Goal: Task Accomplishment & Management: Complete application form

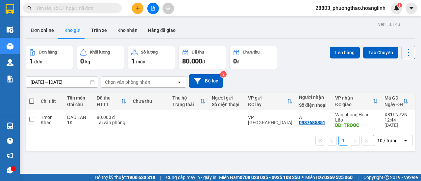
drag, startPoint x: 54, startPoint y: 27, endPoint x: 65, endPoint y: 28, distance: 11.2
click at [54, 27] on button "Đơn online" at bounding box center [43, 30] width 34 height 16
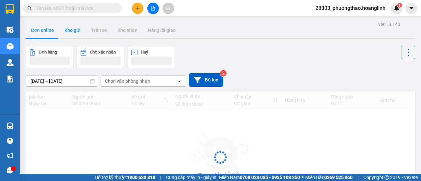
click at [77, 31] on button "Kho gửi" at bounding box center [72, 30] width 27 height 16
type input "[DATE] – [DATE]"
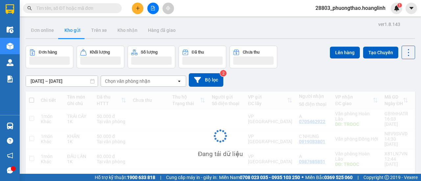
click at [76, 31] on button "Kho gửi" at bounding box center [72, 30] width 27 height 16
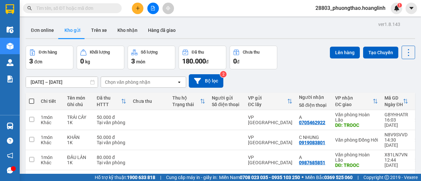
scroll to position [30, 0]
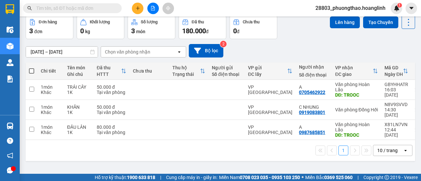
click at [212, 145] on div "1 10 / trang open" at bounding box center [220, 150] width 384 height 11
click at [400, 52] on div "[DATE] – [DATE] Press the down arrow key to interact with the calendar and sele…" at bounding box center [220, 50] width 389 height 13
click at [167, 146] on div "1 10 / trang open" at bounding box center [220, 150] width 389 height 21
click at [374, 88] on icon at bounding box center [376, 89] width 5 height 5
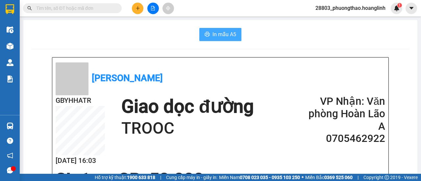
click at [205, 34] on icon "printer" at bounding box center [207, 34] width 5 height 5
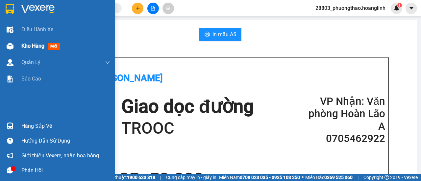
click at [34, 51] on div "Kho hàng mới" at bounding box center [65, 46] width 89 height 16
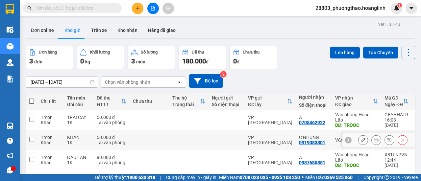
click at [374, 135] on div at bounding box center [382, 140] width 49 height 10
click at [374, 138] on icon at bounding box center [376, 140] width 5 height 5
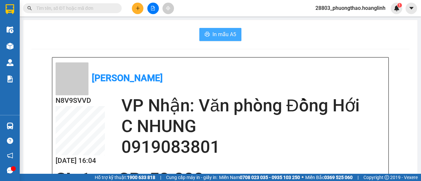
drag, startPoint x: 213, startPoint y: 32, endPoint x: 186, endPoint y: 0, distance: 41.5
click at [212, 32] on span "In mẫu A5" at bounding box center [224, 34] width 24 height 8
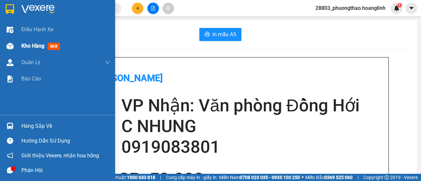
click at [24, 47] on span "Kho hàng" at bounding box center [32, 46] width 23 height 6
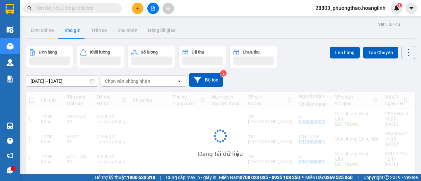
scroll to position [30, 0]
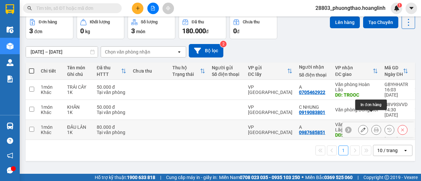
click at [374, 128] on icon at bounding box center [376, 130] width 5 height 5
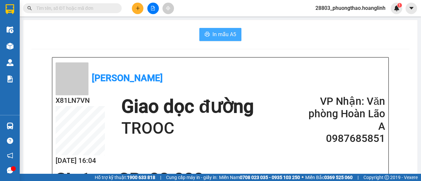
drag, startPoint x: 218, startPoint y: 31, endPoint x: 222, endPoint y: 32, distance: 4.1
click at [217, 30] on span "In mẫu A5" at bounding box center [224, 34] width 24 height 8
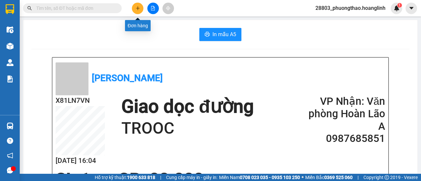
click at [137, 9] on icon "plus" at bounding box center [137, 8] width 0 height 4
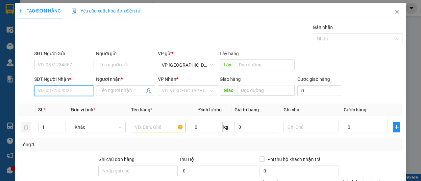
click at [69, 92] on input "SĐT Người Nhận *" at bounding box center [63, 90] width 59 height 11
click at [59, 103] on div "0382424414 - LÀNH" at bounding box center [63, 103] width 51 height 7
type input "0382424414"
type input "LÀNH"
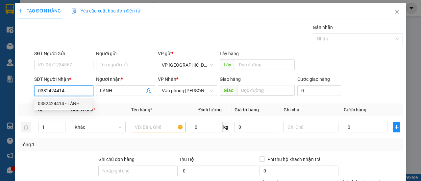
type input "150.000"
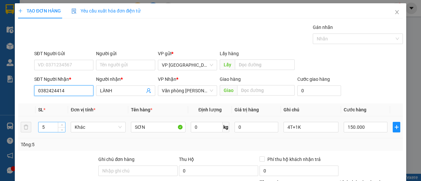
type input "0382424414"
drag, startPoint x: 55, startPoint y: 123, endPoint x: 53, endPoint y: 126, distance: 4.1
click at [54, 126] on input "5" at bounding box center [51, 127] width 27 height 10
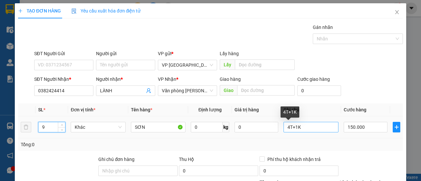
type input "9"
click at [322, 127] on input "4T+1K" at bounding box center [310, 127] width 55 height 11
type input "4"
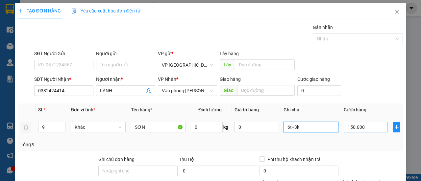
type input "6t+3k"
click at [365, 126] on input "150.000" at bounding box center [365, 127] width 44 height 11
type input "0"
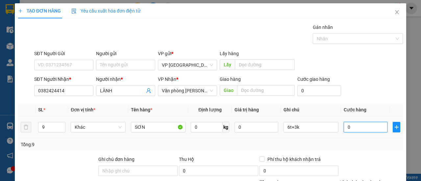
type input "2"
type input "0.027"
type input "27"
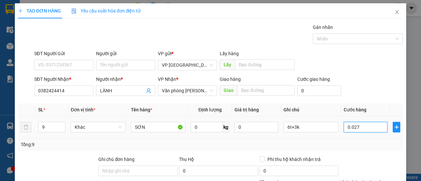
type input "00.270"
type input "270"
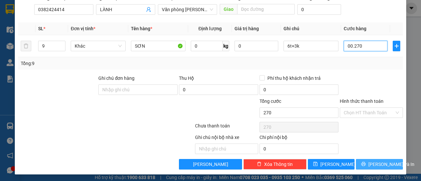
type input "00.270"
click at [363, 162] on icon "printer" at bounding box center [363, 164] width 5 height 5
type input "270.000"
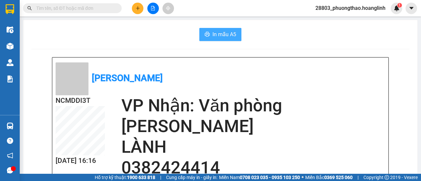
click at [222, 36] on span "In mẫu A5" at bounding box center [224, 34] width 24 height 8
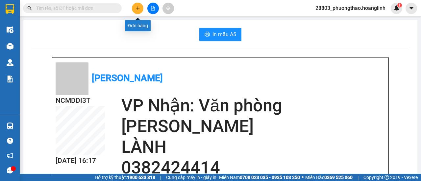
click at [134, 9] on button at bounding box center [138, 9] width 12 height 12
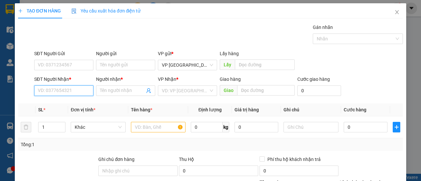
click at [70, 92] on input "SĐT Người Nhận *" at bounding box center [63, 90] width 59 height 11
click at [69, 105] on div "0978091299 - THÀNH" at bounding box center [63, 103] width 51 height 7
type input "0978091299"
type input "THÀNH"
type input "250.000"
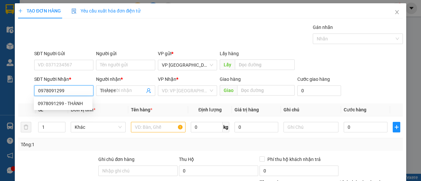
type input "250.000"
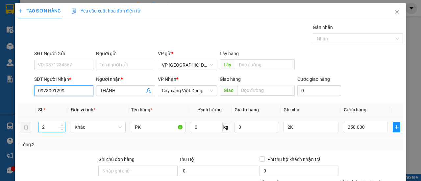
type input "0978091299"
click at [55, 126] on input "2" at bounding box center [51, 127] width 27 height 10
type input "9"
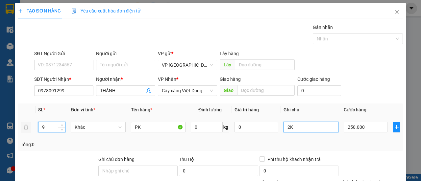
click at [301, 129] on input "2K" at bounding box center [310, 127] width 55 height 11
type input "2"
type input "9 bọc"
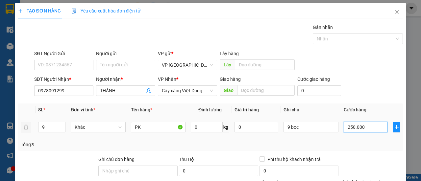
click at [366, 125] on input "250.000" at bounding box center [365, 127] width 44 height 11
type input "0"
click at [344, 128] on input "0" at bounding box center [365, 127] width 44 height 11
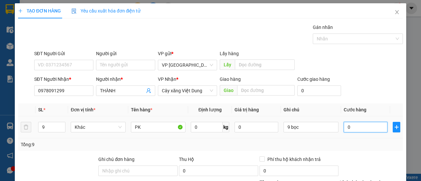
click at [348, 128] on input "0" at bounding box center [365, 127] width 44 height 11
type input "5"
type input "005"
type input "55"
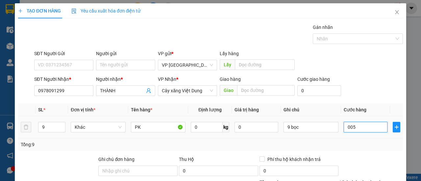
type input "55"
type input "00.550"
type input "550"
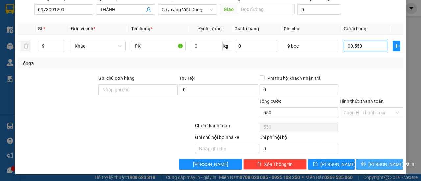
type input "00.550"
click at [372, 161] on span "[PERSON_NAME] và In" at bounding box center [391, 164] width 46 height 7
type input "550.000"
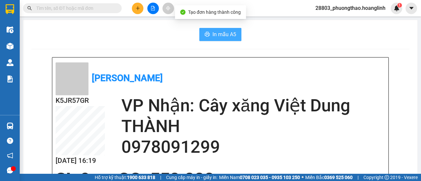
click at [226, 34] on span "In mẫu A5" at bounding box center [224, 34] width 24 height 8
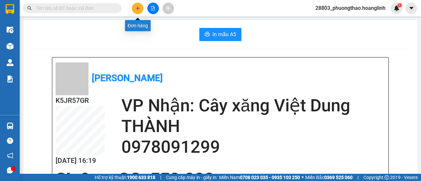
click at [136, 7] on icon "plus" at bounding box center [137, 8] width 5 height 5
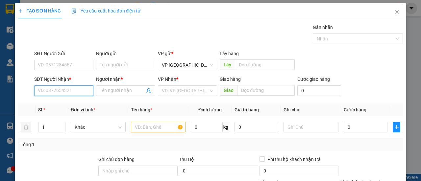
click at [63, 90] on input "SĐT Người Nhận *" at bounding box center [63, 90] width 59 height 11
click at [64, 105] on div "0917679315 - A TÂM" at bounding box center [63, 103] width 51 height 7
type input "0917679315"
type input "A TÂM"
type input "MAI HOÁ"
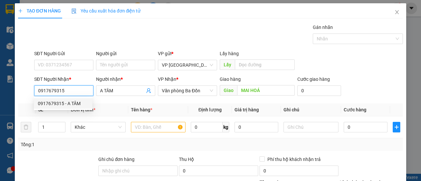
type input "180.000"
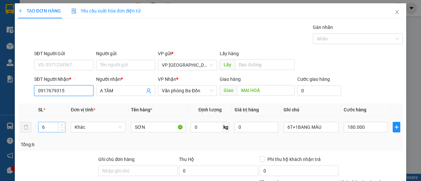
type input "0917679315"
click at [47, 130] on input "6" at bounding box center [51, 127] width 27 height 10
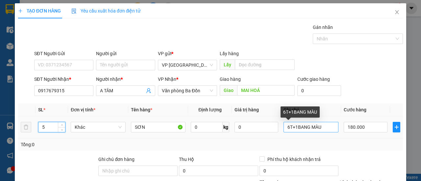
type input "5"
click at [322, 129] on input "6T+1BANG MÀU" at bounding box center [310, 127] width 55 height 11
type input "6"
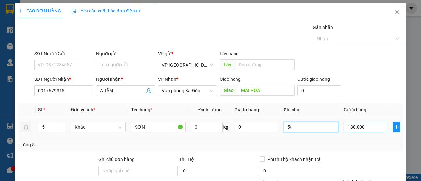
type input "5t"
click at [358, 129] on input "180.000" at bounding box center [365, 127] width 44 height 11
type input "0"
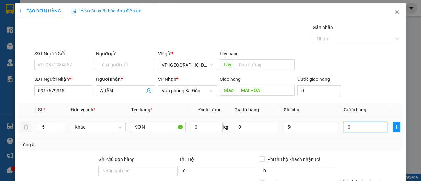
type input "001"
type input "1"
type input "15"
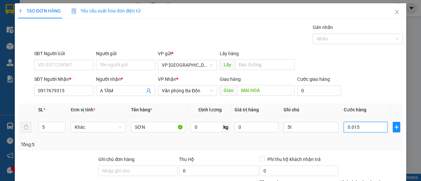
type input "00.150"
type input "150"
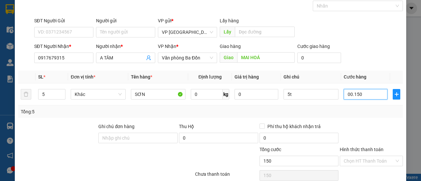
scroll to position [81, 0]
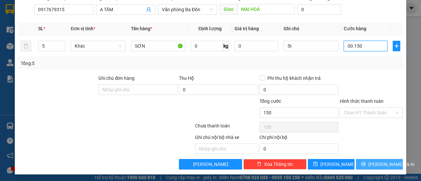
type input "00.150"
type input "150.000"
click at [377, 165] on span "[PERSON_NAME] và In" at bounding box center [391, 164] width 46 height 7
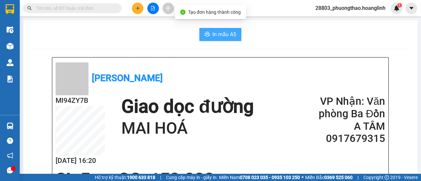
click at [222, 33] on span "In mẫu A5" at bounding box center [224, 34] width 24 height 8
click at [227, 36] on span "In mẫu A5" at bounding box center [224, 34] width 24 height 8
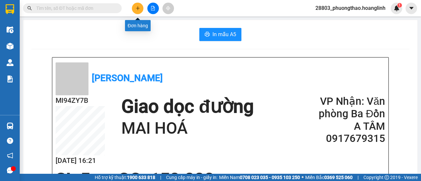
click at [139, 11] on button at bounding box center [138, 9] width 12 height 12
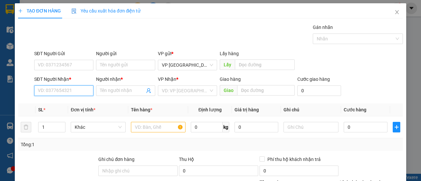
click at [59, 87] on input "SĐT Người Nhận *" at bounding box center [63, 90] width 59 height 11
type input "3"
type input "4"
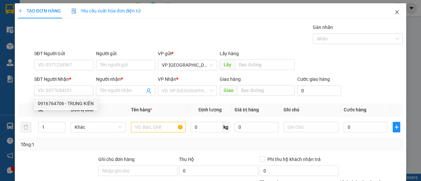
click at [394, 12] on span "Close" at bounding box center [397, 12] width 18 height 18
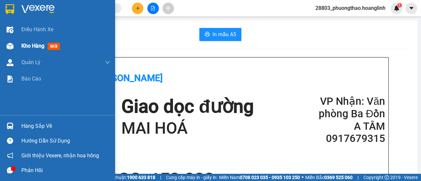
click at [21, 48] on div "Kho hàng mới" at bounding box center [57, 46] width 115 height 16
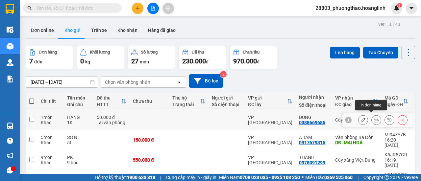
click at [374, 118] on icon at bounding box center [376, 120] width 5 height 5
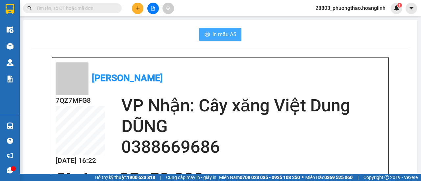
click at [222, 36] on span "In mẫu A5" at bounding box center [224, 34] width 24 height 8
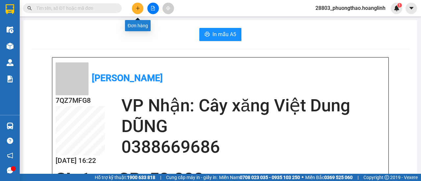
click at [135, 8] on icon "plus" at bounding box center [137, 8] width 5 height 5
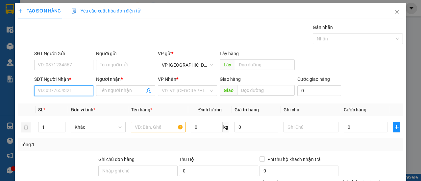
click at [62, 88] on input "SĐT Người Nhận *" at bounding box center [63, 90] width 59 height 11
click at [66, 104] on div "0916764706 - TRUNG KIÊN" at bounding box center [66, 103] width 56 height 7
type input "0916764706"
type input "TRUNG KIÊN"
type input "20.000"
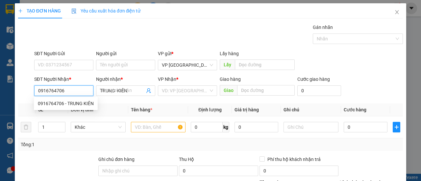
type input "20.000"
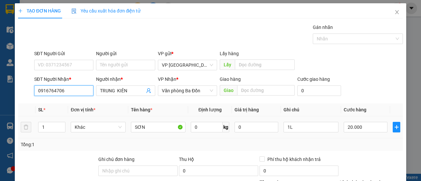
scroll to position [81, 0]
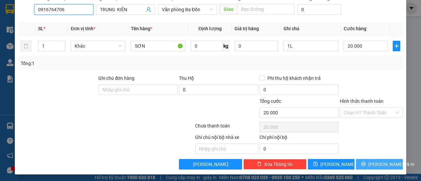
type input "0916764706"
click at [361, 164] on button "[PERSON_NAME] và In" at bounding box center [379, 164] width 47 height 11
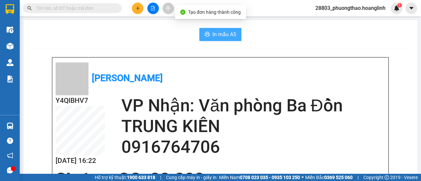
click at [221, 35] on span "In mẫu A5" at bounding box center [224, 34] width 24 height 8
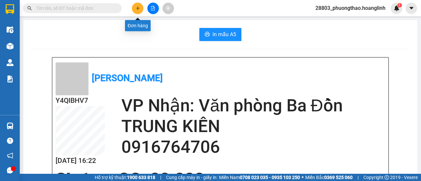
click at [136, 11] on button at bounding box center [138, 9] width 12 height 12
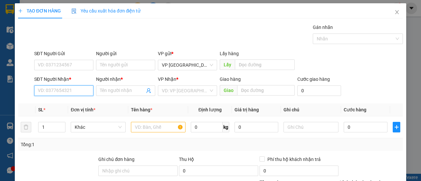
click at [73, 93] on input "SĐT Người Nhận *" at bounding box center [63, 90] width 59 height 11
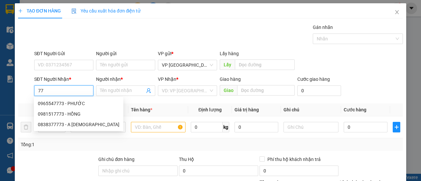
type input "7"
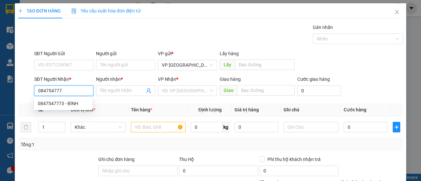
type input "0847547773"
click at [52, 106] on div "0847547773 - BÌNH" at bounding box center [63, 103] width 51 height 7
type input "BÌNH"
type input "240.000"
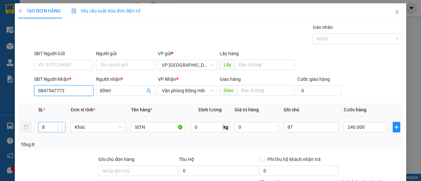
type input "0847547773"
click at [46, 125] on input "8" at bounding box center [51, 127] width 27 height 10
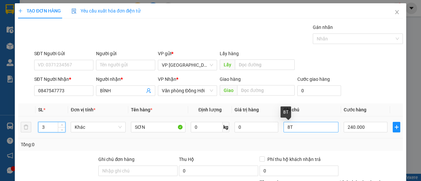
type input "3"
click at [301, 129] on input "8T" at bounding box center [310, 127] width 55 height 11
type input "8"
type input "3t"
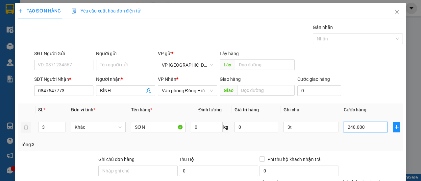
click at [369, 129] on input "240.000" at bounding box center [365, 127] width 44 height 11
type input "0"
type input "009"
type input "9"
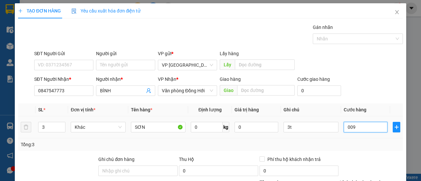
type input "9"
type input "90"
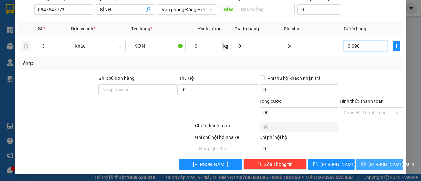
type input "0.090"
click at [378, 163] on span "[PERSON_NAME] và In" at bounding box center [391, 164] width 46 height 7
type input "90.000"
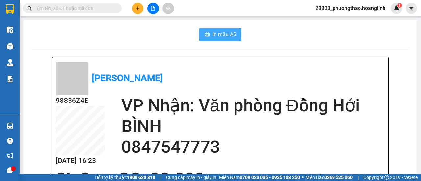
click at [212, 32] on span "In mẫu A5" at bounding box center [224, 34] width 24 height 8
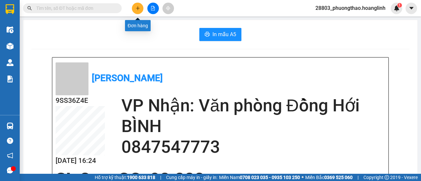
click at [137, 7] on icon "plus" at bounding box center [137, 8] width 0 height 4
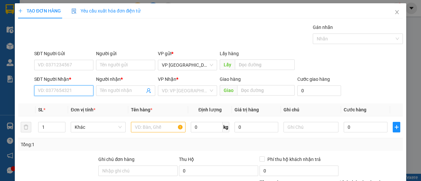
click at [77, 89] on input "SĐT Người Nhận *" at bounding box center [63, 90] width 59 height 11
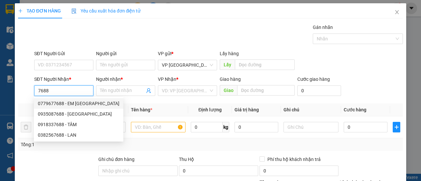
click at [58, 103] on div "0779677688 - EM [GEOGRAPHIC_DATA]" at bounding box center [79, 103] width 82 height 7
type input "0779677688"
type input "EM [GEOGRAPHIC_DATA]"
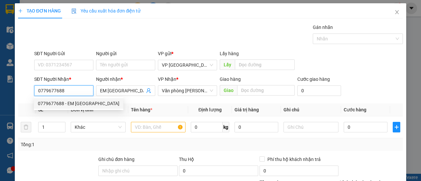
type input "50.000"
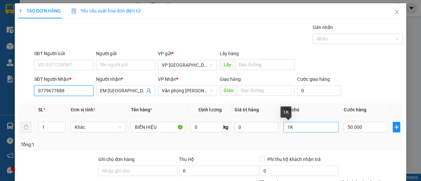
type input "0779677688"
click at [306, 128] on input "1K" at bounding box center [310, 127] width 55 height 11
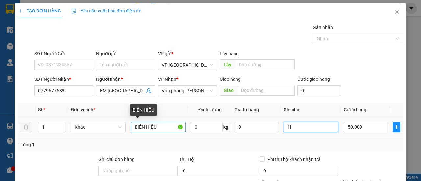
type input "1l"
click at [155, 126] on input "BIỂN HIỆU" at bounding box center [158, 127] width 55 height 11
type input "B"
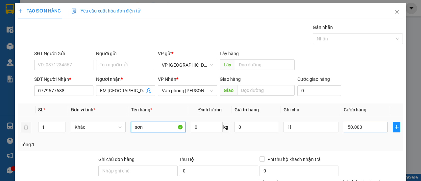
type input "sơn"
click at [362, 125] on input "50.000" at bounding box center [365, 127] width 44 height 11
type input "0"
type input "003"
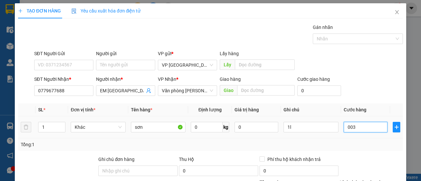
type input "3"
type input "30"
type input "003"
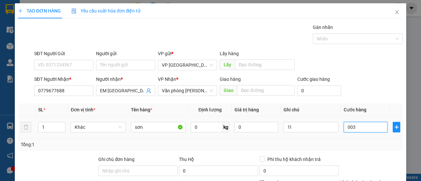
type input "3"
type input "0"
type input "002"
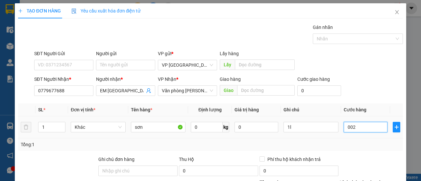
type input "2"
type input "20"
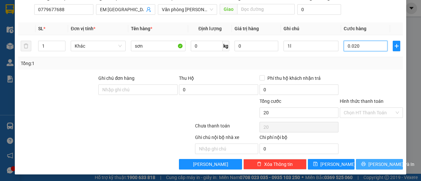
type input "0.020"
type input "20.000"
click at [369, 165] on button "[PERSON_NAME] và In" at bounding box center [379, 164] width 47 height 11
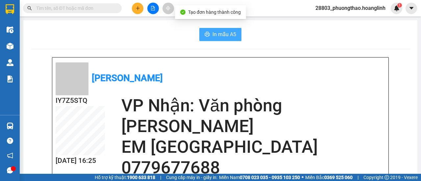
click at [226, 35] on span "In mẫu A5" at bounding box center [224, 34] width 24 height 8
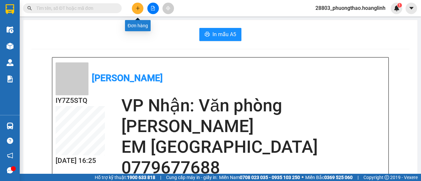
click at [136, 8] on icon "plus" at bounding box center [137, 8] width 5 height 5
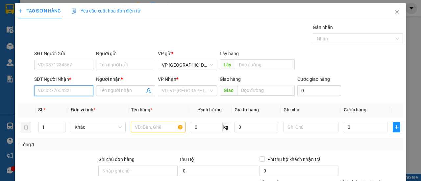
click at [64, 89] on input "SĐT Người Nhận *" at bounding box center [63, 90] width 59 height 11
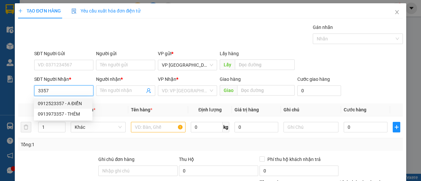
click at [60, 102] on div "0912523357 - A ĐIỂN" at bounding box center [63, 103] width 51 height 7
type input "0912523357"
type input "A ĐIỂN"
type input "LỆ THUỶ"
type input "600.000"
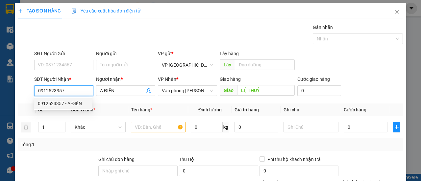
type input "600.000"
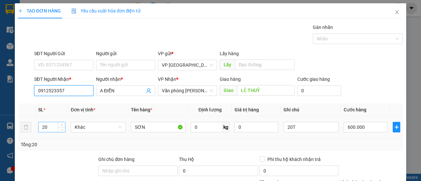
type input "0912523357"
click at [55, 125] on input "20" at bounding box center [51, 127] width 27 height 10
type input "2"
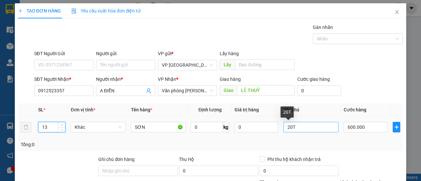
type input "13"
click at [296, 129] on input "20T" at bounding box center [310, 127] width 55 height 11
type input "2"
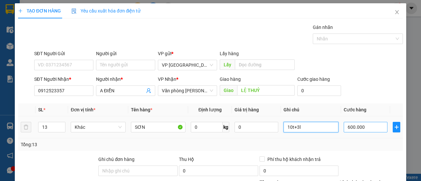
type input "10t+3l"
click at [364, 126] on input "600.000" at bounding box center [365, 127] width 44 height 11
type input "0"
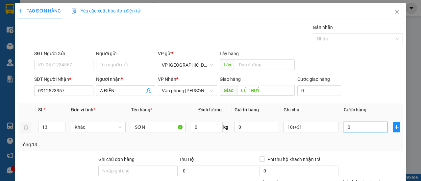
type input "6"
type input "006"
type input "63"
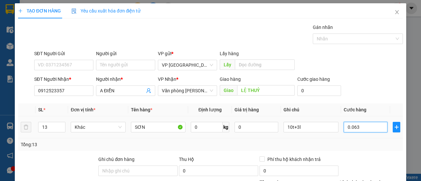
type input "00.630"
type input "630"
type input "63"
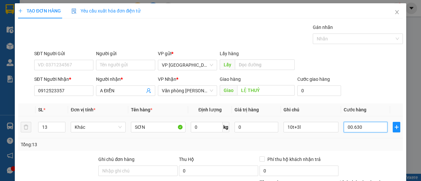
type input "00.063"
type input "6"
type input "000"
type input "0"
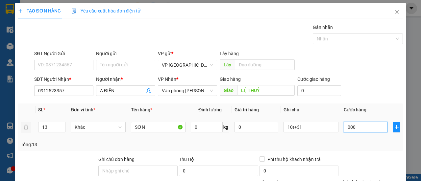
type input "0"
type input "3"
type input "003"
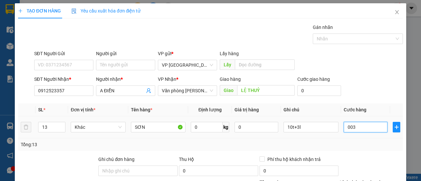
type input "36"
type input "0.036"
type input "360"
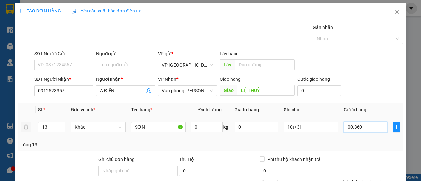
scroll to position [66, 0]
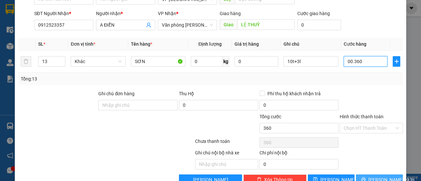
type input "00.360"
type input "360.000"
drag, startPoint x: 372, startPoint y: 178, endPoint x: 366, endPoint y: 178, distance: 5.9
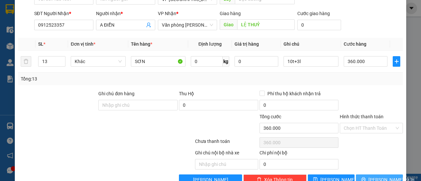
click at [372, 178] on span "[PERSON_NAME] và In" at bounding box center [391, 179] width 46 height 7
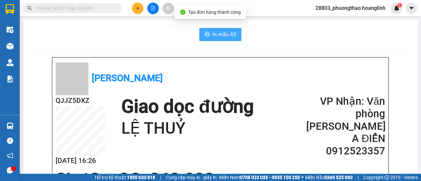
click at [224, 33] on span "In mẫu A5" at bounding box center [224, 34] width 24 height 8
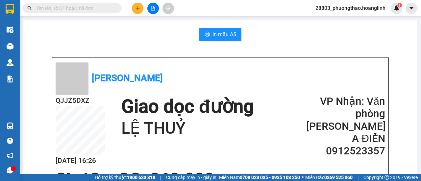
drag, startPoint x: 254, startPoint y: 53, endPoint x: 133, endPoint y: 6, distance: 129.6
click at [133, 6] on button at bounding box center [138, 9] width 12 height 12
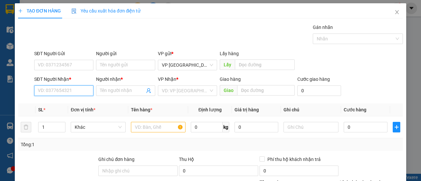
click at [72, 90] on input "SĐT Người Nhận *" at bounding box center [63, 90] width 59 height 11
type input "3"
type input "0868363287"
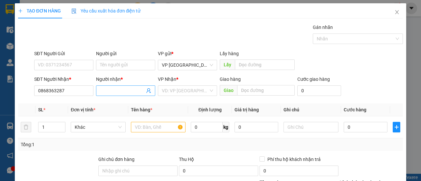
click at [116, 90] on input "Người nhận *" at bounding box center [122, 90] width 45 height 7
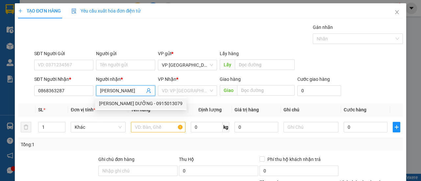
type input "[PERSON_NAME]"
click at [259, 37] on div "Gán nhãn Nhãn" at bounding box center [218, 35] width 371 height 23
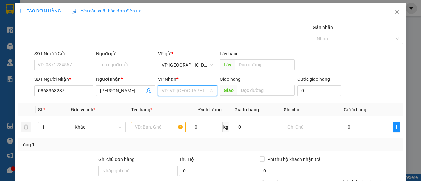
click at [175, 89] on input "search" at bounding box center [185, 91] width 47 height 10
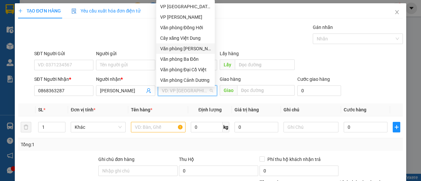
click at [183, 50] on div "Văn phòng [PERSON_NAME]" at bounding box center [185, 48] width 51 height 7
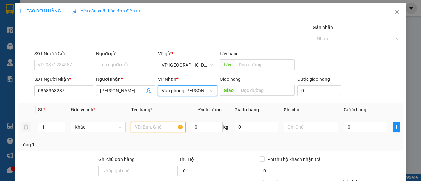
click at [168, 125] on input "text" at bounding box center [158, 127] width 55 height 11
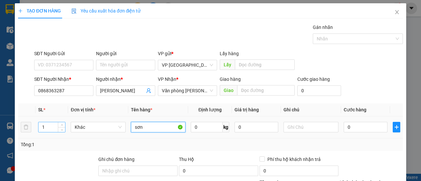
type input "sơn"
click at [49, 125] on input "1" at bounding box center [51, 127] width 27 height 10
type input "12"
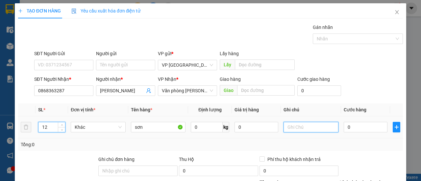
click at [314, 127] on input "text" at bounding box center [310, 127] width 55 height 11
type input "8b+3t+1l"
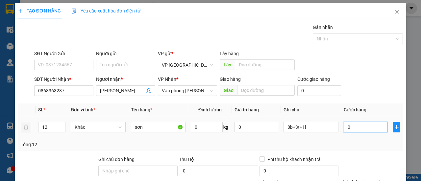
click at [360, 127] on input "0" at bounding box center [365, 127] width 44 height 11
type input "004"
type input "4"
type input "0.043"
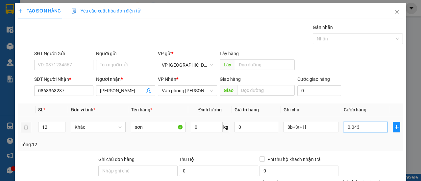
type input "43"
type input "00.430"
type input "430"
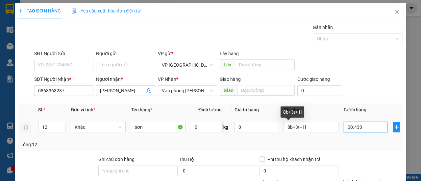
scroll to position [81, 0]
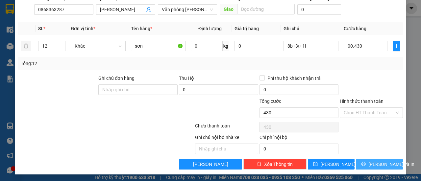
type input "430.000"
click at [375, 163] on span "[PERSON_NAME] và In" at bounding box center [391, 164] width 46 height 7
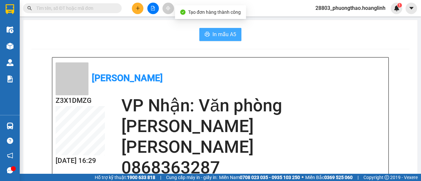
click at [219, 32] on span "In mẫu A5" at bounding box center [224, 34] width 24 height 8
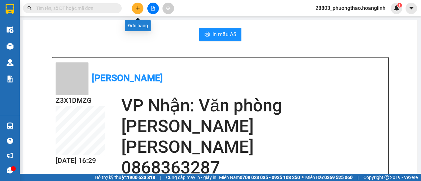
click at [134, 11] on button at bounding box center [138, 9] width 12 height 12
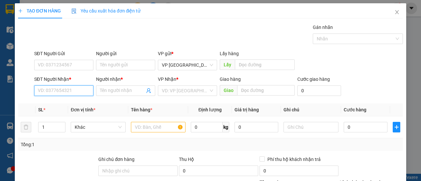
click at [76, 92] on input "SĐT Người Nhận *" at bounding box center [63, 90] width 59 height 11
type input "3"
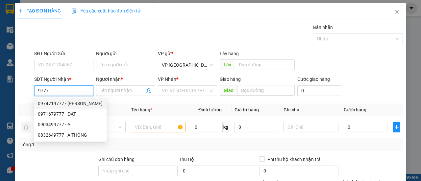
click at [75, 105] on div "0974719777 - [PERSON_NAME]" at bounding box center [70, 103] width 65 height 7
type input "0974719777"
type input "[PERSON_NAME]"
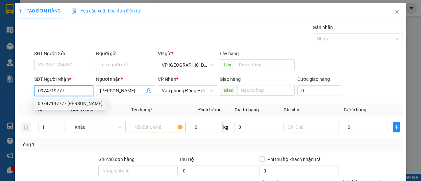
type input "200.000"
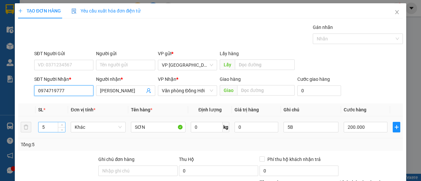
type input "0974719777"
click at [52, 128] on input "5" at bounding box center [51, 127] width 27 height 10
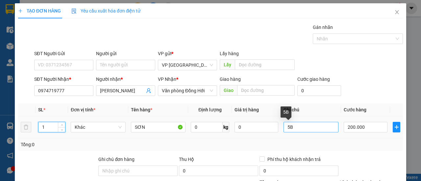
type input "1"
click at [302, 128] on input "5B" at bounding box center [310, 127] width 55 height 11
type input "5"
type input "1k"
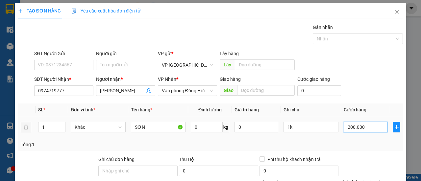
click at [364, 126] on input "200.000" at bounding box center [365, 127] width 44 height 11
type input "0"
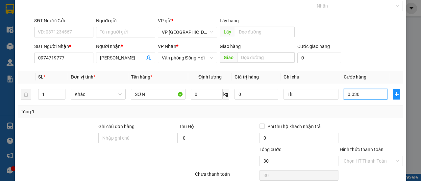
scroll to position [81, 0]
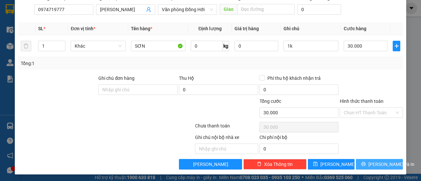
click at [367, 160] on button "[PERSON_NAME] và In" at bounding box center [379, 164] width 47 height 11
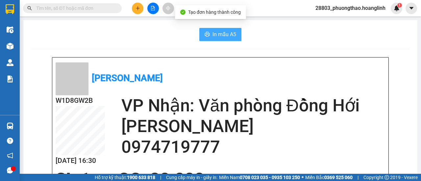
click at [218, 35] on span "In mẫu A5" at bounding box center [224, 34] width 24 height 8
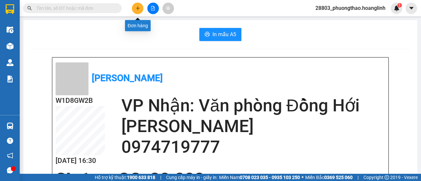
click at [138, 11] on button at bounding box center [138, 9] width 12 height 12
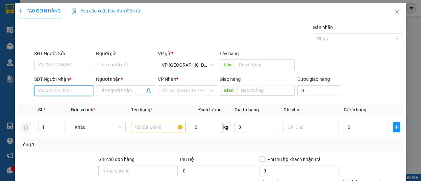
click at [82, 91] on input "SĐT Người Nhận *" at bounding box center [63, 90] width 59 height 11
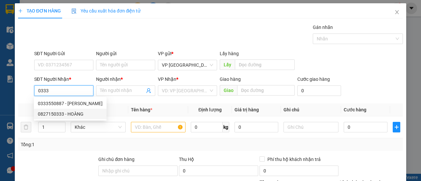
click at [57, 112] on div "0827150333 - HOÀNG" at bounding box center [70, 113] width 65 height 7
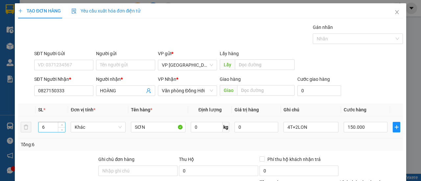
click at [54, 126] on input "6" at bounding box center [51, 127] width 27 height 10
click at [310, 128] on input "4T+2LON" at bounding box center [310, 127] width 55 height 11
click at [364, 125] on input "150.000" at bounding box center [365, 127] width 44 height 11
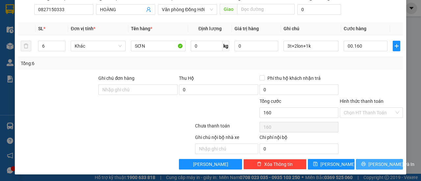
click at [374, 164] on span "[PERSON_NAME] và In" at bounding box center [391, 164] width 46 height 7
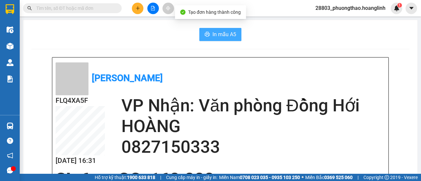
drag, startPoint x: 224, startPoint y: 35, endPoint x: 221, endPoint y: 39, distance: 6.1
click at [224, 35] on span "In mẫu A5" at bounding box center [224, 34] width 24 height 8
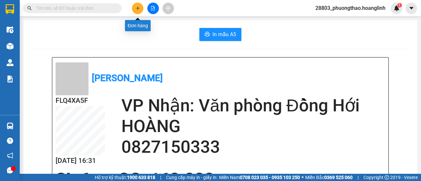
click at [136, 8] on icon "plus" at bounding box center [137, 8] width 5 height 5
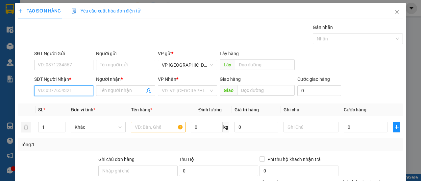
click at [74, 88] on input "SĐT Người Nhận *" at bounding box center [63, 90] width 59 height 11
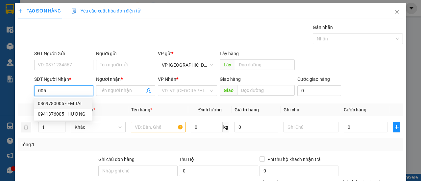
click at [62, 102] on div "0869780005 - EM TÀI" at bounding box center [63, 103] width 51 height 7
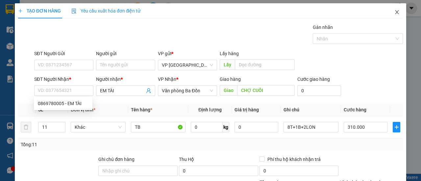
click at [395, 14] on icon "close" at bounding box center [397, 12] width 4 height 4
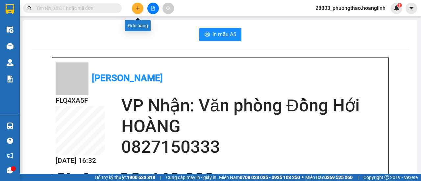
click at [139, 10] on icon "plus" at bounding box center [137, 8] width 5 height 5
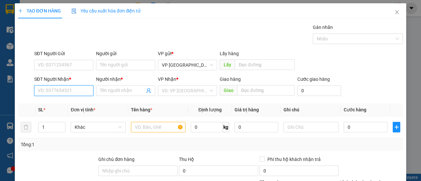
click at [77, 89] on input "SĐT Người Nhận *" at bounding box center [63, 90] width 59 height 11
click at [61, 104] on div "0915695002 - TÂM" at bounding box center [63, 103] width 51 height 7
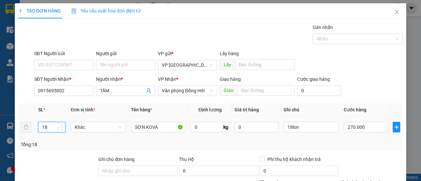
click at [48, 127] on input "18" at bounding box center [51, 127] width 27 height 10
click at [302, 126] on input "18lon" at bounding box center [310, 127] width 55 height 11
click at [364, 126] on input "270.000" at bounding box center [365, 127] width 44 height 11
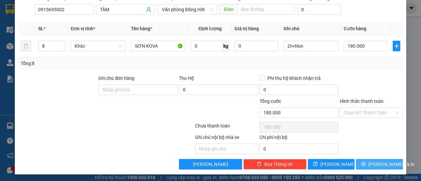
click at [368, 161] on button "[PERSON_NAME] và In" at bounding box center [379, 164] width 47 height 11
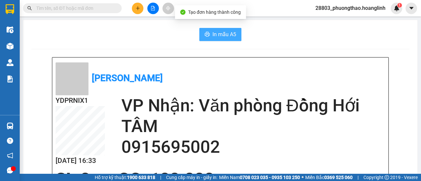
click at [217, 37] on span "In mẫu A5" at bounding box center [224, 34] width 24 height 8
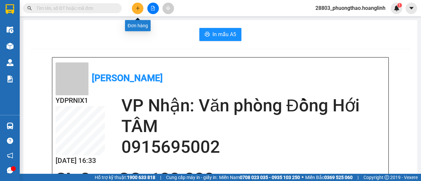
click at [137, 8] on icon "plus" at bounding box center [137, 8] width 5 height 5
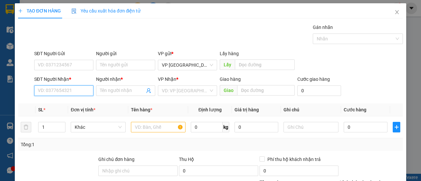
click at [69, 89] on input "SĐT Người Nhận *" at bounding box center [63, 90] width 59 height 11
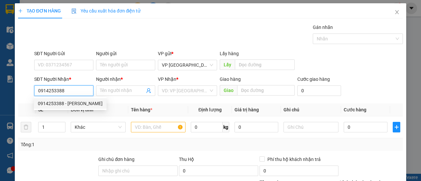
click at [56, 103] on div "0914253388 - [PERSON_NAME]" at bounding box center [70, 103] width 65 height 7
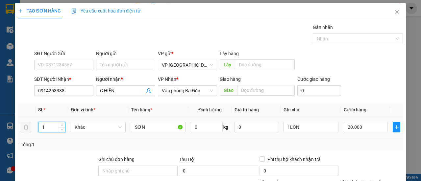
click at [52, 127] on input "1" at bounding box center [51, 127] width 27 height 10
click at [303, 127] on input "1LON" at bounding box center [310, 127] width 55 height 11
click at [51, 128] on input "number" at bounding box center [51, 127] width 27 height 10
click at [365, 125] on input "20.000" at bounding box center [365, 127] width 44 height 11
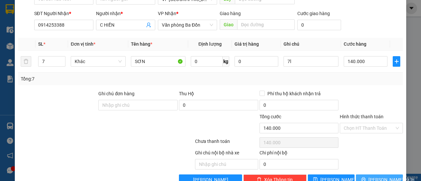
click at [369, 176] on button "[PERSON_NAME] và In" at bounding box center [379, 180] width 47 height 11
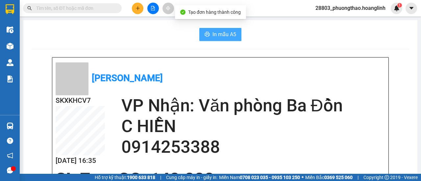
click at [222, 35] on span "In mẫu A5" at bounding box center [224, 34] width 24 height 8
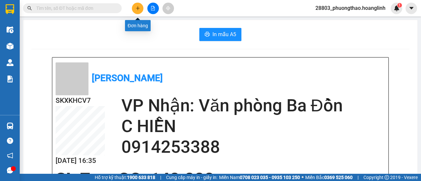
click at [140, 8] on button at bounding box center [138, 9] width 12 height 12
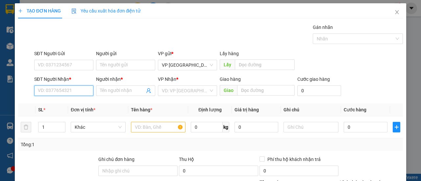
drag, startPoint x: 75, startPoint y: 91, endPoint x: 77, endPoint y: 86, distance: 4.9
click at [75, 90] on input "SĐT Người Nhận *" at bounding box center [63, 90] width 59 height 11
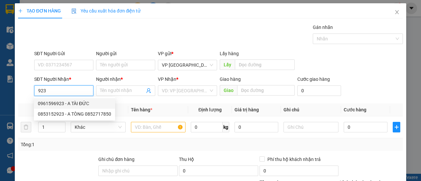
click at [70, 105] on div "0961596923 - A TÀI ĐỨC" at bounding box center [74, 103] width 73 height 7
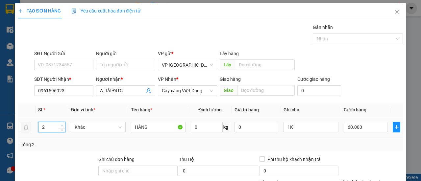
click at [63, 126] on span "up" at bounding box center [62, 126] width 4 height 4
drag, startPoint x: 287, startPoint y: 127, endPoint x: 279, endPoint y: 129, distance: 8.3
click at [281, 129] on td "1K" at bounding box center [311, 127] width 60 height 22
click at [344, 137] on td "100.000" at bounding box center [365, 127] width 49 height 22
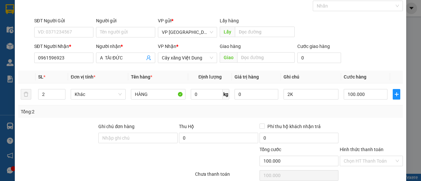
scroll to position [81, 0]
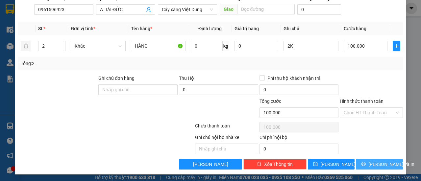
click at [368, 164] on button "[PERSON_NAME] và In" at bounding box center [379, 164] width 47 height 11
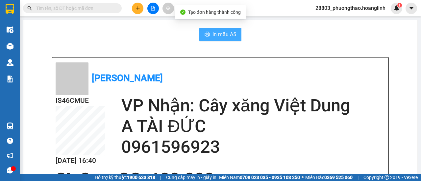
click at [231, 35] on span "In mẫu A5" at bounding box center [224, 34] width 24 height 8
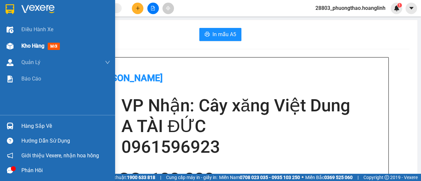
drag, startPoint x: 40, startPoint y: 44, endPoint x: 114, endPoint y: 40, distance: 73.8
click at [40, 44] on span "Kho hàng" at bounding box center [32, 46] width 23 height 6
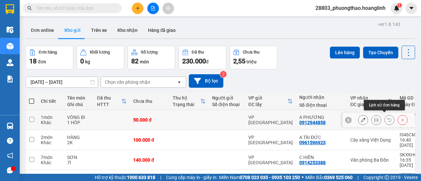
click at [374, 118] on icon at bounding box center [376, 120] width 5 height 5
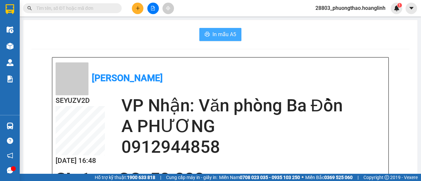
click at [225, 35] on span "In mẫu A5" at bounding box center [224, 34] width 24 height 8
click at [134, 12] on button at bounding box center [138, 9] width 12 height 12
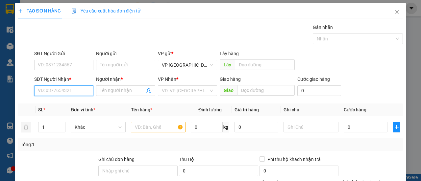
click at [58, 92] on input "SĐT Người Nhận *" at bounding box center [63, 90] width 59 height 11
click at [67, 87] on input "0865773573" at bounding box center [63, 90] width 59 height 11
drag, startPoint x: 70, startPoint y: 106, endPoint x: 99, endPoint y: 101, distance: 29.3
click at [70, 106] on div "0865773573 - SƠN" at bounding box center [63, 103] width 51 height 7
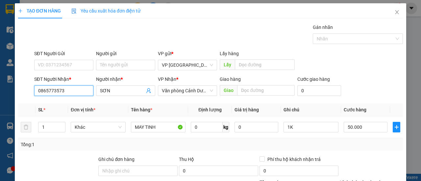
scroll to position [81, 0]
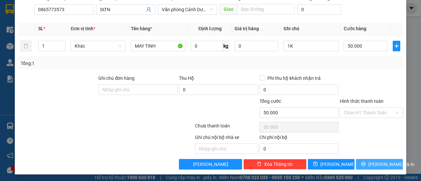
click at [369, 163] on span "[PERSON_NAME] và In" at bounding box center [391, 164] width 46 height 7
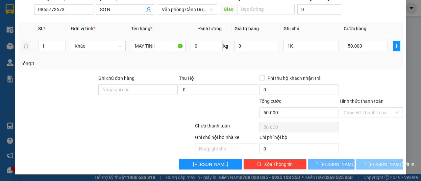
scroll to position [0, 0]
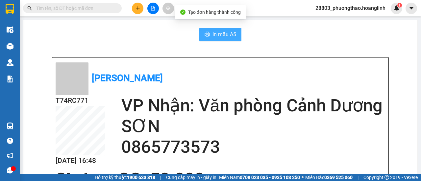
click at [213, 37] on span "In mẫu A5" at bounding box center [224, 34] width 24 height 8
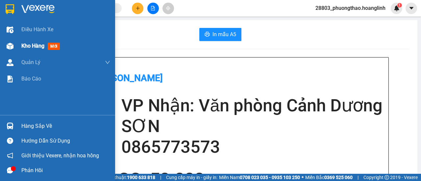
click at [39, 43] on span "Kho hàng" at bounding box center [32, 46] width 23 height 6
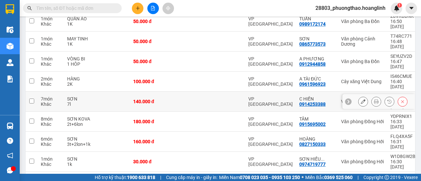
scroll to position [33, 0]
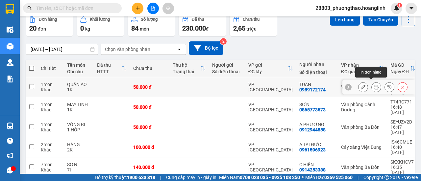
click at [374, 82] on button at bounding box center [375, 88] width 9 height 12
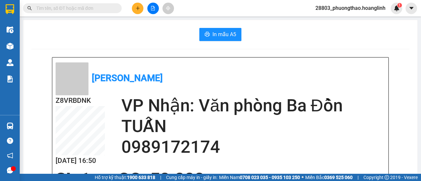
drag, startPoint x: 213, startPoint y: 29, endPoint x: 217, endPoint y: 32, distance: 5.0
click at [213, 30] on button "In mẫu A5" at bounding box center [220, 34] width 42 height 13
click at [135, 11] on button at bounding box center [138, 9] width 12 height 12
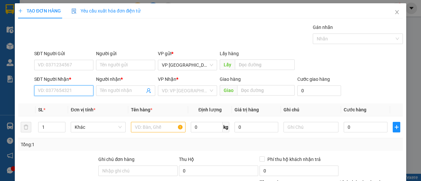
click at [49, 94] on input "SĐT Người Nhận *" at bounding box center [63, 90] width 59 height 11
click at [395, 13] on icon "close" at bounding box center [397, 12] width 4 height 4
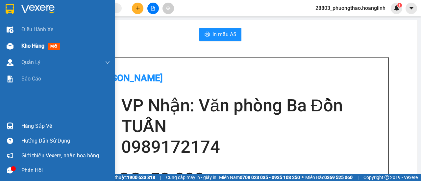
click at [40, 51] on div "Kho hàng mới" at bounding box center [65, 46] width 89 height 16
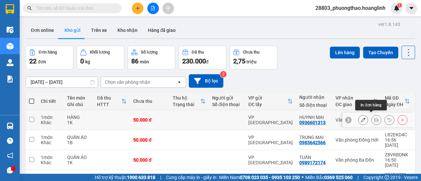
click at [374, 118] on icon at bounding box center [376, 120] width 5 height 5
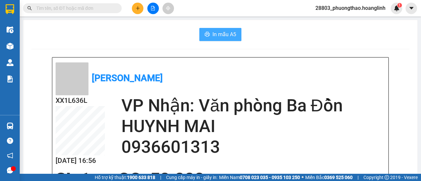
click at [217, 36] on span "In mẫu A5" at bounding box center [224, 34] width 24 height 8
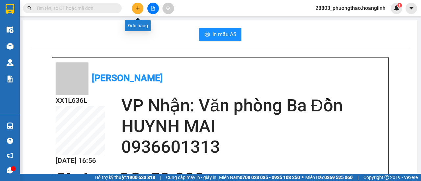
click at [137, 7] on icon "plus" at bounding box center [137, 8] width 5 height 5
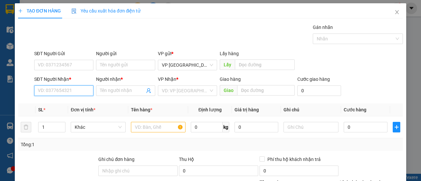
click at [61, 98] on div "Transit Pickup Surcharge Ids Transit Deliver Surcharge Ids Transit Deliver Surc…" at bounding box center [210, 137] width 385 height 227
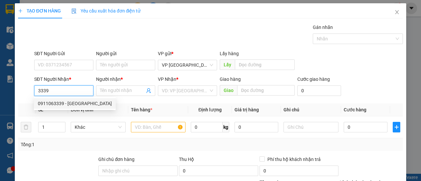
click at [77, 103] on div "0911063339 - [GEOGRAPHIC_DATA]" at bounding box center [75, 103] width 74 height 7
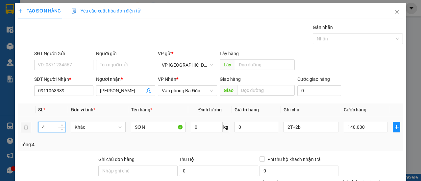
click at [54, 129] on input "4" at bounding box center [51, 127] width 27 height 10
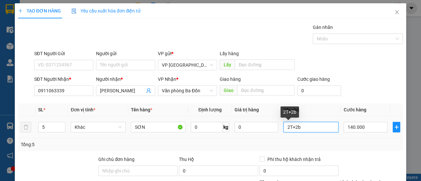
click at [316, 127] on input "2T+2b" at bounding box center [310, 127] width 55 height 11
click at [312, 129] on input "2T+2b" at bounding box center [310, 127] width 55 height 11
click at [312, 130] on input "2T+2b" at bounding box center [310, 127] width 55 height 11
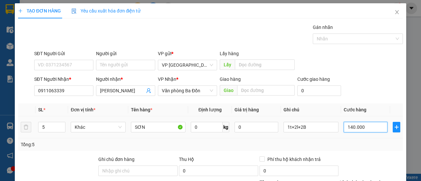
click at [372, 127] on input "140.000" at bounding box center [365, 127] width 44 height 11
click at [366, 144] on div "Tổng: 5" at bounding box center [210, 144] width 379 height 7
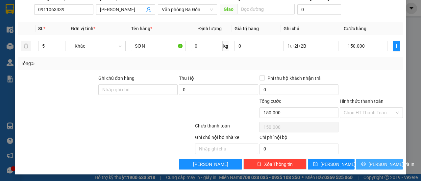
click at [381, 164] on span "[PERSON_NAME] và In" at bounding box center [391, 164] width 46 height 7
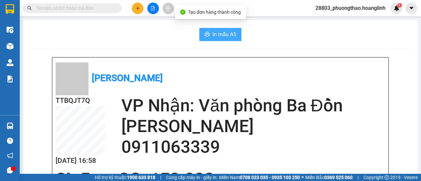
click at [217, 35] on span "In mẫu A5" at bounding box center [224, 34] width 24 height 8
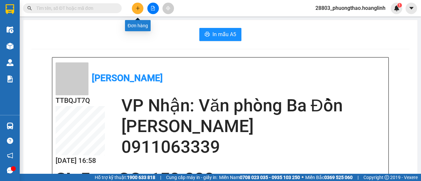
click at [138, 11] on button at bounding box center [138, 9] width 12 height 12
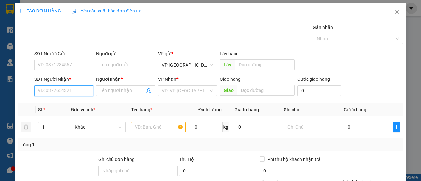
click at [62, 92] on input "SĐT Người Nhận *" at bounding box center [63, 90] width 59 height 11
click at [72, 105] on div "0916764706 - TRUNG KIÊN" at bounding box center [66, 103] width 56 height 7
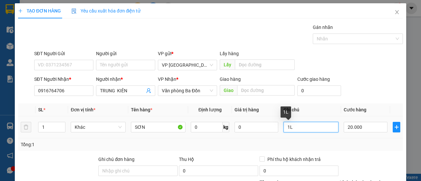
click at [299, 128] on input "1L" at bounding box center [310, 127] width 55 height 11
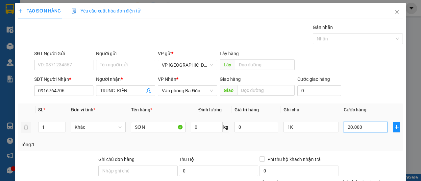
click at [370, 131] on input "20.000" at bounding box center [365, 127] width 44 height 11
drag, startPoint x: 381, startPoint y: 140, endPoint x: 384, endPoint y: 135, distance: 6.0
click at [381, 140] on div "Tổng: 1" at bounding box center [210, 144] width 385 height 12
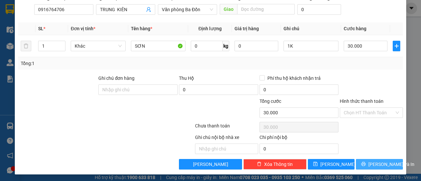
click at [377, 163] on span "[PERSON_NAME] và In" at bounding box center [391, 164] width 46 height 7
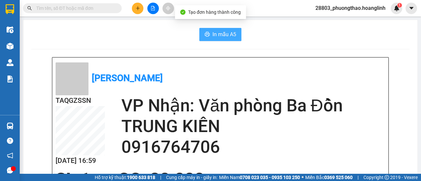
click at [213, 38] on span "In mẫu A5" at bounding box center [224, 34] width 24 height 8
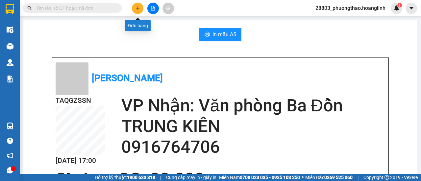
click at [139, 8] on icon "plus" at bounding box center [137, 8] width 5 height 5
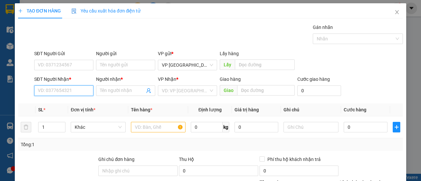
click at [75, 89] on input "SĐT Người Nhận *" at bounding box center [63, 90] width 59 height 11
click at [64, 105] on div "0918703019 - TRƯỜNG QUYỀN" at bounding box center [71, 103] width 66 height 7
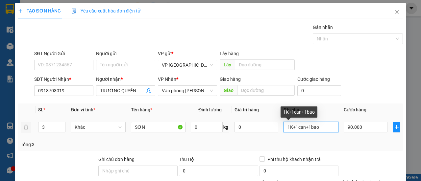
click at [326, 126] on input "1K+1can+1bao" at bounding box center [310, 127] width 55 height 11
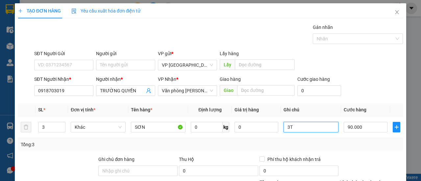
scroll to position [81, 0]
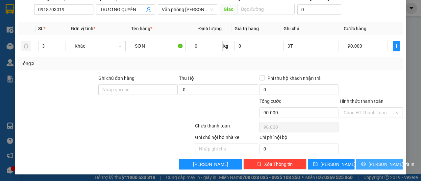
click at [373, 161] on span "[PERSON_NAME] và In" at bounding box center [391, 164] width 46 height 7
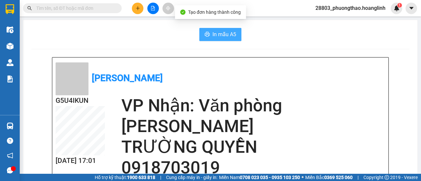
click at [217, 36] on span "In mẫu A5" at bounding box center [224, 34] width 24 height 8
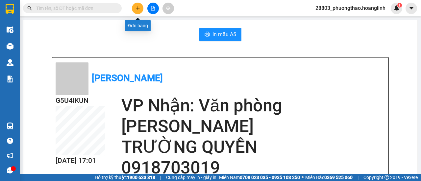
click at [141, 10] on button at bounding box center [138, 9] width 12 height 12
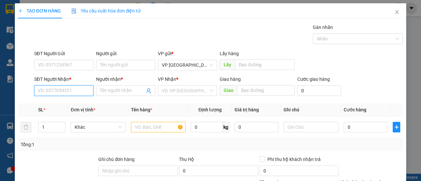
drag, startPoint x: 70, startPoint y: 89, endPoint x: 162, endPoint y: 51, distance: 99.6
click at [70, 89] on input "SĐT Người Nhận *" at bounding box center [63, 90] width 59 height 11
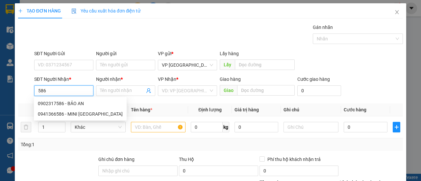
click at [70, 115] on div "0941366586 - MINI [GEOGRAPHIC_DATA]" at bounding box center [80, 113] width 85 height 7
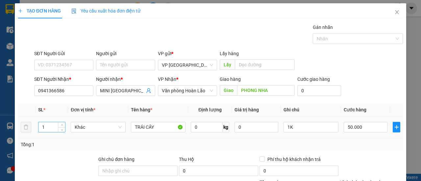
click at [51, 127] on input "1" at bounding box center [51, 127] width 27 height 10
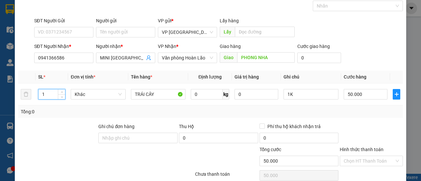
scroll to position [81, 0]
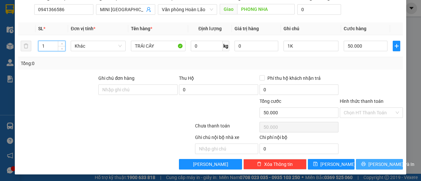
click at [370, 164] on span "[PERSON_NAME] và In" at bounding box center [391, 164] width 46 height 7
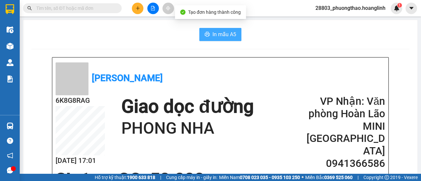
click at [222, 38] on span "In mẫu A5" at bounding box center [224, 34] width 24 height 8
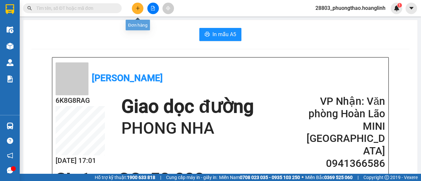
click at [141, 10] on button at bounding box center [138, 9] width 12 height 12
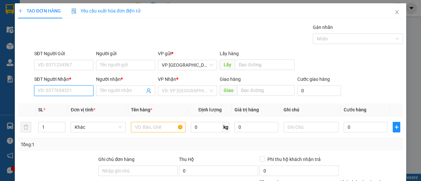
drag, startPoint x: 73, startPoint y: 92, endPoint x: 74, endPoint y: 86, distance: 6.1
click at [73, 89] on input "SĐT Người Nhận *" at bounding box center [63, 90] width 59 height 11
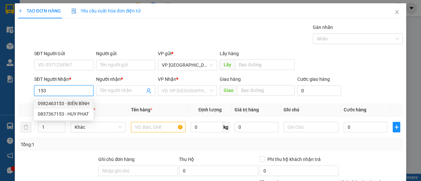
click at [72, 105] on div "0982463153 - BIÊN BÌNH" at bounding box center [64, 103] width 52 height 7
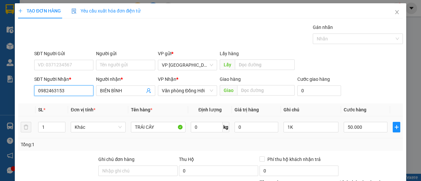
scroll to position [81, 0]
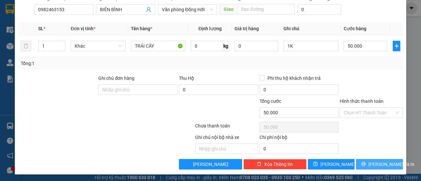
click at [377, 165] on span "[PERSON_NAME] và In" at bounding box center [391, 164] width 46 height 7
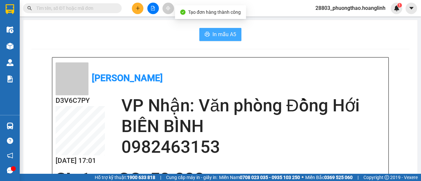
click at [223, 34] on span "In mẫu A5" at bounding box center [224, 34] width 24 height 8
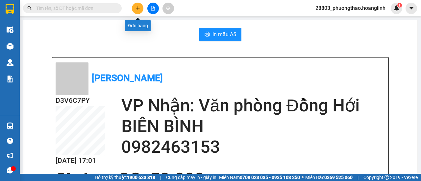
click at [138, 11] on button at bounding box center [138, 9] width 12 height 12
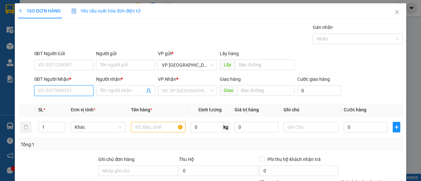
click at [63, 91] on input "SĐT Người Nhận *" at bounding box center [63, 90] width 59 height 11
click at [66, 103] on div "0931771908 - A VINH" at bounding box center [63, 103] width 51 height 7
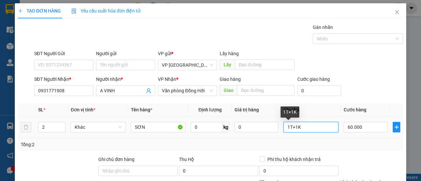
click at [315, 128] on input "1T+1K" at bounding box center [310, 127] width 55 height 11
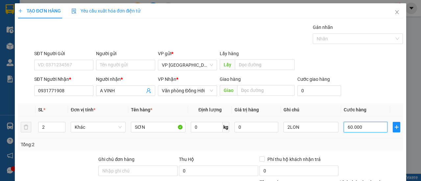
click at [372, 127] on input "60.000" at bounding box center [365, 127] width 44 height 11
drag, startPoint x: 367, startPoint y: 144, endPoint x: 365, endPoint y: 138, distance: 6.2
click at [367, 142] on div "Tổng: 2" at bounding box center [210, 144] width 379 height 7
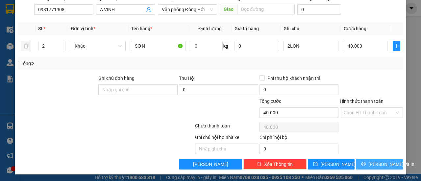
click at [363, 164] on icon "printer" at bounding box center [363, 164] width 4 height 4
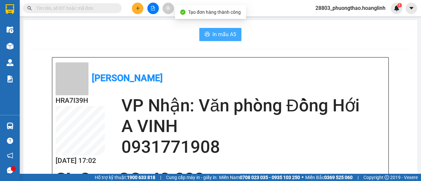
click at [227, 35] on span "In mẫu A5" at bounding box center [224, 34] width 24 height 8
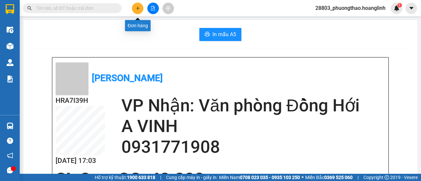
click at [141, 12] on button at bounding box center [138, 9] width 12 height 12
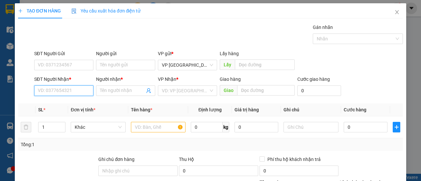
drag, startPoint x: 58, startPoint y: 92, endPoint x: 253, endPoint y: 3, distance: 214.3
click at [59, 91] on input "SĐT Người Nhận *" at bounding box center [63, 90] width 59 height 11
click at [63, 105] on div "0889447883 - NAM" at bounding box center [63, 103] width 51 height 7
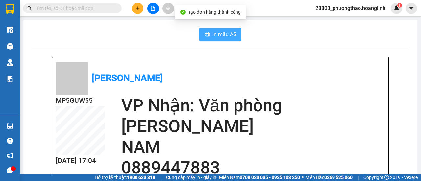
click at [213, 35] on span "In mẫu A5" at bounding box center [224, 34] width 24 height 8
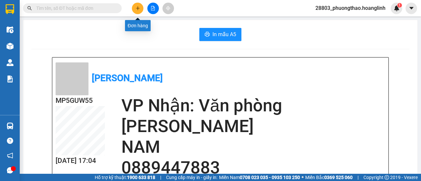
click at [137, 8] on icon "plus" at bounding box center [137, 8] width 5 height 5
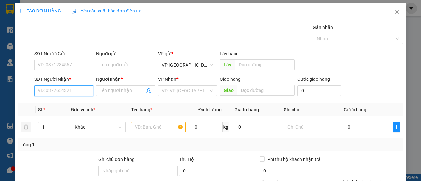
drag, startPoint x: 64, startPoint y: 89, endPoint x: 83, endPoint y: 84, distance: 19.2
click at [70, 88] on input "SĐT Người Nhận *" at bounding box center [63, 90] width 59 height 11
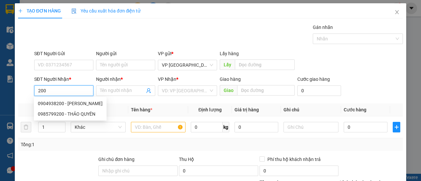
click at [65, 102] on div "0904938200 - [PERSON_NAME]" at bounding box center [70, 103] width 65 height 7
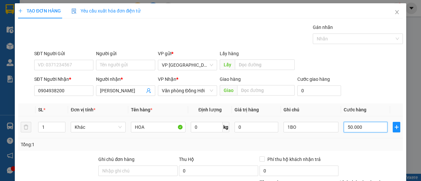
click at [370, 125] on input "50.000" at bounding box center [365, 127] width 44 height 11
click at [385, 142] on div "Tổng: 1" at bounding box center [210, 144] width 379 height 7
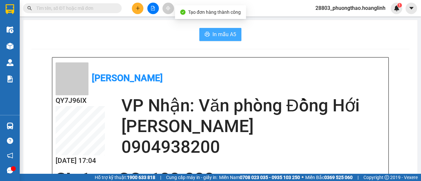
click at [217, 31] on span "In mẫu A5" at bounding box center [224, 34] width 24 height 8
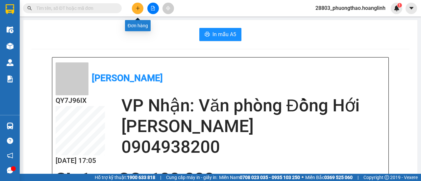
click at [137, 11] on button at bounding box center [138, 9] width 12 height 12
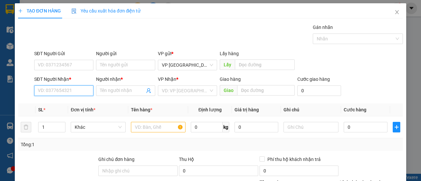
drag, startPoint x: 51, startPoint y: 88, endPoint x: 56, endPoint y: 87, distance: 5.4
click at [51, 88] on input "SĐT Người Nhận *" at bounding box center [63, 90] width 59 height 11
click at [73, 103] on div "0913326099 - A PHÁP" at bounding box center [63, 103] width 51 height 7
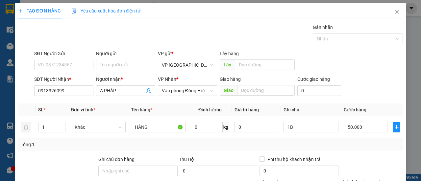
click at [361, 146] on div "Tổng: 1" at bounding box center [210, 144] width 379 height 7
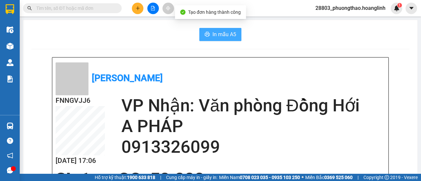
click at [227, 35] on span "In mẫu A5" at bounding box center [224, 34] width 24 height 8
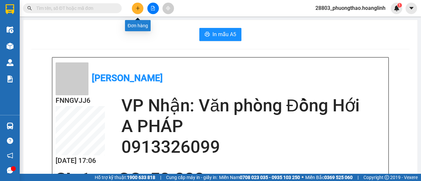
click at [137, 9] on icon "plus" at bounding box center [137, 8] width 5 height 5
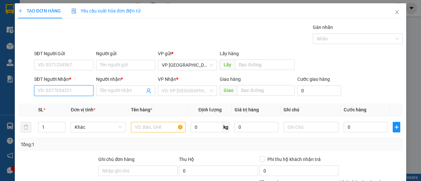
drag, startPoint x: 68, startPoint y: 87, endPoint x: 413, endPoint y: 9, distance: 353.5
click at [70, 86] on input "SĐT Người Nhận *" at bounding box center [63, 90] width 59 height 11
click at [70, 103] on div "0814651086 - OANH" at bounding box center [63, 103] width 51 height 7
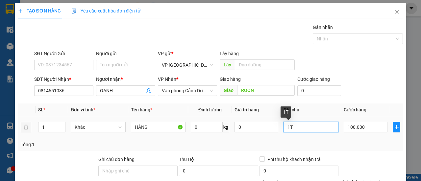
click at [299, 128] on input "1T" at bounding box center [310, 127] width 55 height 11
click at [384, 127] on td "100.000" at bounding box center [365, 127] width 49 height 22
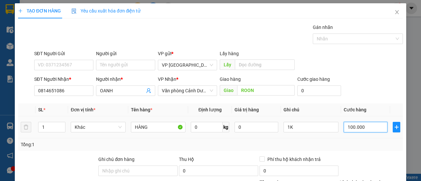
click at [369, 130] on input "100.000" at bounding box center [365, 127] width 44 height 11
click at [358, 142] on div "Tổng: 1" at bounding box center [210, 144] width 379 height 7
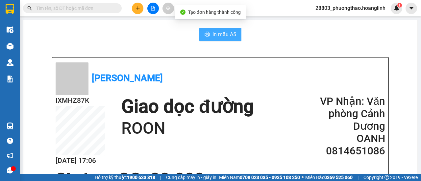
click at [219, 34] on span "In mẫu A5" at bounding box center [224, 34] width 24 height 8
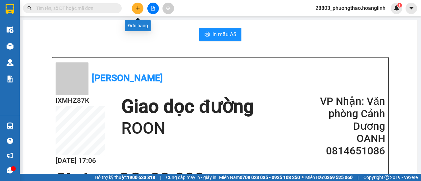
click at [139, 13] on button at bounding box center [138, 9] width 12 height 12
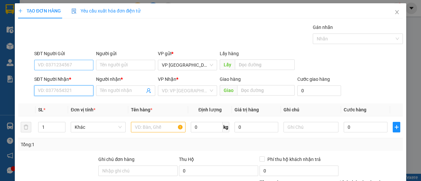
drag, startPoint x: 72, startPoint y: 90, endPoint x: 91, endPoint y: 67, distance: 29.2
click at [74, 86] on input "SĐT Người Nhận *" at bounding box center [63, 90] width 59 height 11
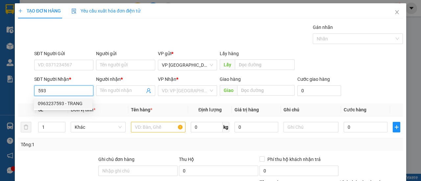
click at [71, 106] on div "0963237593 - TRANG" at bounding box center [63, 103] width 51 height 7
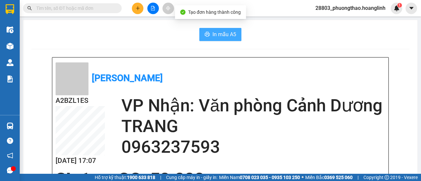
click at [218, 36] on span "In mẫu A5" at bounding box center [224, 34] width 24 height 8
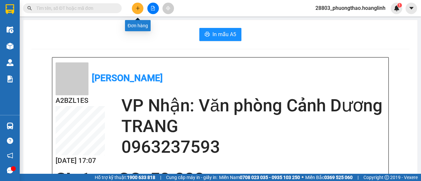
click at [141, 12] on button at bounding box center [138, 9] width 12 height 12
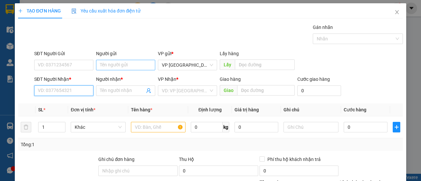
drag, startPoint x: 73, startPoint y: 89, endPoint x: 135, endPoint y: 66, distance: 65.9
click at [74, 89] on input "SĐT Người Nhận *" at bounding box center [63, 90] width 59 height 11
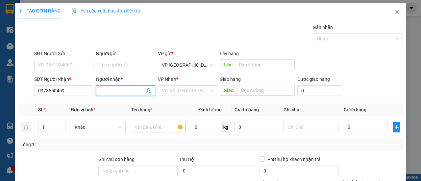
click at [124, 91] on input "Người nhận *" at bounding box center [122, 90] width 45 height 7
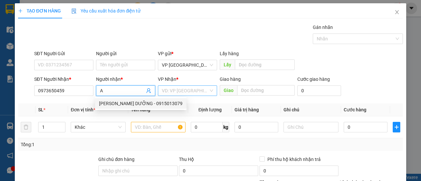
click at [188, 94] on input "search" at bounding box center [185, 91] width 47 height 10
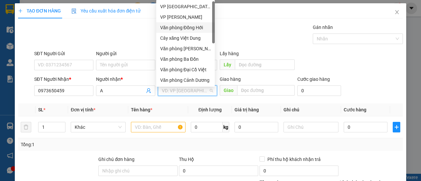
click at [199, 29] on div "Văn phòng Đồng Hới" at bounding box center [185, 27] width 51 height 7
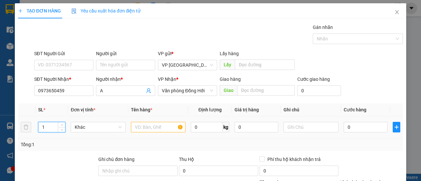
click at [53, 124] on input "1" at bounding box center [51, 127] width 27 height 10
click at [161, 127] on input "text" at bounding box center [158, 127] width 55 height 11
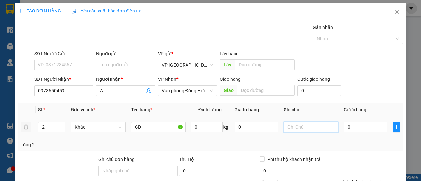
click at [300, 128] on input "text" at bounding box center [310, 127] width 55 height 11
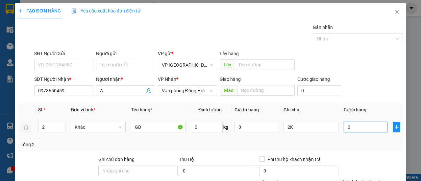
click at [377, 127] on input "0" at bounding box center [365, 127] width 44 height 11
click at [372, 142] on div "Tổng: 2" at bounding box center [210, 144] width 379 height 7
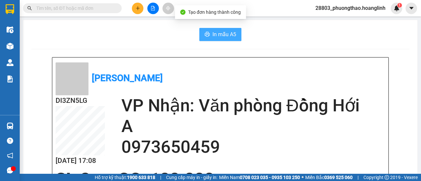
click at [219, 37] on span "In mẫu A5" at bounding box center [224, 34] width 24 height 8
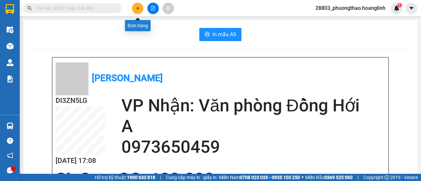
click at [140, 5] on button at bounding box center [138, 9] width 12 height 12
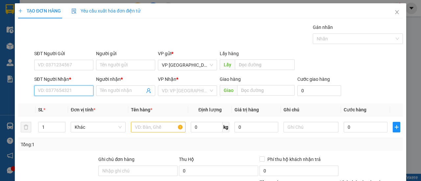
click at [72, 88] on input "SĐT Người Nhận *" at bounding box center [63, 90] width 59 height 11
click at [59, 106] on div "0961596923 - A TÀI ĐỨC" at bounding box center [63, 103] width 51 height 7
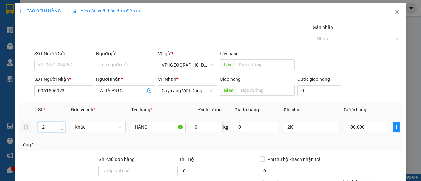
drag, startPoint x: 53, startPoint y: 131, endPoint x: 65, endPoint y: 131, distance: 12.8
click at [58, 131] on div "2" at bounding box center [52, 127] width 28 height 11
click at [297, 130] on input "2K" at bounding box center [310, 127] width 55 height 11
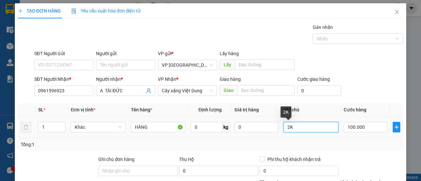
click at [297, 130] on input "2K" at bounding box center [310, 127] width 55 height 11
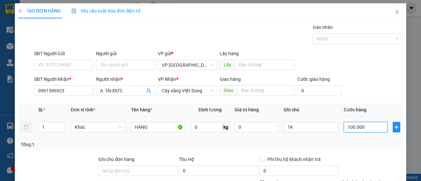
click at [376, 127] on input "100.000" at bounding box center [365, 127] width 44 height 11
click at [362, 140] on div "Tổng: 1" at bounding box center [210, 144] width 385 height 12
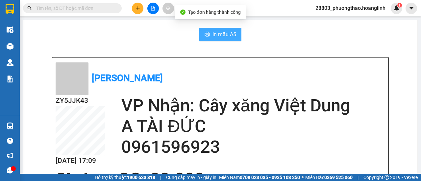
click at [225, 40] on button "In mẫu A5" at bounding box center [220, 34] width 42 height 13
click at [217, 36] on span "In mẫu A5" at bounding box center [224, 34] width 24 height 8
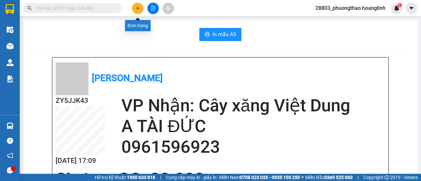
click at [133, 11] on button at bounding box center [138, 9] width 12 height 12
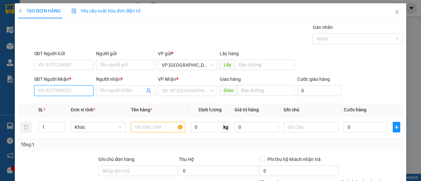
click at [63, 89] on input "SĐT Người Nhận *" at bounding box center [63, 90] width 59 height 11
click at [75, 104] on div "0963237593 - TRANG" at bounding box center [63, 103] width 51 height 7
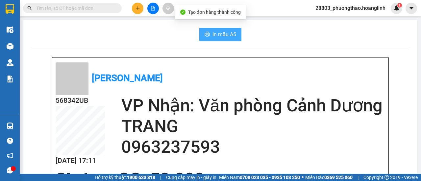
click at [212, 36] on span "In mẫu A5" at bounding box center [224, 34] width 24 height 8
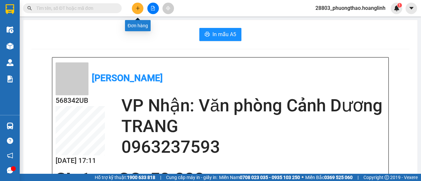
click at [137, 10] on icon "plus" at bounding box center [137, 8] width 5 height 5
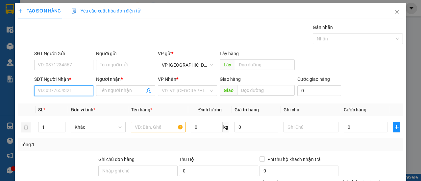
click at [66, 91] on input "SĐT Người Nhận *" at bounding box center [63, 90] width 59 height 11
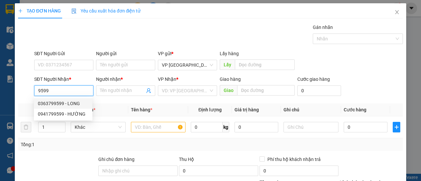
click at [74, 102] on div "0363799599 - LONG" at bounding box center [63, 103] width 51 height 7
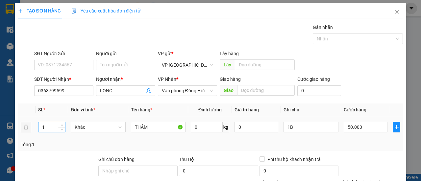
drag, startPoint x: 47, startPoint y: 128, endPoint x: 50, endPoint y: 125, distance: 3.7
click at [49, 126] on input "1" at bounding box center [51, 127] width 27 height 10
click at [320, 127] on input "1B" at bounding box center [310, 127] width 55 height 11
click at [376, 126] on input "50.000" at bounding box center [365, 127] width 44 height 11
drag, startPoint x: 373, startPoint y: 141, endPoint x: 388, endPoint y: 100, distance: 43.6
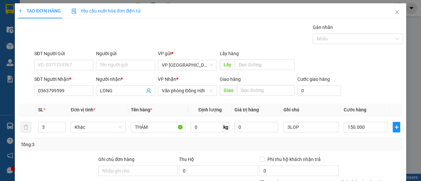
click at [373, 141] on div "Tổng: 3" at bounding box center [210, 144] width 379 height 7
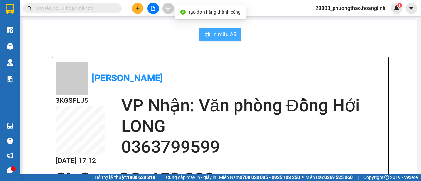
click at [213, 36] on span "In mẫu A5" at bounding box center [224, 34] width 24 height 8
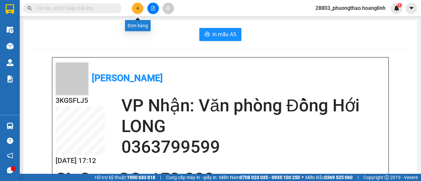
click at [134, 11] on button at bounding box center [138, 9] width 12 height 12
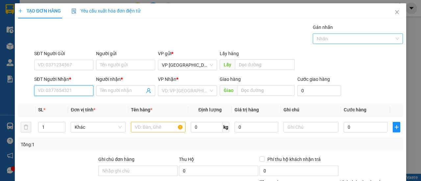
drag, startPoint x: 86, startPoint y: 91, endPoint x: 354, endPoint y: 41, distance: 272.2
click at [89, 90] on input "SĐT Người Nhận *" at bounding box center [63, 90] width 59 height 11
click at [67, 106] on div "0795105054 - NAM" at bounding box center [63, 103] width 51 height 7
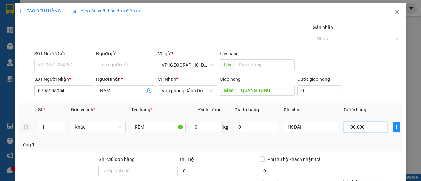
click at [374, 127] on input "100.000" at bounding box center [365, 127] width 44 height 11
click at [378, 141] on div "Tổng: 1" at bounding box center [210, 144] width 379 height 7
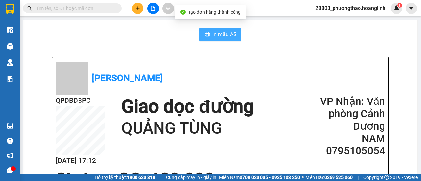
click at [215, 35] on span "In mẫu A5" at bounding box center [224, 34] width 24 height 8
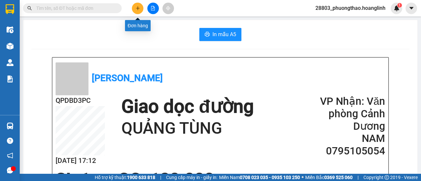
click at [136, 8] on icon "plus" at bounding box center [137, 8] width 5 height 5
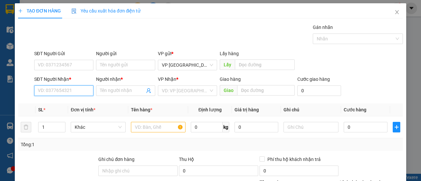
click at [72, 92] on input "SĐT Người Nhận *" at bounding box center [63, 90] width 59 height 11
click at [62, 107] on div "0845237373 - A" at bounding box center [63, 103] width 51 height 7
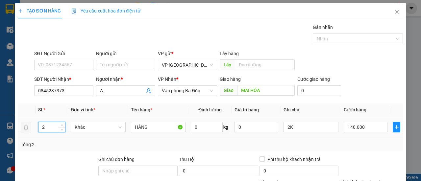
drag, startPoint x: 53, startPoint y: 128, endPoint x: 50, endPoint y: 125, distance: 4.9
click at [53, 127] on input "2" at bounding box center [51, 127] width 27 height 10
drag, startPoint x: 295, startPoint y: 130, endPoint x: 300, endPoint y: 127, distance: 5.9
click at [296, 130] on input "2K" at bounding box center [310, 127] width 55 height 11
click at [372, 126] on input "140.000" at bounding box center [365, 127] width 44 height 11
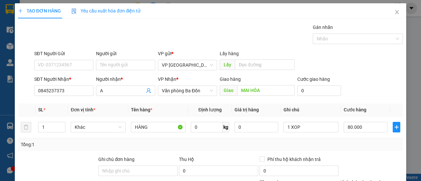
drag, startPoint x: 368, startPoint y: 139, endPoint x: 363, endPoint y: 132, distance: 8.9
click at [368, 139] on div "Tổng: 1" at bounding box center [210, 144] width 385 height 12
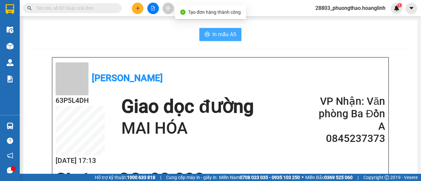
click at [219, 35] on span "In mẫu A5" at bounding box center [224, 34] width 24 height 8
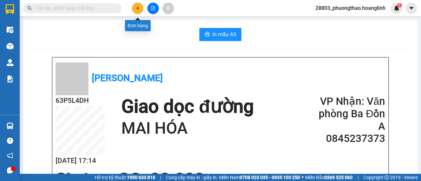
click at [135, 10] on icon "plus" at bounding box center [137, 8] width 5 height 5
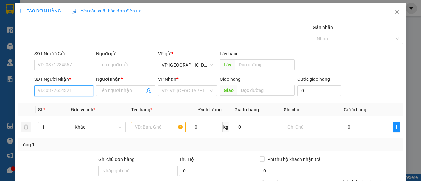
drag, startPoint x: 53, startPoint y: 91, endPoint x: 386, endPoint y: 4, distance: 343.8
click at [56, 89] on input "SĐT Người Nhận *" at bounding box center [63, 90] width 59 height 11
click at [72, 103] on div "0969777887 - THIỆN NHÂN" at bounding box center [66, 103] width 57 height 7
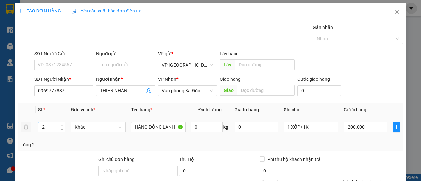
click at [57, 128] on input "2" at bounding box center [51, 127] width 27 height 10
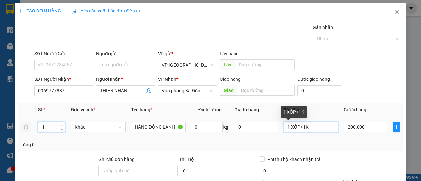
click at [327, 127] on input "1 XỐP+1K" at bounding box center [310, 127] width 55 height 11
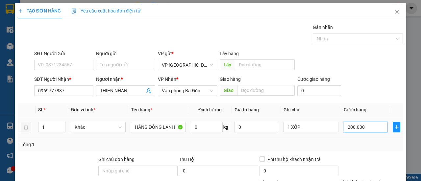
click at [375, 126] on input "200.000" at bounding box center [365, 127] width 44 height 11
click at [337, 139] on div "Tổng: 1" at bounding box center [210, 144] width 385 height 12
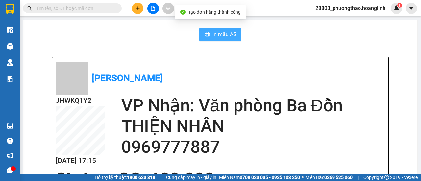
drag, startPoint x: 227, startPoint y: 33, endPoint x: 227, endPoint y: 38, distance: 4.6
click at [227, 35] on span "In mẫu A5" at bounding box center [224, 34] width 24 height 8
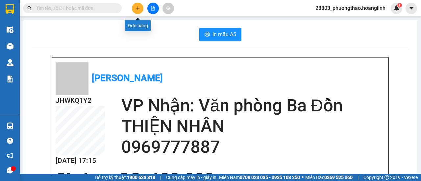
click at [138, 6] on icon "plus" at bounding box center [137, 8] width 5 height 5
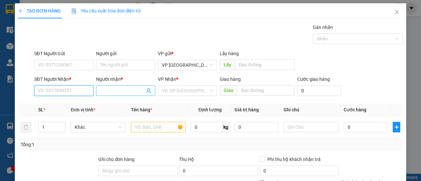
drag, startPoint x: 73, startPoint y: 93, endPoint x: 101, endPoint y: 86, distance: 28.7
click at [76, 92] on input "SĐT Người Nhận *" at bounding box center [63, 90] width 59 height 11
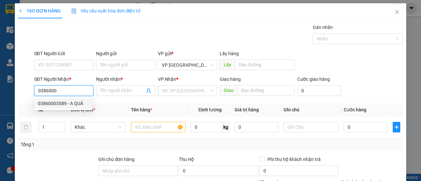
click at [73, 102] on div "03860003589 - A QUẢ" at bounding box center [63, 103] width 51 height 7
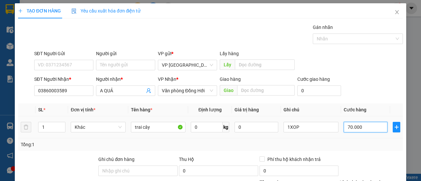
click at [368, 127] on input "70.000" at bounding box center [365, 127] width 44 height 11
click at [367, 142] on div "Tổng: 1" at bounding box center [210, 144] width 379 height 7
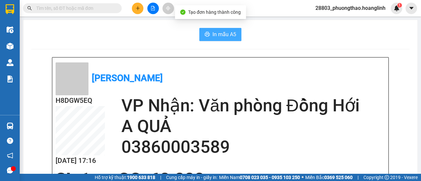
click at [224, 34] on span "In mẫu A5" at bounding box center [224, 34] width 24 height 8
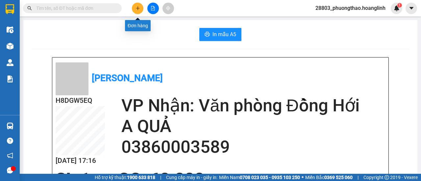
click at [138, 10] on icon "plus" at bounding box center [137, 8] width 5 height 5
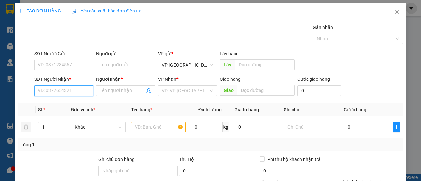
click at [78, 90] on input "SĐT Người Nhận *" at bounding box center [63, 90] width 59 height 11
click at [59, 102] on div "0901713030 - THÀNH TRUNG" at bounding box center [68, 103] width 61 height 7
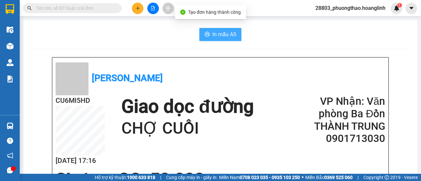
click at [221, 38] on span "In mẫu A5" at bounding box center [224, 34] width 24 height 8
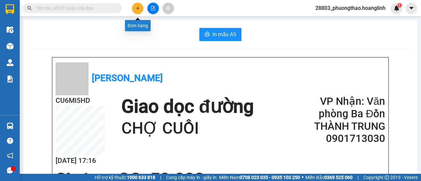
click at [135, 9] on button at bounding box center [138, 9] width 12 height 12
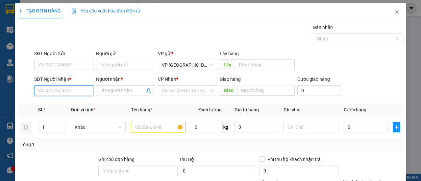
click at [66, 91] on input "SĐT Người Nhận *" at bounding box center [63, 90] width 59 height 11
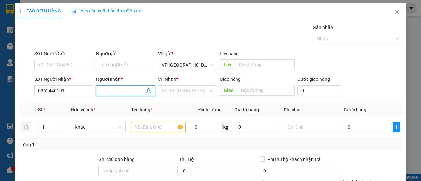
click at [139, 90] on input "Người nhận *" at bounding box center [122, 90] width 45 height 7
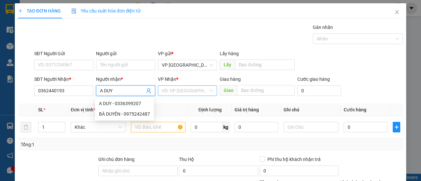
click at [200, 90] on input "search" at bounding box center [185, 91] width 47 height 10
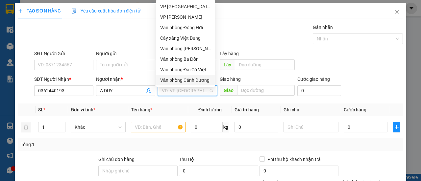
click at [200, 79] on div "Văn phòng Cảnh Dương" at bounding box center [185, 80] width 51 height 7
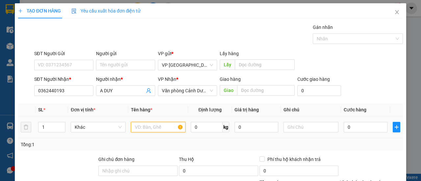
click at [152, 130] on input "text" at bounding box center [158, 127] width 55 height 11
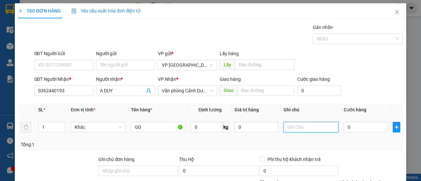
click at [307, 125] on input "text" at bounding box center [310, 127] width 55 height 11
click at [365, 127] on input "0" at bounding box center [365, 127] width 44 height 11
drag, startPoint x: 348, startPoint y: 139, endPoint x: 352, endPoint y: 136, distance: 5.1
click at [348, 139] on div "Tổng: 1" at bounding box center [210, 144] width 385 height 12
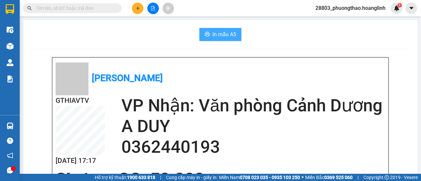
click at [223, 36] on span "In mẫu A5" at bounding box center [224, 34] width 24 height 8
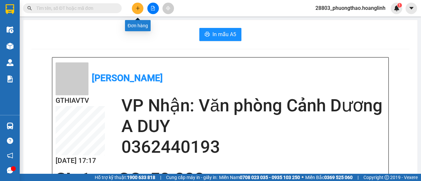
click at [140, 11] on button at bounding box center [138, 9] width 12 height 12
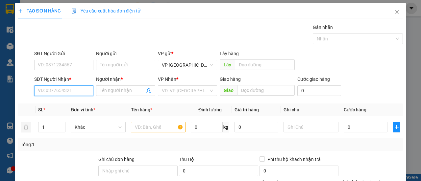
click at [75, 93] on input "SĐT Người Nhận *" at bounding box center [63, 90] width 59 height 11
click at [66, 104] on div "0818081777 - THÀNH" at bounding box center [63, 103] width 51 height 7
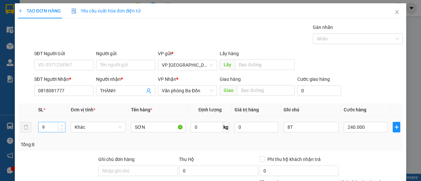
click at [60, 127] on span "up" at bounding box center [62, 126] width 4 height 4
click at [304, 128] on input "8T" at bounding box center [310, 127] width 55 height 11
click at [369, 128] on input "240.000" at bounding box center [365, 127] width 44 height 11
click at [377, 144] on div "Tổng: 18" at bounding box center [210, 144] width 379 height 7
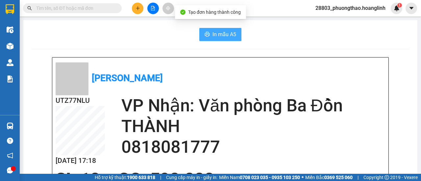
click at [223, 34] on span "In mẫu A5" at bounding box center [224, 34] width 24 height 8
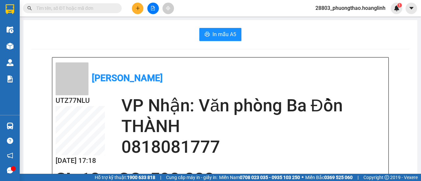
click at [49, 6] on input "text" at bounding box center [75, 8] width 78 height 7
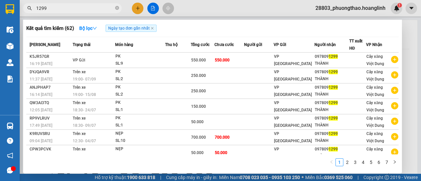
click at [256, 59] on td at bounding box center [259, 60] width 30 height 15
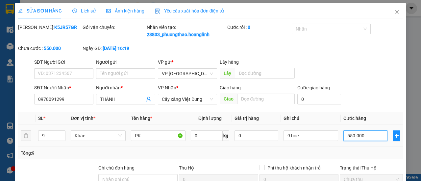
click at [372, 141] on input "550.000" at bounding box center [365, 135] width 44 height 11
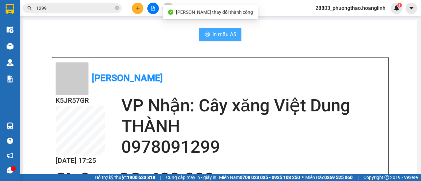
click at [220, 36] on span "In mẫu A5" at bounding box center [224, 34] width 24 height 8
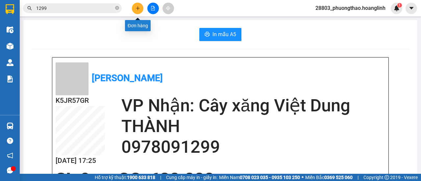
click at [135, 8] on icon "plus" at bounding box center [137, 8] width 5 height 5
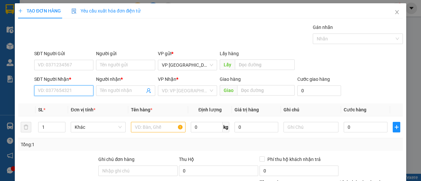
drag, startPoint x: 51, startPoint y: 90, endPoint x: 60, endPoint y: 83, distance: 12.2
click at [51, 90] on input "SĐT Người Nhận *" at bounding box center [63, 90] width 59 height 11
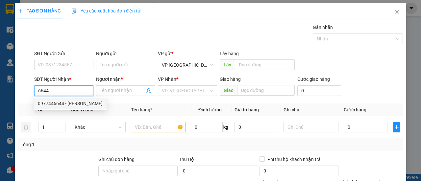
click at [78, 105] on div "0977446644 - [PERSON_NAME]" at bounding box center [70, 103] width 65 height 7
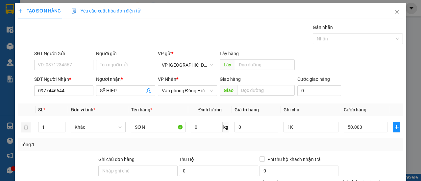
click at [379, 145] on div "Tổng: 1" at bounding box center [210, 144] width 379 height 7
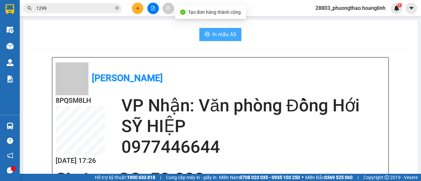
click at [225, 33] on span "In mẫu A5" at bounding box center [224, 34] width 24 height 8
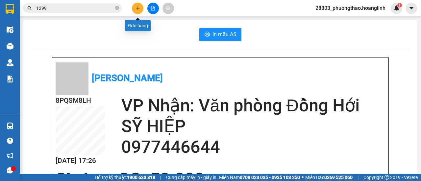
click at [139, 10] on icon "plus" at bounding box center [137, 8] width 5 height 5
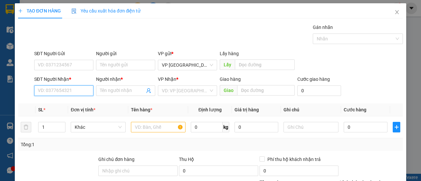
click at [52, 91] on input "SĐT Người Nhận *" at bounding box center [63, 90] width 59 height 11
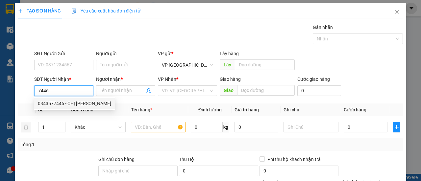
click at [77, 102] on div "0343577446 - CHỊ [PERSON_NAME]" at bounding box center [74, 103] width 73 height 7
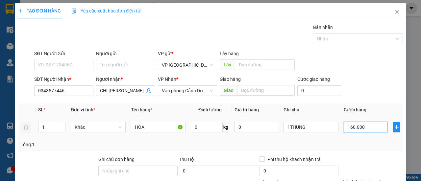
click at [368, 126] on input "160.000" at bounding box center [365, 127] width 44 height 11
click at [358, 144] on div "Tổng: 1" at bounding box center [210, 144] width 379 height 7
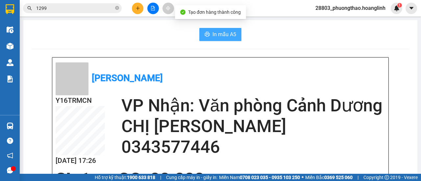
click at [223, 38] on span "In mẫu A5" at bounding box center [224, 34] width 24 height 8
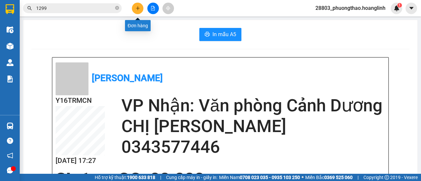
click at [138, 12] on button at bounding box center [138, 9] width 12 height 12
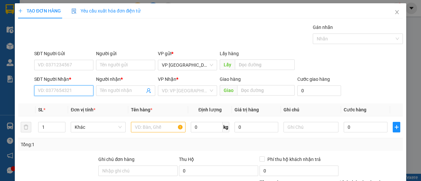
click at [59, 91] on input "SĐT Người Nhận *" at bounding box center [63, 90] width 59 height 11
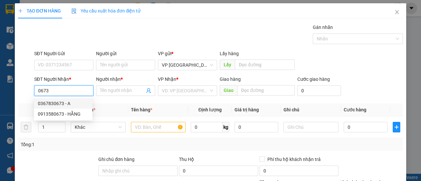
click at [50, 105] on div "0367830673 - A" at bounding box center [63, 103] width 51 height 7
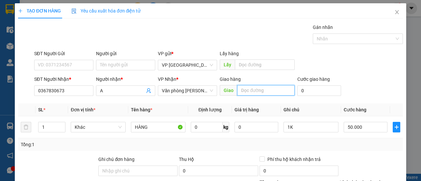
click at [266, 93] on input "text" at bounding box center [265, 90] width 57 height 11
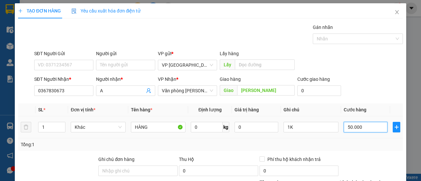
click at [361, 128] on input "50.000" at bounding box center [365, 127] width 44 height 11
click at [364, 145] on div "Tổng: 1" at bounding box center [210, 144] width 379 height 7
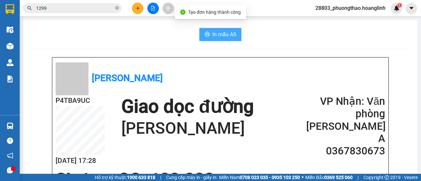
click at [215, 32] on span "In mẫu A5" at bounding box center [224, 34] width 24 height 8
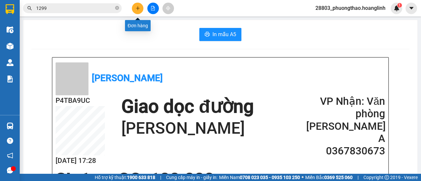
click at [137, 11] on button at bounding box center [138, 9] width 12 height 12
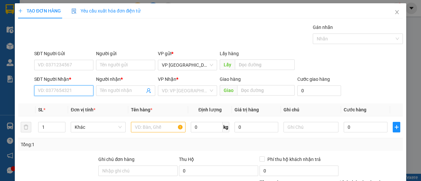
drag, startPoint x: 66, startPoint y: 92, endPoint x: 142, endPoint y: 58, distance: 83.6
click at [66, 92] on input "SĐT Người Nhận *" at bounding box center [63, 90] width 59 height 11
click at [79, 106] on div "0913326099 - A PHÁP" at bounding box center [63, 103] width 51 height 7
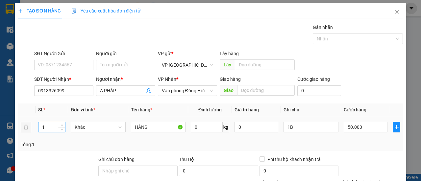
click at [52, 130] on input "1" at bounding box center [51, 127] width 27 height 10
click at [302, 128] on input "1B" at bounding box center [310, 127] width 55 height 11
click at [324, 141] on div "Tổng: 2" at bounding box center [210, 144] width 379 height 7
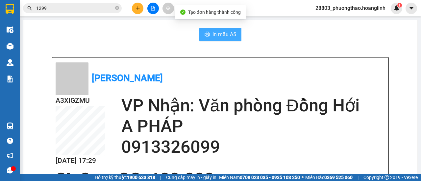
click at [222, 35] on span "In mẫu A5" at bounding box center [224, 34] width 24 height 8
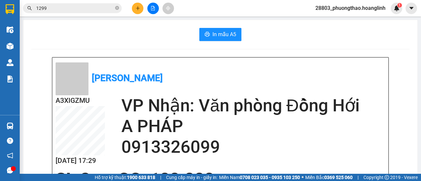
click at [136, 10] on icon "plus" at bounding box center [137, 8] width 5 height 5
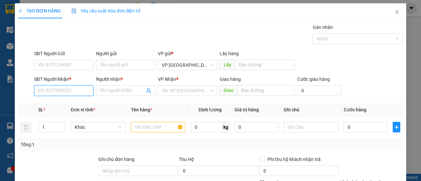
click at [70, 91] on input "SĐT Người Nhận *" at bounding box center [63, 90] width 59 height 11
click at [75, 107] on div "0944972521 - A TUẤN" at bounding box center [63, 103] width 51 height 7
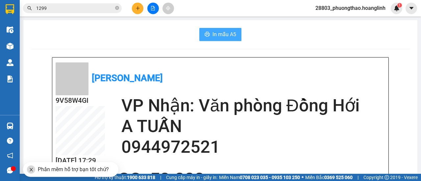
click at [222, 37] on span "In mẫu A5" at bounding box center [224, 34] width 24 height 8
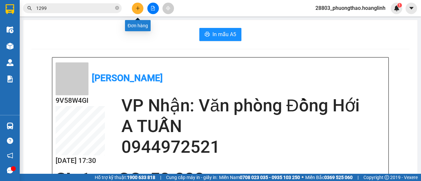
click at [137, 10] on icon "plus" at bounding box center [137, 8] width 5 height 5
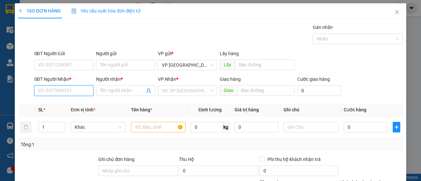
drag, startPoint x: 68, startPoint y: 90, endPoint x: 294, endPoint y: 48, distance: 229.4
click at [70, 89] on input "SĐT Người Nhận *" at bounding box center [63, 90] width 59 height 11
click at [68, 105] on div "03860003589 - A QUẢ" at bounding box center [63, 103] width 51 height 7
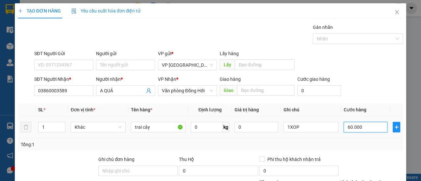
click at [367, 127] on input "60.000" at bounding box center [365, 127] width 44 height 11
click at [358, 137] on td "70.000" at bounding box center [365, 127] width 49 height 22
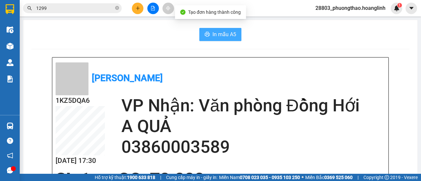
click at [224, 33] on span "In mẫu A5" at bounding box center [224, 34] width 24 height 8
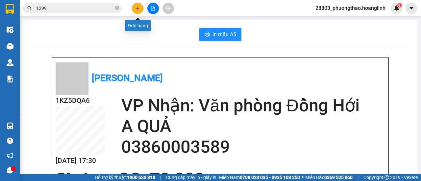
click at [139, 8] on icon "plus" at bounding box center [137, 8] width 5 height 5
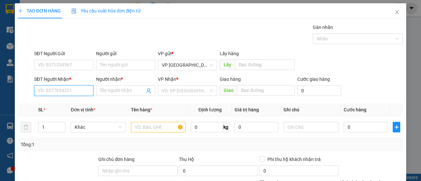
click at [86, 91] on input "SĐT Người Nhận *" at bounding box center [63, 90] width 59 height 11
click at [67, 105] on div "0388612367 - A HÙNG" at bounding box center [63, 103] width 51 height 7
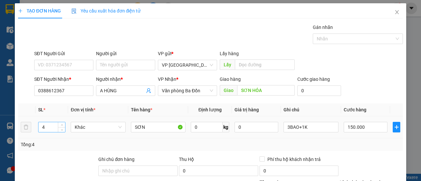
click at [48, 127] on input "4" at bounding box center [51, 127] width 27 height 10
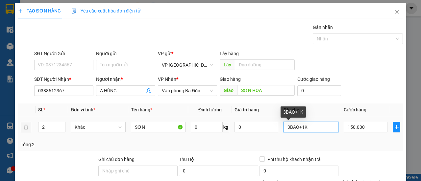
click at [321, 125] on input "3BAO+1K" at bounding box center [310, 127] width 55 height 11
click at [320, 125] on input "3BAO+1K" at bounding box center [310, 127] width 55 height 11
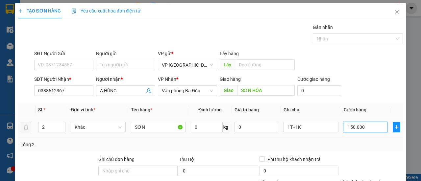
click at [369, 126] on input "150.000" at bounding box center [365, 127] width 44 height 11
click at [380, 145] on div "Tổng: 2" at bounding box center [210, 144] width 379 height 7
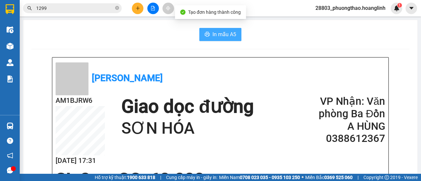
click at [221, 32] on span "In mẫu A5" at bounding box center [224, 34] width 24 height 8
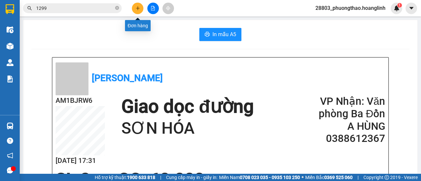
click at [134, 10] on button at bounding box center [138, 9] width 12 height 12
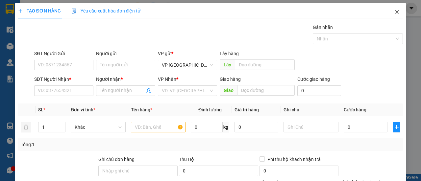
click at [394, 15] on icon "close" at bounding box center [396, 12] width 5 height 5
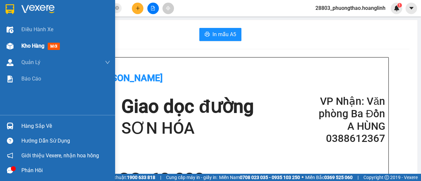
click at [21, 50] on div "Kho hàng mới" at bounding box center [57, 46] width 115 height 16
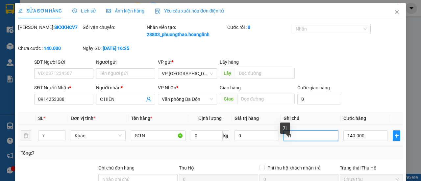
click at [294, 141] on input "7l" at bounding box center [310, 135] width 55 height 11
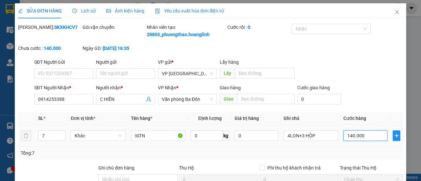
click at [365, 141] on input "140.000" at bounding box center [365, 135] width 44 height 11
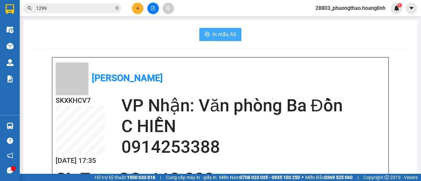
click at [223, 36] on span "In mẫu A5" at bounding box center [224, 34] width 24 height 8
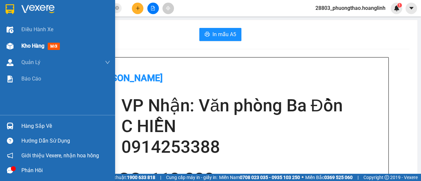
click at [20, 49] on div "Kho hàng mới" at bounding box center [57, 46] width 115 height 16
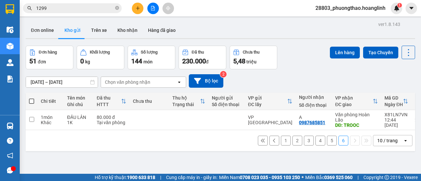
click at [281, 136] on button "1" at bounding box center [286, 141] width 10 height 10
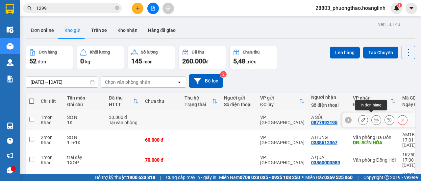
click at [371, 114] on button at bounding box center [375, 120] width 9 height 12
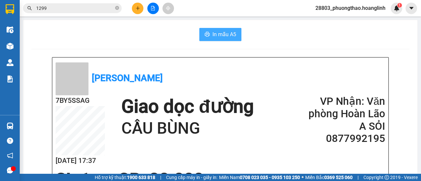
click at [218, 30] on span "In mẫu A5" at bounding box center [224, 34] width 24 height 8
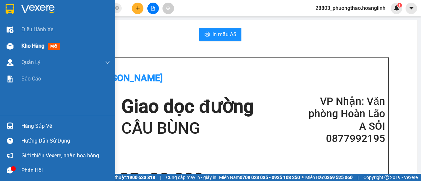
click at [27, 43] on span "Kho hàng" at bounding box center [32, 46] width 23 height 6
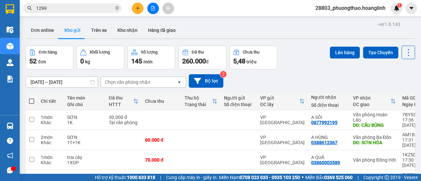
click at [156, 77] on div "Chọn văn phòng nhận" at bounding box center [139, 82] width 76 height 11
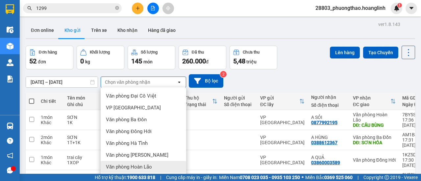
drag, startPoint x: 139, startPoint y: 152, endPoint x: 135, endPoint y: 151, distance: 3.4
click at [138, 164] on span "Văn phòng Hoàn Lão" at bounding box center [129, 167] width 46 height 7
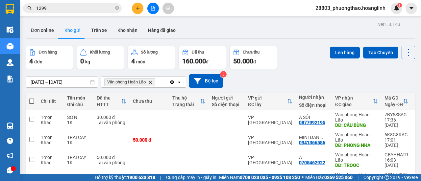
click at [150, 81] on icon "Văn phòng Hoàn Lão, close by backspace" at bounding box center [150, 82] width 3 height 3
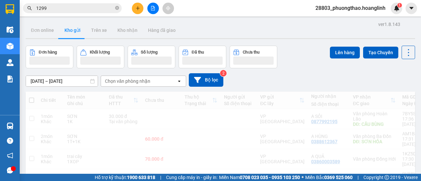
click at [163, 76] on div "Chọn văn phòng nhận" at bounding box center [139, 81] width 76 height 11
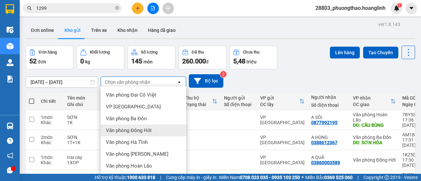
click at [150, 127] on span "Văn phòng Đồng Hới" at bounding box center [129, 130] width 46 height 7
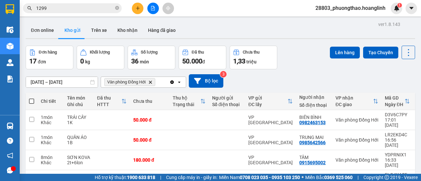
click at [150, 81] on span "Văn phòng Đồng Hới Delete" at bounding box center [129, 82] width 51 height 8
click at [152, 80] on icon "Delete" at bounding box center [150, 82] width 4 height 4
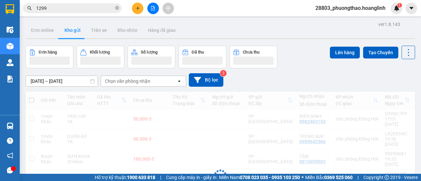
click at [161, 78] on div "Chọn văn phòng nhận" at bounding box center [139, 81] width 76 height 11
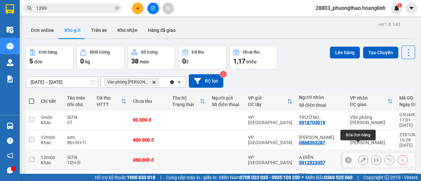
click at [361, 158] on icon at bounding box center [363, 160] width 5 height 5
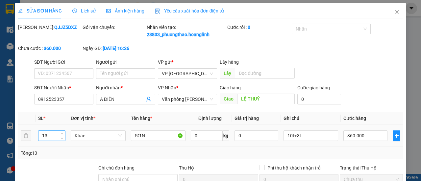
click at [53, 141] on input "13" at bounding box center [51, 136] width 27 height 10
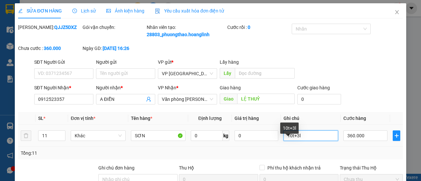
click at [308, 141] on input "10t+3l" at bounding box center [310, 135] width 55 height 11
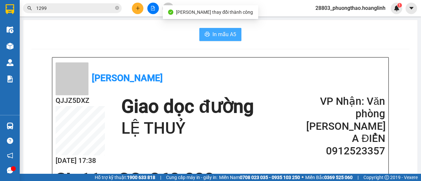
click at [212, 32] on span "In mẫu A5" at bounding box center [224, 34] width 24 height 8
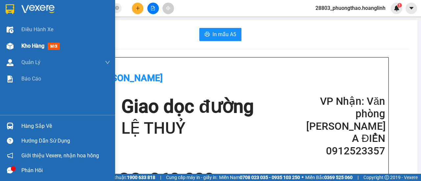
click at [25, 44] on div "Kho hàng mới" at bounding box center [41, 46] width 41 height 8
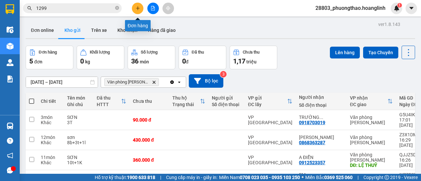
click at [134, 8] on button at bounding box center [138, 9] width 12 height 12
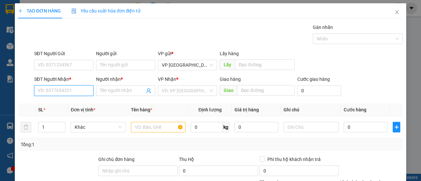
click at [68, 94] on input "SĐT Người Nhận *" at bounding box center [63, 90] width 59 height 11
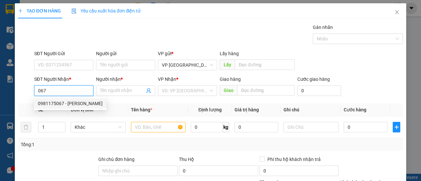
click at [70, 106] on div "0981175067 - [PERSON_NAME]" at bounding box center [70, 103] width 65 height 7
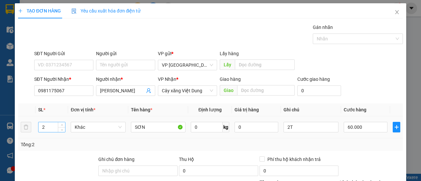
click at [48, 129] on input "2" at bounding box center [51, 127] width 27 height 10
click at [314, 130] on input "2T" at bounding box center [310, 127] width 55 height 11
click at [376, 126] on input "60.000" at bounding box center [365, 127] width 44 height 11
click at [344, 141] on div "Tổng: 4" at bounding box center [210, 144] width 379 height 7
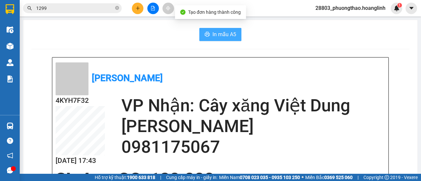
click at [227, 35] on span "In mẫu A5" at bounding box center [224, 34] width 24 height 8
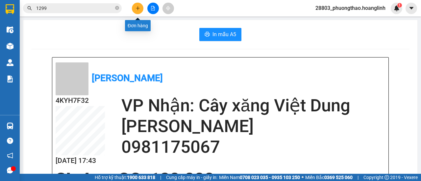
click at [139, 13] on button at bounding box center [138, 9] width 12 height 12
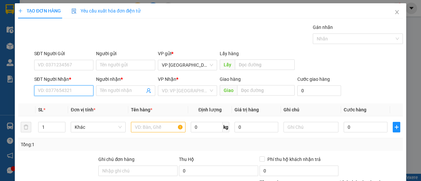
click at [64, 91] on input "SĐT Người Nhận *" at bounding box center [63, 90] width 59 height 11
click at [70, 106] on div "0968291667 - A TUÂN" at bounding box center [63, 103] width 51 height 7
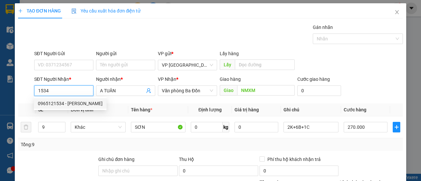
click at [82, 104] on div "0965121534 - [PERSON_NAME]" at bounding box center [70, 103] width 65 height 7
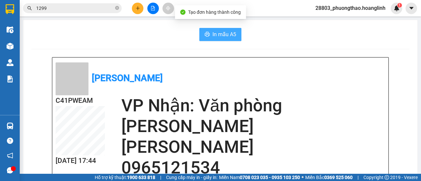
click at [220, 35] on span "In mẫu A5" at bounding box center [224, 34] width 24 height 8
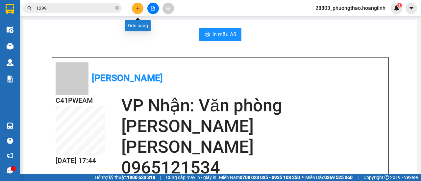
click at [134, 9] on button at bounding box center [138, 9] width 12 height 12
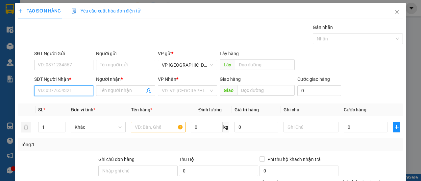
drag, startPoint x: 67, startPoint y: 90, endPoint x: 68, endPoint y: 87, distance: 3.7
click at [67, 89] on input "SĐT Người Nhận *" at bounding box center [63, 90] width 59 height 11
click at [70, 105] on div "0935385656 - A" at bounding box center [63, 103] width 51 height 7
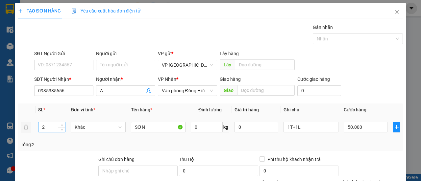
click at [51, 130] on input "2" at bounding box center [51, 127] width 27 height 10
drag, startPoint x: 305, startPoint y: 127, endPoint x: 311, endPoint y: 125, distance: 6.9
click at [305, 127] on input "1T+1L" at bounding box center [310, 127] width 55 height 11
click at [366, 128] on input "50.000" at bounding box center [365, 127] width 44 height 11
click at [343, 141] on div "Tổng: 3" at bounding box center [210, 144] width 379 height 7
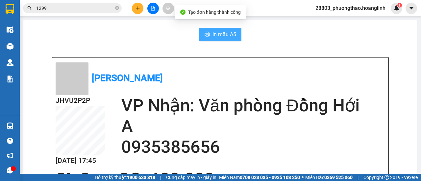
click at [231, 37] on span "In mẫu A5" at bounding box center [224, 34] width 24 height 8
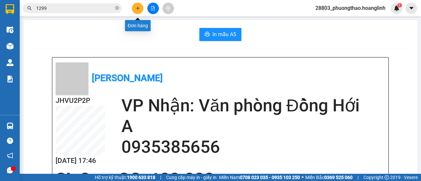
click at [142, 8] on button at bounding box center [138, 9] width 12 height 12
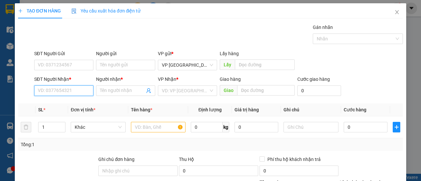
click at [73, 94] on input "SĐT Người Nhận *" at bounding box center [63, 90] width 59 height 11
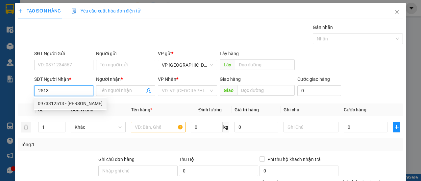
click at [83, 103] on div "0973312513 - [PERSON_NAME]" at bounding box center [70, 103] width 65 height 7
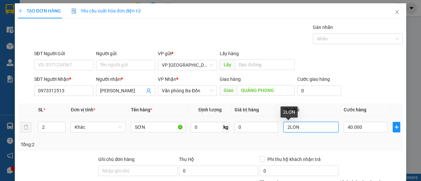
click at [306, 127] on input "2LON" at bounding box center [310, 127] width 55 height 11
click at [306, 128] on input "2LON" at bounding box center [310, 127] width 55 height 11
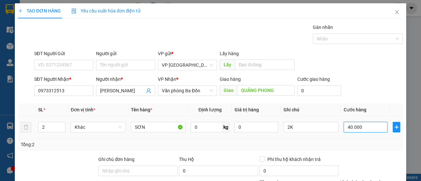
click at [365, 126] on input "40.000" at bounding box center [365, 127] width 44 height 11
click at [359, 138] on div "Tổng: 2" at bounding box center [210, 144] width 385 height 12
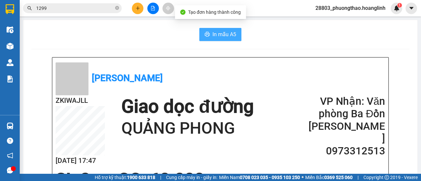
click at [227, 37] on span "In mẫu A5" at bounding box center [224, 34] width 24 height 8
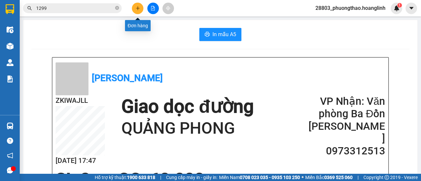
click at [137, 12] on button at bounding box center [138, 9] width 12 height 12
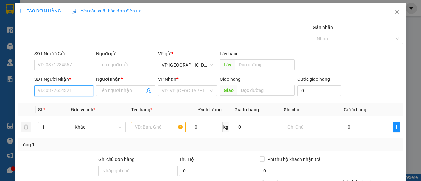
click at [73, 88] on input "SĐT Người Nhận *" at bounding box center [63, 90] width 59 height 11
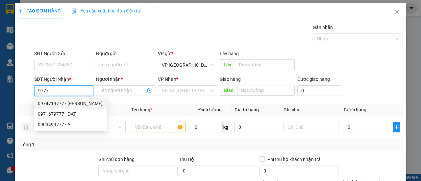
click at [71, 103] on div "0974719777 - [PERSON_NAME]" at bounding box center [70, 103] width 65 height 7
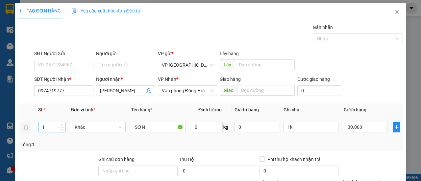
click at [54, 125] on input "1" at bounding box center [51, 127] width 27 height 10
click at [309, 125] on input "1k" at bounding box center [310, 127] width 55 height 11
click at [308, 125] on input "1k" at bounding box center [310, 127] width 55 height 11
click at [369, 129] on input "30.000" at bounding box center [365, 127] width 44 height 11
click at [370, 144] on div "Tổng: 15" at bounding box center [210, 144] width 379 height 7
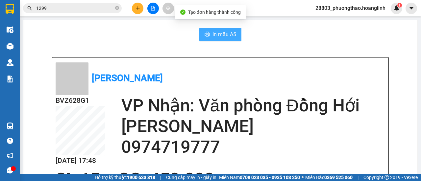
click at [220, 38] on span "In mẫu A5" at bounding box center [224, 34] width 24 height 8
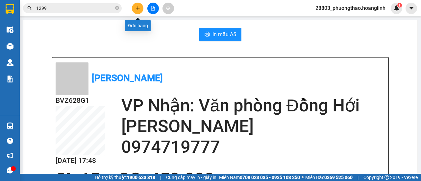
click at [138, 11] on button at bounding box center [138, 9] width 12 height 12
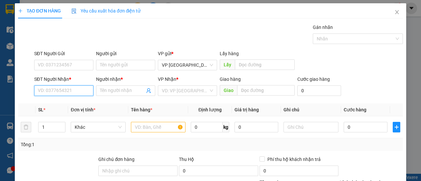
click at [80, 92] on input "SĐT Người Nhận *" at bounding box center [63, 90] width 59 height 11
drag, startPoint x: 68, startPoint y: 103, endPoint x: 73, endPoint y: 103, distance: 4.3
click at [69, 103] on div "0968291667 - A TUÂN" at bounding box center [63, 103] width 51 height 7
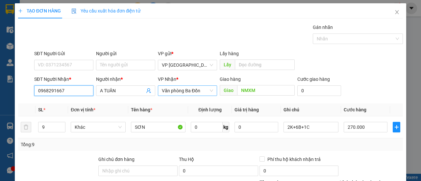
click at [206, 90] on span "Văn phòng Ba Đồn" at bounding box center [187, 91] width 51 height 10
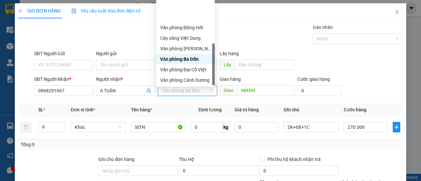
drag, startPoint x: 186, startPoint y: 60, endPoint x: 215, endPoint y: 67, distance: 29.7
click at [186, 87] on div "Văn phòng [PERSON_NAME]" at bounding box center [185, 90] width 51 height 7
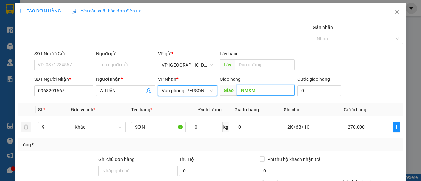
click at [270, 92] on input "NMXM" at bounding box center [265, 90] width 57 height 11
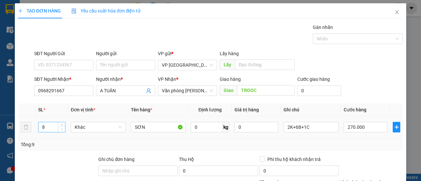
drag, startPoint x: 59, startPoint y: 128, endPoint x: 63, endPoint y: 127, distance: 4.1
click at [60, 128] on span "down" at bounding box center [62, 130] width 4 height 4
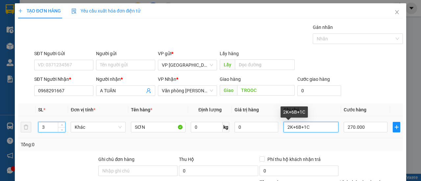
click at [318, 127] on input "2K+6B+1C" at bounding box center [310, 127] width 55 height 11
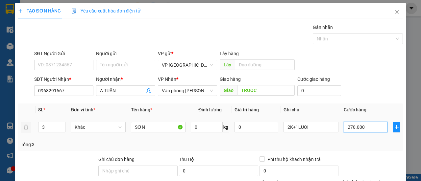
click at [371, 122] on input "270.000" at bounding box center [365, 127] width 44 height 11
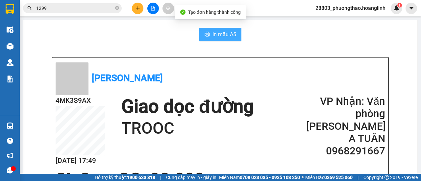
click at [226, 35] on span "In mẫu A5" at bounding box center [224, 34] width 24 height 8
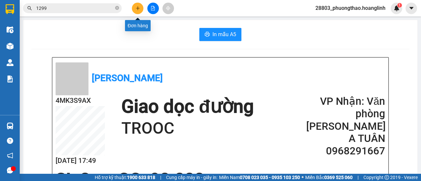
click at [139, 7] on icon "plus" at bounding box center [137, 8] width 5 height 5
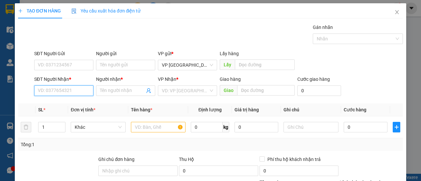
click at [65, 90] on input "SĐT Người Nhận *" at bounding box center [63, 90] width 59 height 11
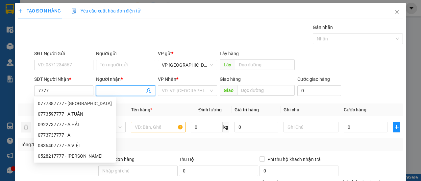
click at [119, 88] on input "Người nhận *" at bounding box center [122, 90] width 45 height 7
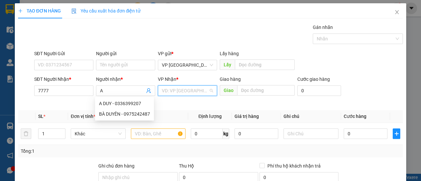
click at [201, 89] on input "search" at bounding box center [185, 91] width 47 height 10
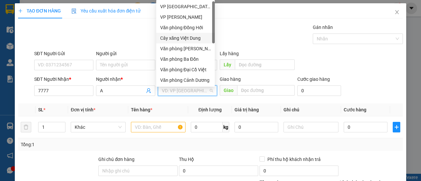
click at [193, 40] on div "Cây xăng Việt Dung" at bounding box center [185, 38] width 51 height 7
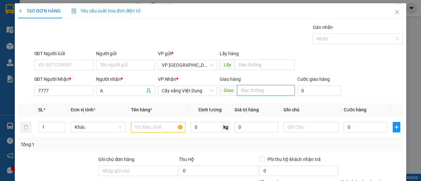
click at [280, 90] on input "text" at bounding box center [265, 90] width 57 height 11
click at [50, 124] on input "1" at bounding box center [51, 127] width 27 height 10
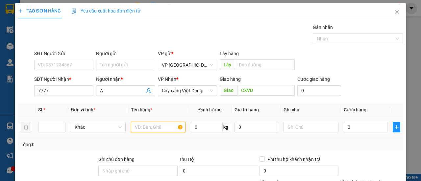
click at [158, 129] on input "text" at bounding box center [158, 127] width 55 height 11
click at [55, 129] on input "number" at bounding box center [51, 127] width 27 height 10
click at [157, 127] on input "text" at bounding box center [158, 127] width 55 height 11
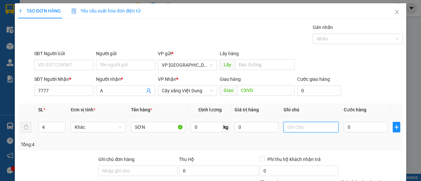
click at [308, 130] on input "text" at bounding box center [310, 127] width 55 height 11
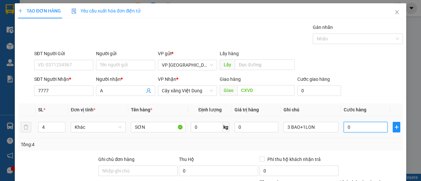
click at [363, 128] on input "0" at bounding box center [365, 127] width 44 height 11
click at [364, 139] on div "Tổng: 4" at bounding box center [210, 144] width 385 height 12
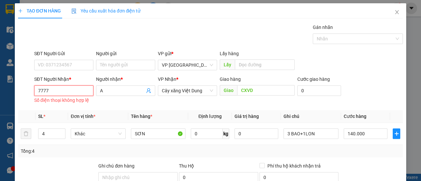
click at [57, 85] on input "7777" at bounding box center [63, 90] width 59 height 11
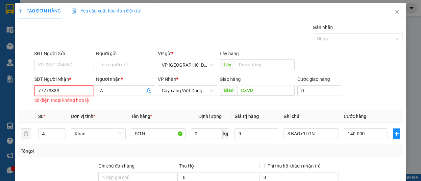
click at [71, 85] on input "77773333" at bounding box center [63, 90] width 59 height 11
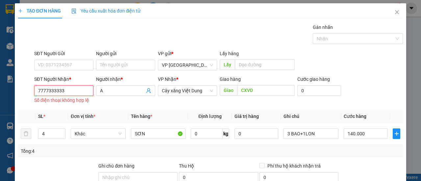
click at [73, 85] on input "7777333333" at bounding box center [63, 90] width 59 height 11
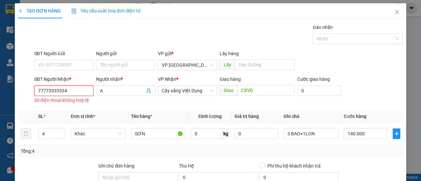
click at [81, 85] on input "77773333334" at bounding box center [63, 90] width 59 height 11
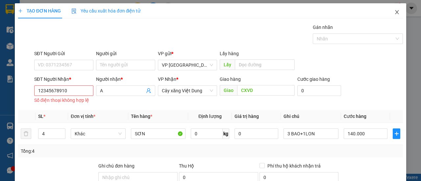
click at [395, 14] on icon "close" at bounding box center [397, 12] width 4 height 4
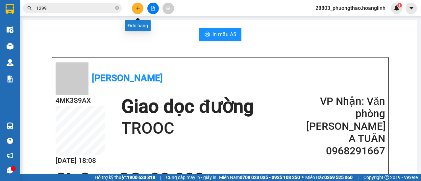
click at [138, 6] on button at bounding box center [138, 9] width 12 height 12
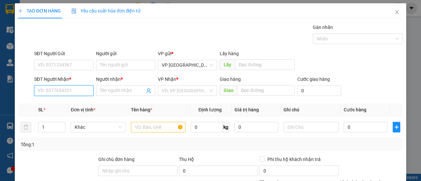
click at [60, 90] on input "SĐT Người Nhận *" at bounding box center [63, 90] width 59 height 11
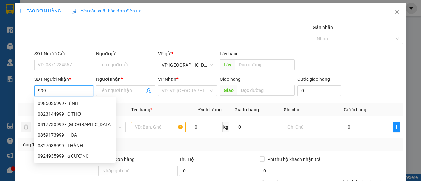
click at [68, 146] on div "0327038999 - THÀNH" at bounding box center [75, 145] width 74 height 7
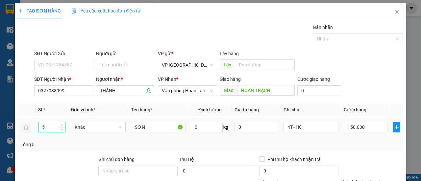
click at [55, 125] on input "5" at bounding box center [51, 127] width 27 height 10
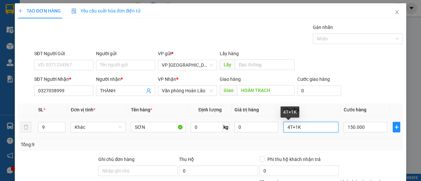
click at [315, 129] on input "4T+1K" at bounding box center [310, 127] width 55 height 11
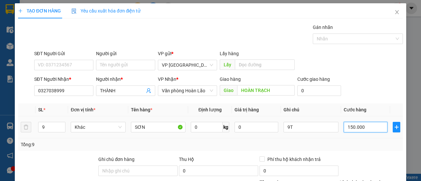
click at [369, 126] on input "150.000" at bounding box center [365, 127] width 44 height 11
click at [366, 144] on div "Tổng: 9" at bounding box center [210, 144] width 379 height 7
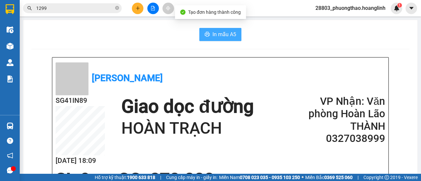
click at [216, 34] on span "In mẫu A5" at bounding box center [224, 34] width 24 height 8
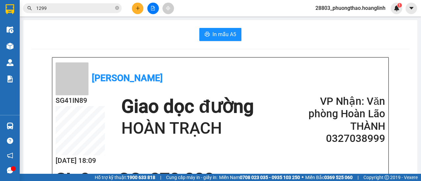
click at [137, 12] on button at bounding box center [138, 9] width 12 height 12
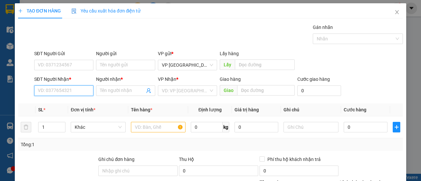
click at [57, 91] on input "SĐT Người Nhận *" at bounding box center [63, 90] width 59 height 11
click at [69, 105] on div "0975172402 - HOÀNG" at bounding box center [63, 103] width 51 height 7
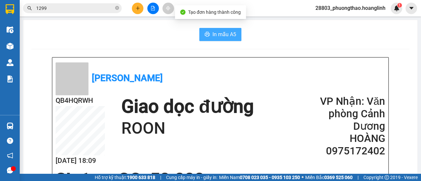
click at [217, 34] on span "In mẫu A5" at bounding box center [224, 34] width 24 height 8
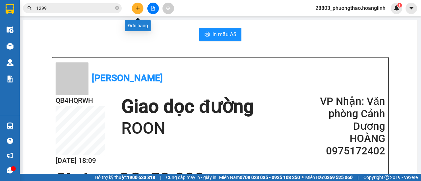
click at [140, 6] on button at bounding box center [138, 9] width 12 height 12
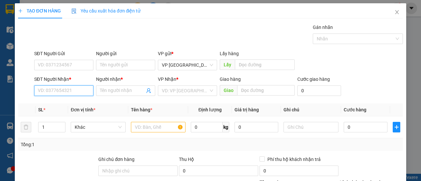
drag, startPoint x: 66, startPoint y: 92, endPoint x: 68, endPoint y: 77, distance: 14.9
click at [66, 90] on input "SĐT Người Nhận *" at bounding box center [63, 90] width 59 height 11
click at [58, 105] on div "0981985336 - A" at bounding box center [63, 103] width 51 height 7
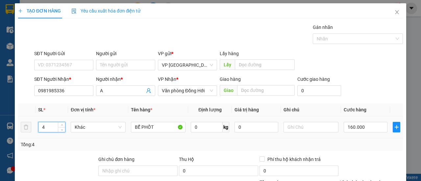
click at [54, 127] on input "4" at bounding box center [51, 127] width 27 height 10
click at [323, 125] on input "text" at bounding box center [310, 127] width 55 height 11
click at [372, 131] on input "160.000" at bounding box center [365, 127] width 44 height 11
click at [363, 144] on div "Tổng: 1" at bounding box center [210, 144] width 379 height 7
drag, startPoint x: 374, startPoint y: 177, endPoint x: 361, endPoint y: 176, distance: 13.2
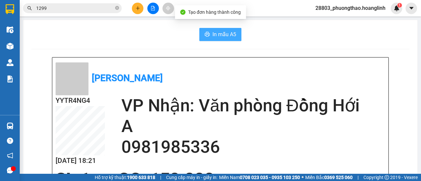
click at [225, 36] on span "In mẫu A5" at bounding box center [224, 34] width 24 height 8
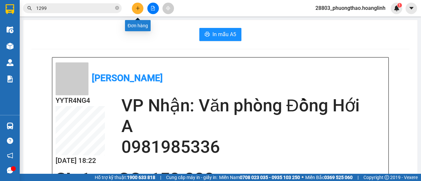
click at [141, 10] on button at bounding box center [138, 9] width 12 height 12
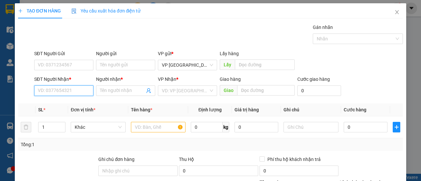
drag, startPoint x: 64, startPoint y: 91, endPoint x: 86, endPoint y: 71, distance: 29.6
click at [69, 89] on input "SĐT Người Nhận *" at bounding box center [63, 90] width 59 height 11
click at [71, 102] on div "0832345666 - [PERSON_NAME]" at bounding box center [70, 103] width 65 height 7
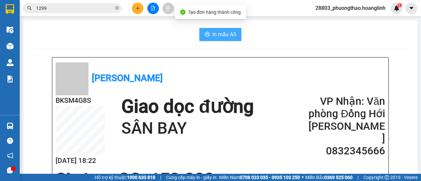
click at [226, 39] on button "In mẫu A5" at bounding box center [220, 34] width 42 height 13
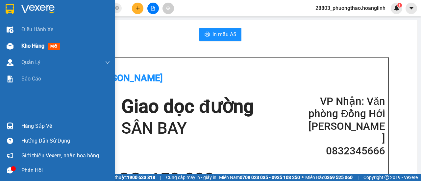
click at [32, 50] on div "Kho hàng mới" at bounding box center [41, 46] width 41 height 8
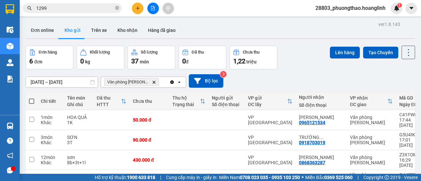
click at [150, 82] on span "Văn phòng [PERSON_NAME]" at bounding box center [131, 82] width 55 height 8
click at [152, 82] on icon "Delete" at bounding box center [154, 82] width 4 height 4
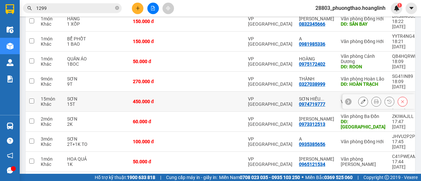
scroll to position [130, 0]
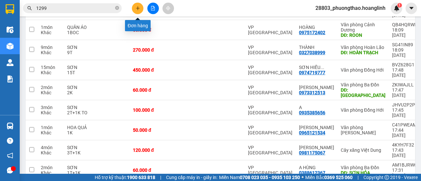
click at [138, 10] on icon "plus" at bounding box center [137, 8] width 5 height 5
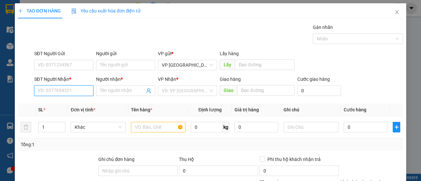
click at [58, 89] on input "SĐT Người Nhận *" at bounding box center [63, 90] width 59 height 11
click at [64, 102] on div "0985642566 - TRUNG MAI" at bounding box center [65, 103] width 54 height 7
type input "0985642566"
type input "TRUNG MAI"
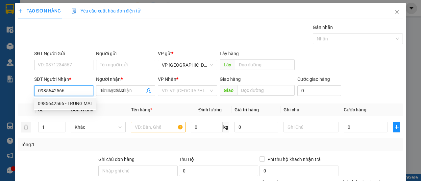
type input "50.000"
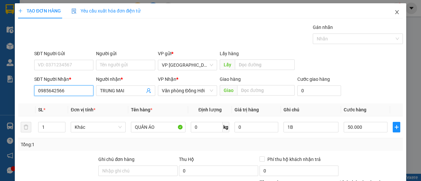
type input "0985642566"
click at [394, 12] on icon "close" at bounding box center [396, 12] width 5 height 5
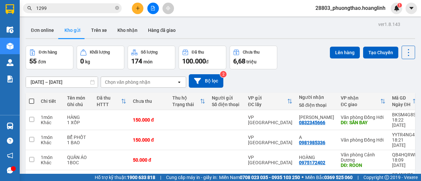
click at [143, 82] on div "Chọn văn phòng nhận" at bounding box center [127, 82] width 45 height 7
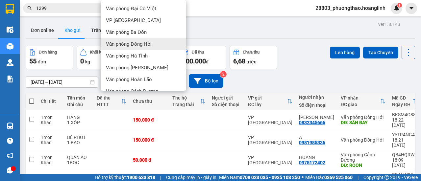
drag, startPoint x: 144, startPoint y: 43, endPoint x: 182, endPoint y: 59, distance: 41.0
click at [144, 43] on span "Văn phòng Đồng Hới" at bounding box center [129, 44] width 46 height 7
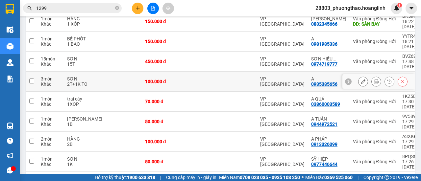
scroll to position [120, 0]
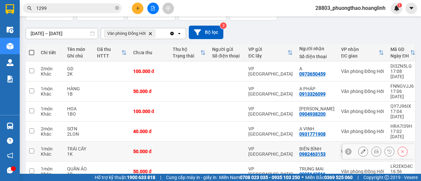
scroll to position [114, 0]
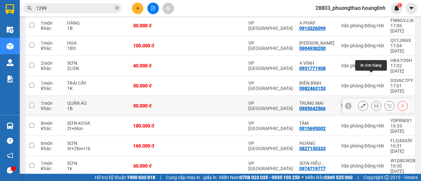
click at [374, 100] on button at bounding box center [375, 106] width 9 height 12
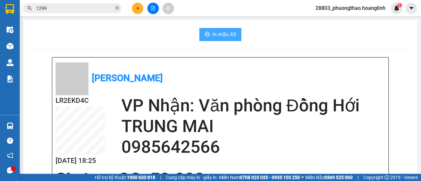
click at [219, 34] on span "In mẫu A5" at bounding box center [224, 34] width 24 height 8
click at [138, 7] on icon "plus" at bounding box center [137, 8] width 5 height 5
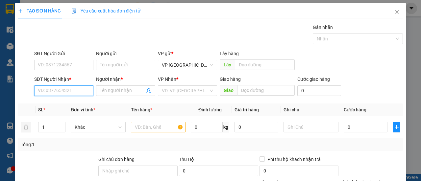
click at [59, 90] on input "SĐT Người Nhận *" at bounding box center [63, 90] width 59 height 11
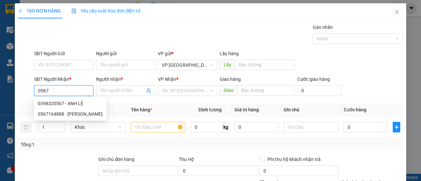
click at [65, 104] on div "0398320567 - ANH LỆ" at bounding box center [70, 103] width 65 height 7
type input "0398320567"
type input "ANH LỆ"
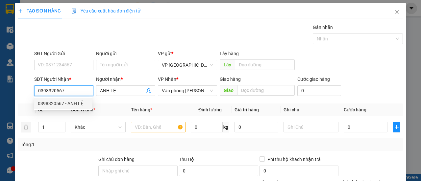
type input "50.000"
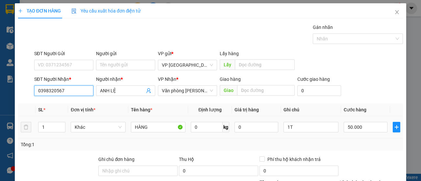
scroll to position [81, 0]
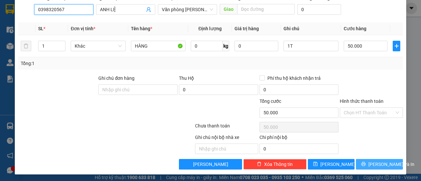
type input "0398320567"
click at [368, 160] on button "[PERSON_NAME] và In" at bounding box center [379, 164] width 47 height 11
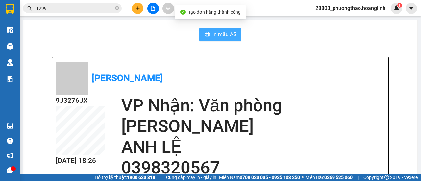
drag, startPoint x: 200, startPoint y: 39, endPoint x: 210, endPoint y: 42, distance: 9.7
click at [204, 40] on button "In mẫu A5" at bounding box center [220, 34] width 42 height 13
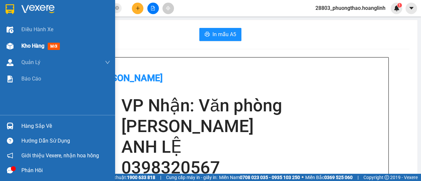
click at [43, 47] on span "Kho hàng" at bounding box center [32, 46] width 23 height 6
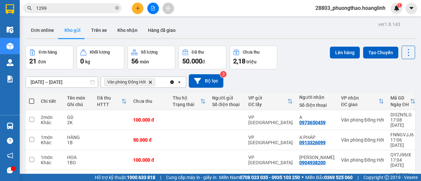
click at [149, 82] on icon "Delete" at bounding box center [150, 82] width 4 height 4
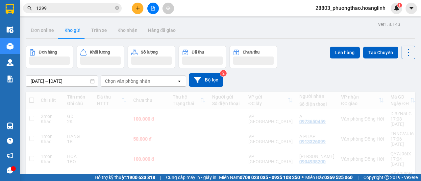
click at [149, 83] on div "Chọn văn phòng nhận" at bounding box center [139, 81] width 76 height 11
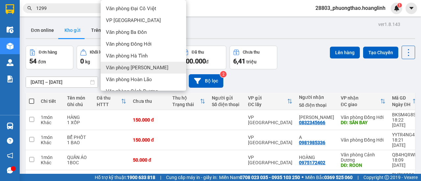
click at [151, 69] on div "Văn phòng [PERSON_NAME]" at bounding box center [143, 68] width 85 height 12
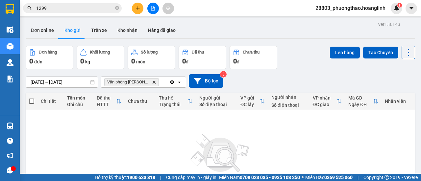
click at [179, 81] on icon "open" at bounding box center [179, 82] width 5 height 5
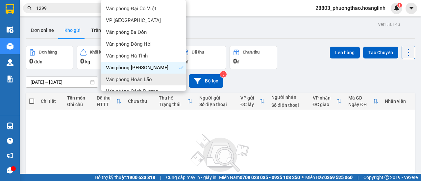
click at [143, 81] on span "Văn phòng Hoàn Lão" at bounding box center [129, 79] width 46 height 7
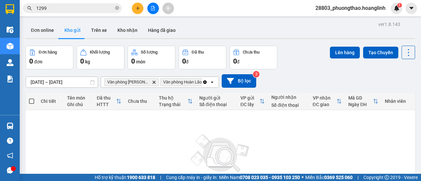
click at [205, 83] on icon "Clear all" at bounding box center [205, 82] width 4 height 4
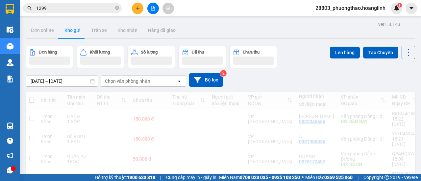
click at [154, 82] on div "Chọn văn phòng nhận" at bounding box center [139, 81] width 76 height 11
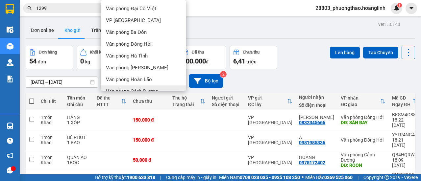
scroll to position [45, 0]
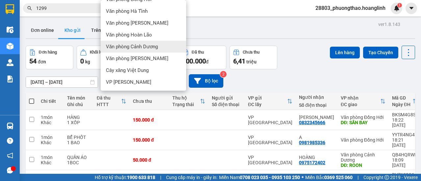
click at [151, 50] on div "Văn phòng Cảnh Dương" at bounding box center [143, 47] width 85 height 12
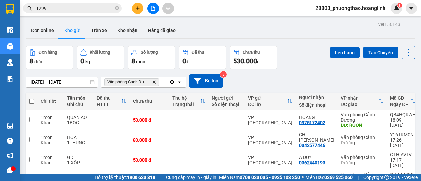
click at [177, 80] on icon "open" at bounding box center [179, 82] width 5 height 5
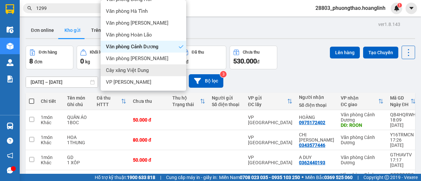
click at [148, 69] on span "Cây xăng Việt Dung" at bounding box center [127, 70] width 43 height 7
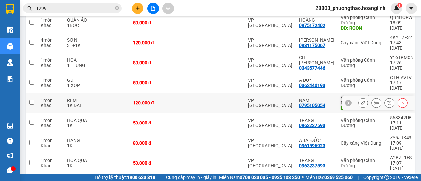
scroll to position [32, 0]
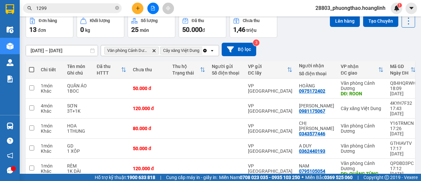
drag, startPoint x: 33, startPoint y: 70, endPoint x: 36, endPoint y: 70, distance: 3.6
click at [33, 70] on span at bounding box center [31, 69] width 5 height 5
click at [32, 66] on input "checkbox" at bounding box center [32, 66] width 0 height 0
checkbox input "true"
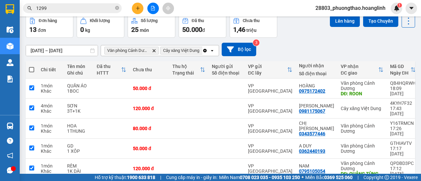
checkbox input "true"
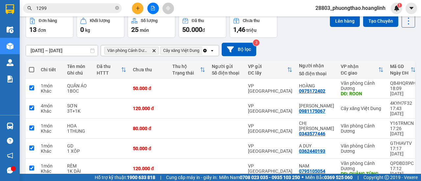
checkbox input "true"
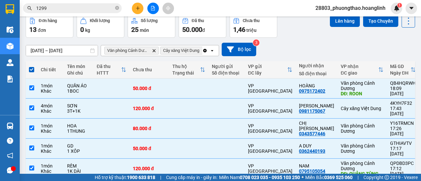
click at [330, 28] on div "Lên hàng Tạo Chuyến" at bounding box center [372, 26] width 85 height 24
click at [331, 26] on button "Lên hàng" at bounding box center [345, 21] width 30 height 12
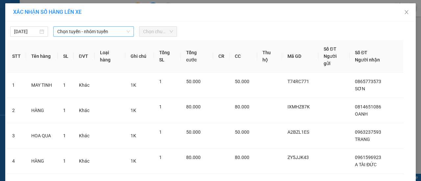
click at [91, 32] on span "Chọn tuyến - nhóm tuyến" at bounding box center [93, 32] width 73 height 10
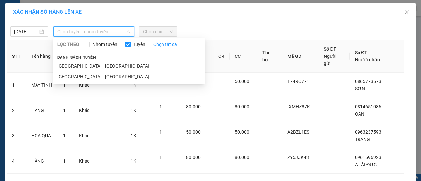
drag, startPoint x: 67, startPoint y: 73, endPoint x: 108, endPoint y: 54, distance: 45.3
click at [67, 73] on li "Hà Nội - Quảng Bình" at bounding box center [128, 76] width 151 height 11
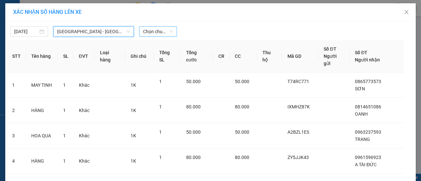
click at [151, 35] on span "Chọn chuyến" at bounding box center [158, 32] width 30 height 10
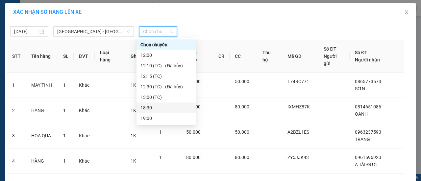
click at [146, 106] on div "18:30" at bounding box center [165, 107] width 51 height 7
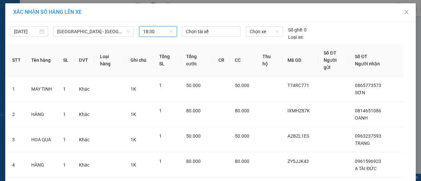
scroll to position [188, 0]
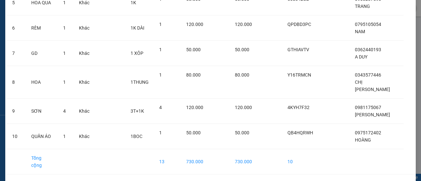
drag, startPoint x: 228, startPoint y: 163, endPoint x: 223, endPoint y: 164, distance: 5.4
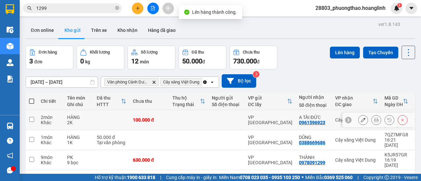
click at [143, 117] on div "100.000 đ" at bounding box center [149, 119] width 33 height 5
checkbox input "true"
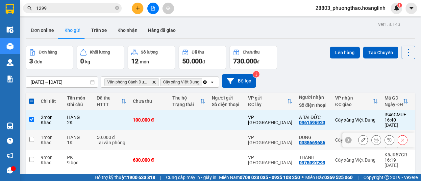
click at [135, 131] on td at bounding box center [148, 140] width 39 height 20
checkbox input "true"
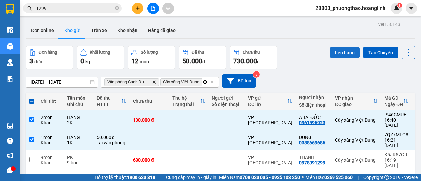
click at [343, 52] on button "Lên hàng" at bounding box center [345, 53] width 30 height 12
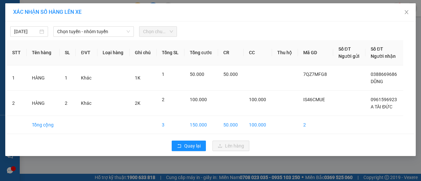
drag, startPoint x: 107, startPoint y: 33, endPoint x: 104, endPoint y: 38, distance: 5.5
click at [106, 33] on span "Chọn tuyến - nhóm tuyến" at bounding box center [93, 32] width 73 height 10
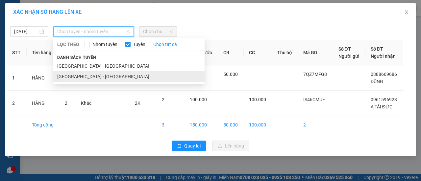
click at [72, 79] on li "Hà Nội - Quảng Bình" at bounding box center [128, 76] width 151 height 11
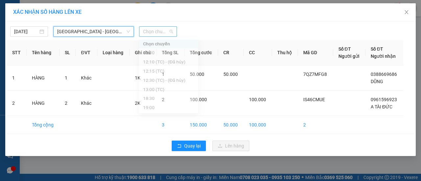
drag, startPoint x: 162, startPoint y: 32, endPoint x: 164, endPoint y: 47, distance: 15.6
click at [162, 32] on span "Chọn chuyến" at bounding box center [158, 32] width 30 height 10
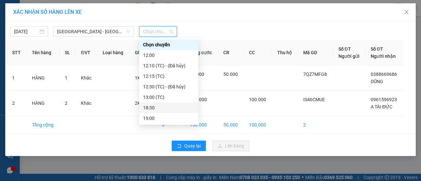
click at [157, 106] on div "18:30" at bounding box center [168, 107] width 51 height 7
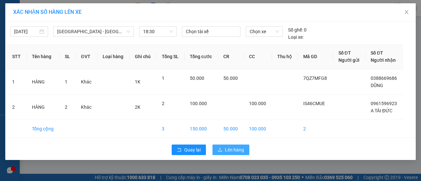
click at [218, 148] on button "Lên hàng" at bounding box center [230, 150] width 37 height 11
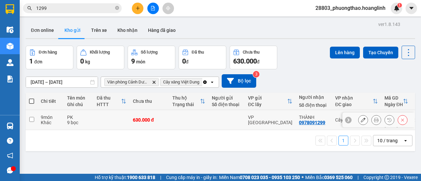
click at [166, 119] on td "630.000 đ" at bounding box center [148, 120] width 39 height 20
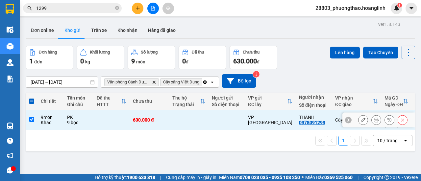
click at [236, 117] on div at bounding box center [227, 119] width 30 height 5
checkbox input "false"
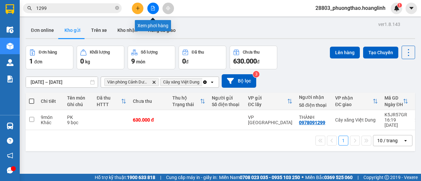
click at [152, 11] on button at bounding box center [153, 9] width 12 height 12
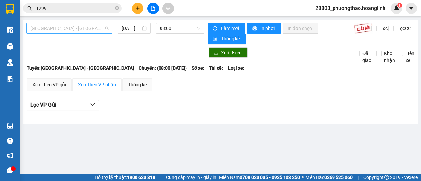
drag, startPoint x: 84, startPoint y: 29, endPoint x: 79, endPoint y: 42, distance: 13.7
click at [82, 33] on span "Quảng Bình - Hà Nội" at bounding box center [69, 28] width 78 height 10
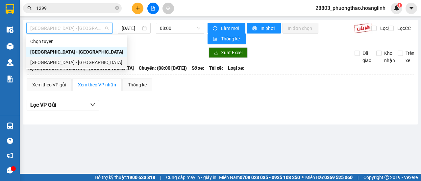
click at [64, 61] on div "Hà Nội - Quảng Bình" at bounding box center [76, 62] width 93 height 7
type input "15/09/2025"
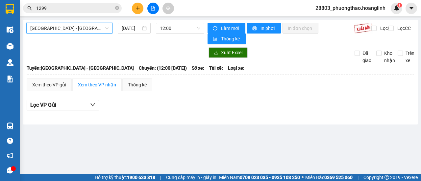
drag, startPoint x: 176, startPoint y: 26, endPoint x: 175, endPoint y: 34, distance: 8.1
click at [176, 27] on span "12:00" at bounding box center [180, 28] width 40 height 10
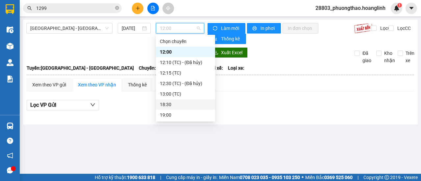
click at [170, 102] on div "18:30" at bounding box center [185, 104] width 51 height 7
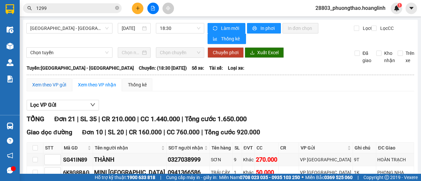
click at [54, 86] on div "Xem theo VP gửi" at bounding box center [49, 84] width 34 height 7
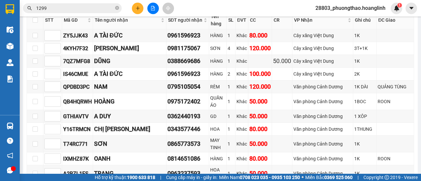
scroll to position [99, 0]
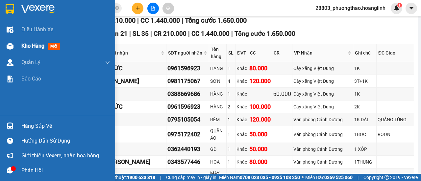
drag, startPoint x: 28, startPoint y: 45, endPoint x: 44, endPoint y: 46, distance: 16.1
click at [29, 45] on span "Kho hàng" at bounding box center [32, 46] width 23 height 6
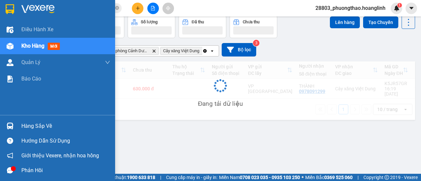
scroll to position [30, 0]
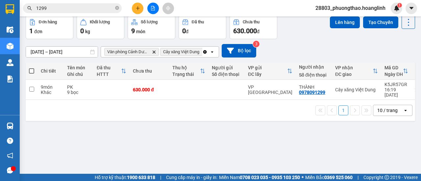
click at [212, 53] on icon "open" at bounding box center [211, 51] width 5 height 5
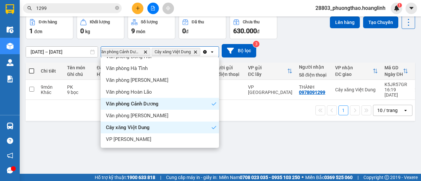
scroll to position [0, 0]
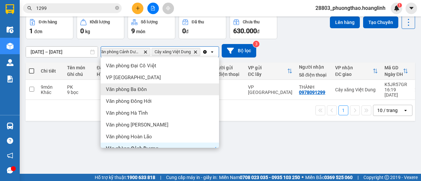
click at [139, 89] on span "Văn phòng Ba Đồn" at bounding box center [126, 89] width 41 height 7
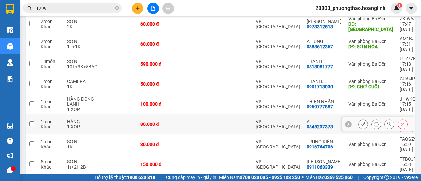
scroll to position [125, 0]
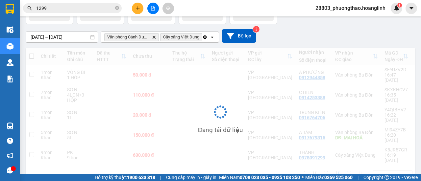
scroll to position [45, 0]
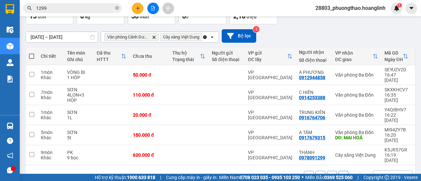
click at [327, 171] on button "1" at bounding box center [332, 176] width 10 height 10
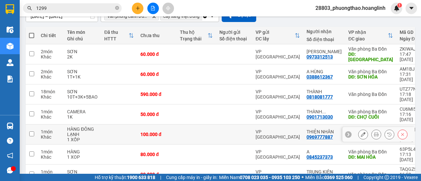
scroll to position [33, 0]
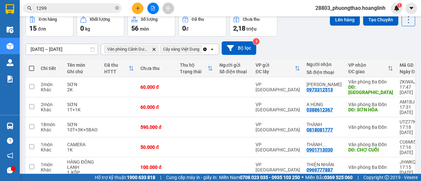
click at [206, 49] on icon "Clear all" at bounding box center [205, 49] width 4 height 4
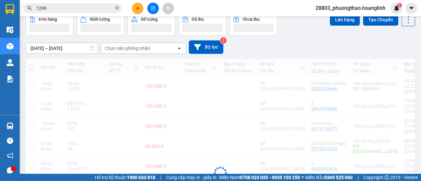
click at [168, 48] on div "Chọn văn phòng nhận" at bounding box center [139, 48] width 76 height 11
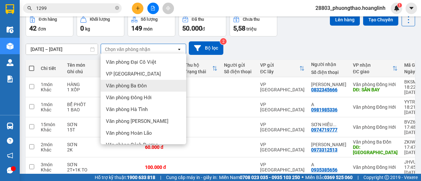
scroll to position [0, 0]
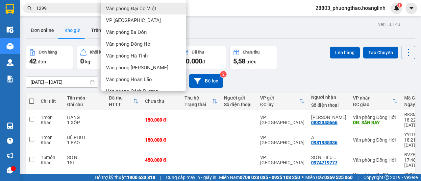
click at [207, 13] on div "Kết quả tìm kiếm ( 62 ) Bộ lọc Ngày tạo đơn gần nhất Mã ĐH Trạng thái Món hàng …" at bounding box center [210, 8] width 421 height 16
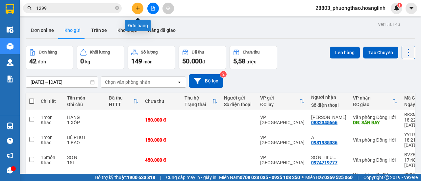
click at [133, 8] on button at bounding box center [138, 9] width 12 height 12
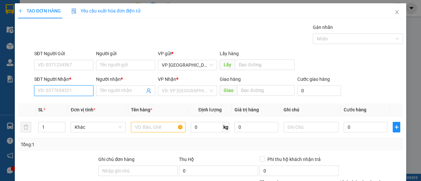
click at [75, 87] on input "SĐT Người Nhận *" at bounding box center [63, 90] width 59 height 11
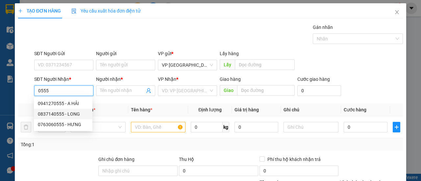
click at [77, 116] on div "0837140555 - LONG" at bounding box center [63, 113] width 51 height 7
type input "0837140555"
type input "LONG"
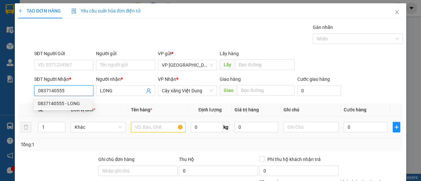
type input "50.000"
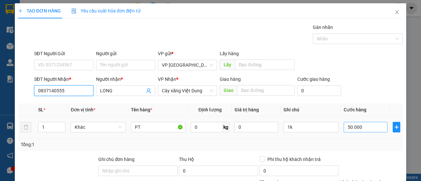
type input "0837140555"
click at [361, 125] on input "50.000" at bounding box center [365, 127] width 44 height 11
type input "8"
type input "00.008"
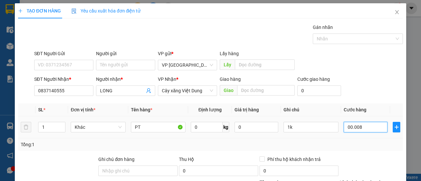
type input "80"
type input "0.000.080"
type input "800"
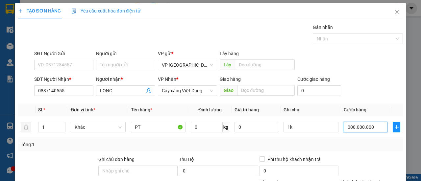
type input "000.000.800"
type input "800.000"
click at [346, 59] on div "SĐT Người Gửi VD: 0371234567 Người gửi Tên người gửi VP gửi * VP Mỹ Đình Lấy hà…" at bounding box center [218, 61] width 371 height 23
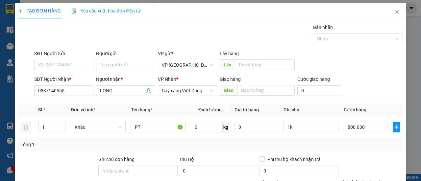
scroll to position [81, 0]
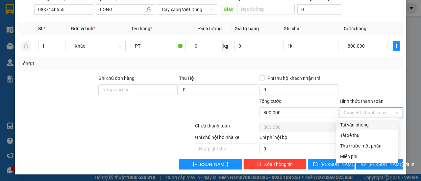
drag, startPoint x: 375, startPoint y: 113, endPoint x: 367, endPoint y: 125, distance: 14.9
click at [375, 113] on input "Hình thức thanh toán" at bounding box center [368, 113] width 51 height 10
click at [364, 127] on div "Tại văn phòng" at bounding box center [367, 124] width 54 height 7
type input "0"
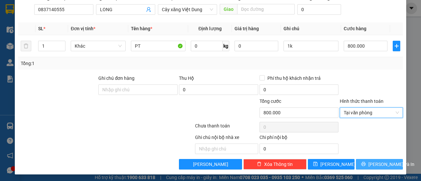
click at [369, 158] on div "Transit Pickup Surcharge Ids Transit Deliver Surcharge Ids Transit Deliver Surc…" at bounding box center [210, 55] width 385 height 227
drag, startPoint x: 368, startPoint y: 160, endPoint x: 363, endPoint y: 160, distance: 4.9
click at [368, 160] on button "[PERSON_NAME] và In" at bounding box center [379, 164] width 47 height 11
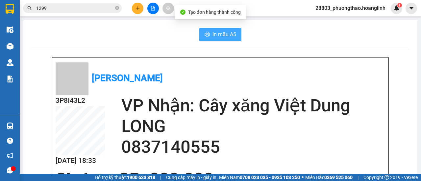
click at [206, 34] on icon "printer" at bounding box center [206, 34] width 5 height 5
click at [137, 10] on icon "plus" at bounding box center [137, 8] width 5 height 5
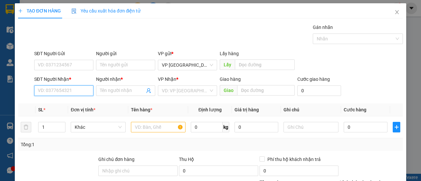
click at [64, 93] on input "SĐT Người Nhận *" at bounding box center [63, 90] width 59 height 11
click at [58, 104] on div "0917424107 - LAN CHI" at bounding box center [70, 103] width 65 height 7
type input "0917424107"
type input "LAN CHI"
type input "50.000"
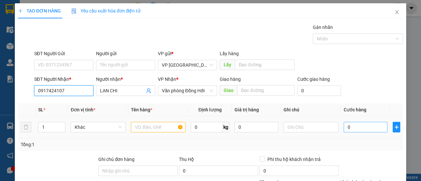
type input "50.000"
type input "0917424107"
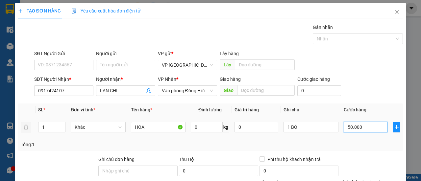
click at [364, 127] on input "50.000" at bounding box center [365, 127] width 44 height 11
type input "7"
type input "00.007"
type input "70"
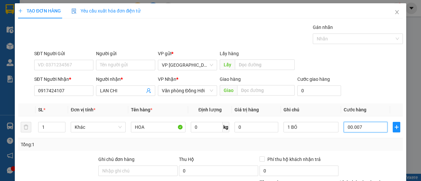
type input "70"
type input "0.000.070"
type input "70.000"
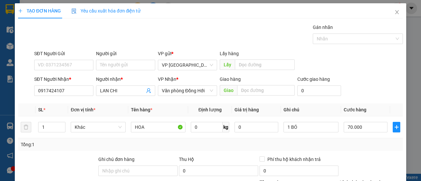
click at [327, 109] on th "Ghi chú" at bounding box center [311, 110] width 60 height 13
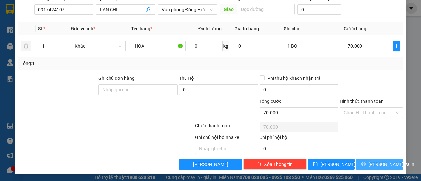
click at [370, 163] on span "[PERSON_NAME] và In" at bounding box center [391, 164] width 46 height 7
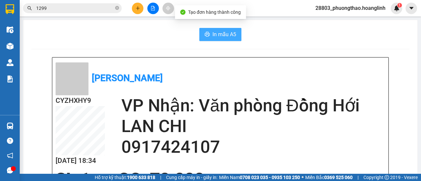
click at [228, 36] on span "In mẫu A5" at bounding box center [224, 34] width 24 height 8
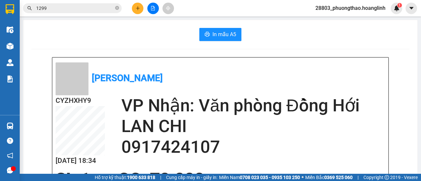
click at [135, 14] on div "Kết quả tìm kiếm ( 62 ) Bộ lọc Ngày tạo đơn gần nhất Mã ĐH Trạng thái Món hàng …" at bounding box center [210, 8] width 421 height 16
click at [136, 12] on button at bounding box center [138, 9] width 12 height 12
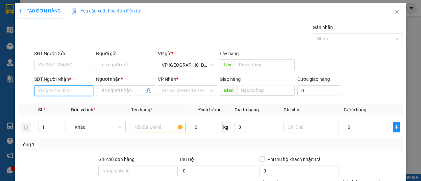
click at [80, 86] on input "SĐT Người Nhận *" at bounding box center [63, 90] width 59 height 11
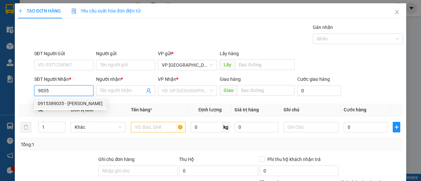
click at [76, 106] on div "0915389035 - NGỌC HÀ" at bounding box center [70, 103] width 65 height 7
type input "0915389035"
type input "NGỌC HÀ"
type input "50.000"
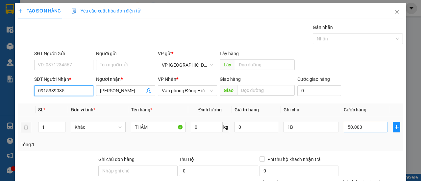
type input "0915389035"
click at [364, 130] on input "50.000" at bounding box center [365, 127] width 44 height 11
type input "7"
type input "00.007"
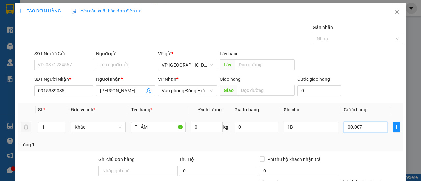
type input "70"
type input "0.000.070"
type input "70.000"
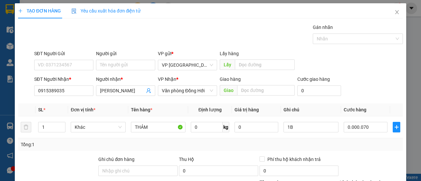
type input "70.000"
click at [366, 86] on div "SĐT Người Nhận * 0915389035 Người nhận * NGỌC HÀ VP Nhận * Văn phòng Đồng Hới G…" at bounding box center [218, 87] width 371 height 23
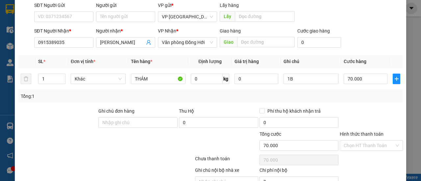
scroll to position [81, 0]
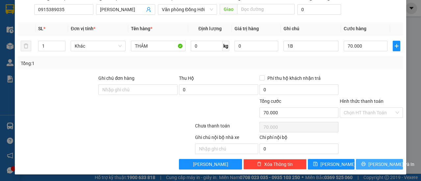
click at [363, 163] on icon "printer" at bounding box center [363, 164] width 5 height 5
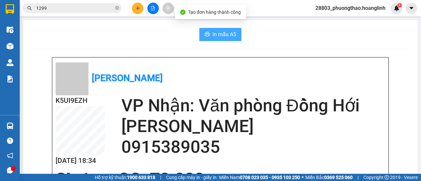
click at [225, 39] on button "In mẫu A5" at bounding box center [220, 34] width 42 height 13
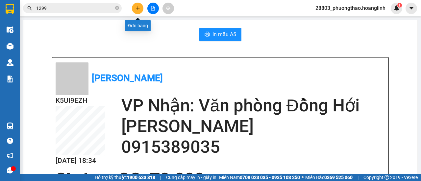
click at [137, 8] on icon "plus" at bounding box center [137, 8] width 0 height 4
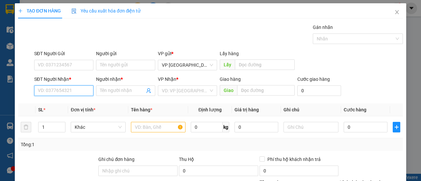
click at [58, 88] on input "SĐT Người Nhận *" at bounding box center [63, 90] width 59 height 11
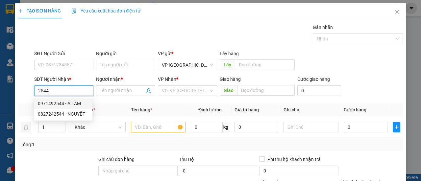
click at [72, 105] on div "0971492544 - A LÂM" at bounding box center [63, 103] width 51 height 7
type input "0971492544"
type input "A LÂM"
type input "THẠCH HOÁ"
type input "60.000"
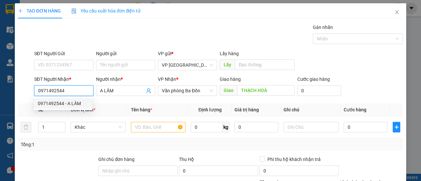
type input "60.000"
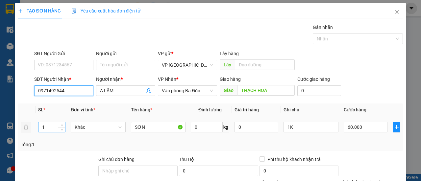
type input "0971492544"
click at [49, 128] on input "1" at bounding box center [51, 127] width 27 height 10
type input "1"
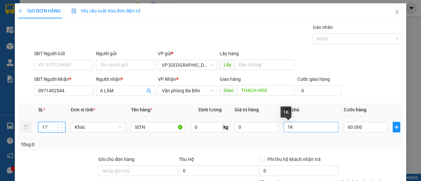
type input "17"
drag, startPoint x: 298, startPoint y: 129, endPoint x: 232, endPoint y: 129, distance: 65.7
click at [232, 129] on tr "17 Khác SƠN 0 kg 0 1K 60.000" at bounding box center [210, 127] width 385 height 22
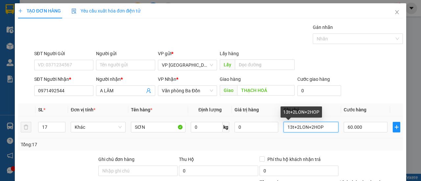
click at [291, 127] on input "13t+2LON+2HOP" at bounding box center [310, 127] width 55 height 11
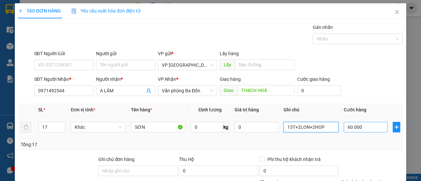
type input "13T+2LON+2HOP"
click at [352, 125] on input "60.000" at bounding box center [365, 127] width 44 height 11
type input "4"
type input "00.004"
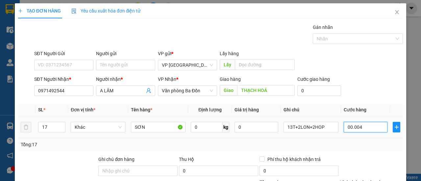
type input "45"
type input "0.000.045"
type input "450"
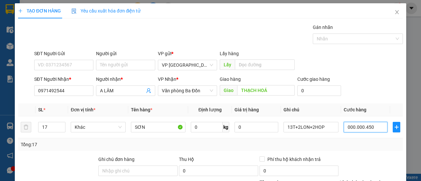
type input "000.000.450"
type input "450.000"
click at [366, 86] on div "SĐT Người Nhận * 0971492544 Người nhận * A LÂM VP Nhận * Văn phòng Ba Đồn Giao …" at bounding box center [218, 87] width 371 height 23
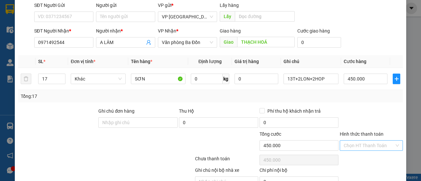
scroll to position [81, 0]
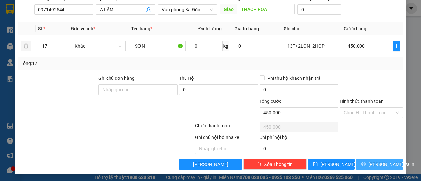
click at [376, 161] on span "[PERSON_NAME] và In" at bounding box center [391, 164] width 46 height 7
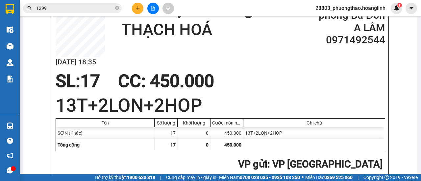
scroll to position [66, 0]
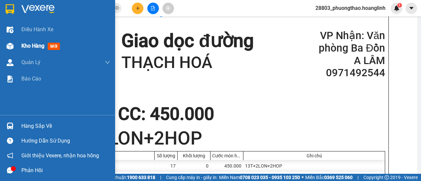
click at [21, 47] on span "Kho hàng" at bounding box center [32, 46] width 23 height 6
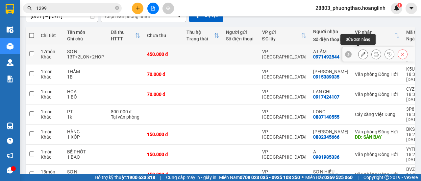
click at [361, 52] on icon at bounding box center [363, 54] width 5 height 5
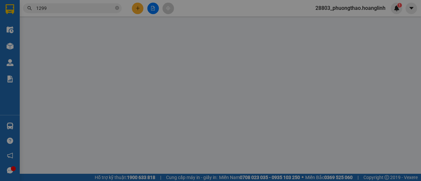
type input "0971492544"
type input "A LÂM"
type input "THẠCH HOÁ"
type input "450.000"
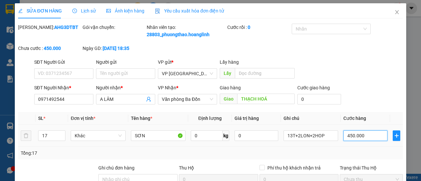
click at [359, 140] on input "450.000" at bounding box center [365, 135] width 44 height 11
type input "4"
type input "00.004"
type input "44"
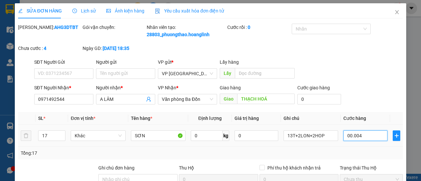
type input "44"
type input "0.000.044"
type input "440"
type input "000.000.440"
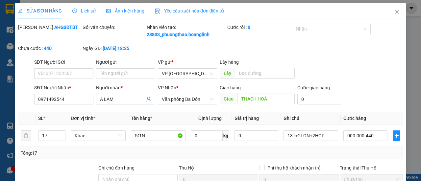
type input "440.000"
click at [364, 107] on div "SĐT Người Nhận * 0971492544 Người nhận * A LÂM VP Nhận * Văn phòng Ba Đồn Giao …" at bounding box center [218, 95] width 371 height 23
click at [383, 100] on div "SĐT Người Nhận * 0971492544 Người nhận * A LÂM VP Nhận * Văn phòng Ba Đồn Giao …" at bounding box center [218, 95] width 371 height 23
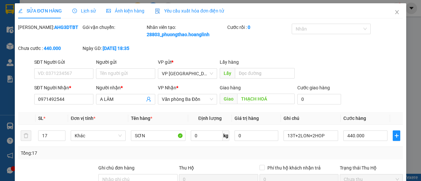
scroll to position [97, 0]
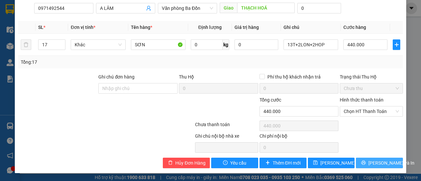
click at [375, 161] on span "[PERSON_NAME] và In" at bounding box center [391, 162] width 46 height 7
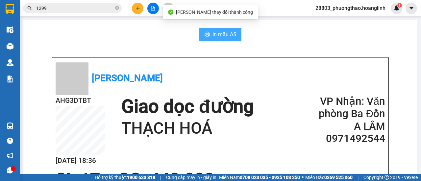
click at [229, 35] on span "In mẫu A5" at bounding box center [224, 34] width 24 height 8
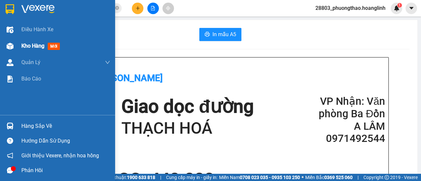
click at [40, 42] on div "Kho hàng mới" at bounding box center [41, 46] width 41 height 8
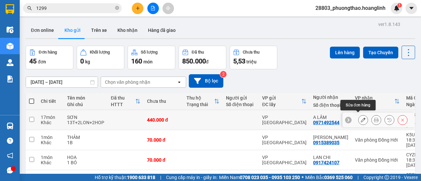
click at [361, 118] on icon at bounding box center [363, 120] width 5 height 5
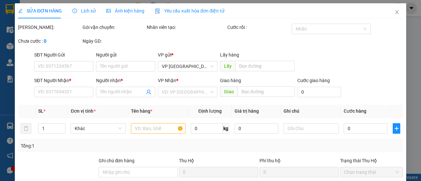
type input "0971492544"
type input "A LÂM"
type input "THẠCH HOÁ"
type input "440.000"
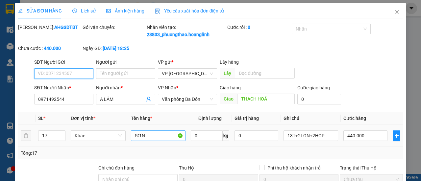
scroll to position [80, 0]
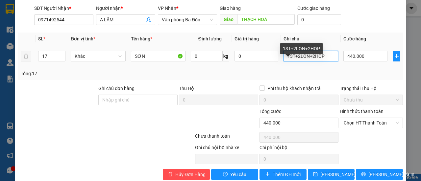
click at [321, 61] on input "13T+2LON+2HOP" at bounding box center [310, 56] width 55 height 11
type input "13T+2LON+2HOP11 BẢNG MÀU"
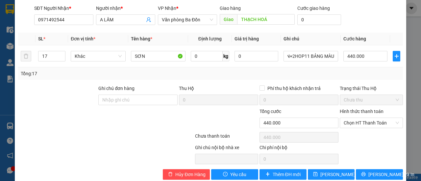
click at [365, 28] on div "SĐT Người Nhận * 0971492544 Người nhận * A LÂM VP Nhận * Văn phòng Ba Đồn Giao …" at bounding box center [218, 16] width 371 height 23
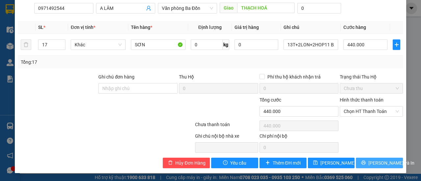
drag, startPoint x: 386, startPoint y: 164, endPoint x: 377, endPoint y: 157, distance: 11.4
click at [385, 163] on span "[PERSON_NAME] và In" at bounding box center [391, 162] width 46 height 7
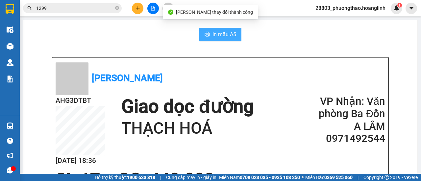
click at [232, 35] on span "In mẫu A5" at bounding box center [224, 34] width 24 height 8
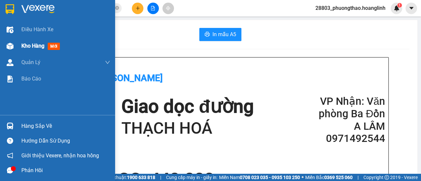
click at [31, 48] on span "Kho hàng" at bounding box center [32, 46] width 23 height 6
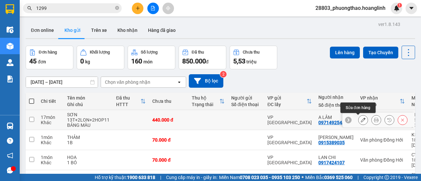
click at [361, 122] on icon at bounding box center [363, 120] width 5 height 5
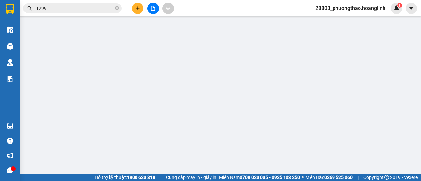
type input "0971492544"
type input "A LÂM"
type input "THẠCH HOÁ"
type input "440.000"
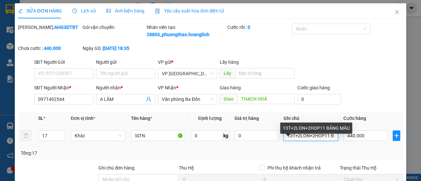
click at [324, 141] on input "13T+2LON+2HOP11 BẢNG MÀU" at bounding box center [310, 135] width 55 height 11
click at [323, 141] on input "13T+2LON+2HOP11 BẢNG MÀU" at bounding box center [310, 135] width 55 height 11
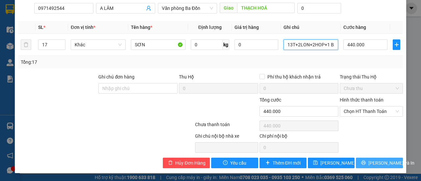
type input "13T+2LON+2HOP+1 BẢNG MÀU"
drag, startPoint x: 385, startPoint y: 165, endPoint x: 369, endPoint y: 159, distance: 16.2
click at [385, 165] on span "[PERSON_NAME] và In" at bounding box center [391, 162] width 46 height 7
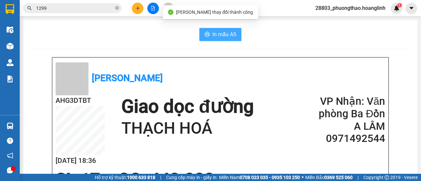
click at [228, 31] on span "In mẫu A5" at bounding box center [224, 34] width 24 height 8
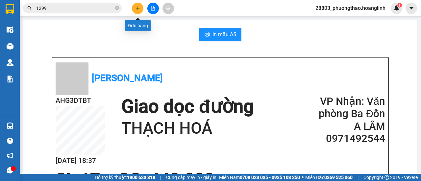
click at [137, 9] on icon "plus" at bounding box center [137, 8] width 5 height 5
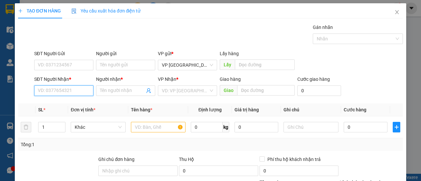
click at [61, 94] on input "SĐT Người Nhận *" at bounding box center [63, 90] width 59 height 11
click at [63, 94] on input "6445" at bounding box center [63, 90] width 59 height 11
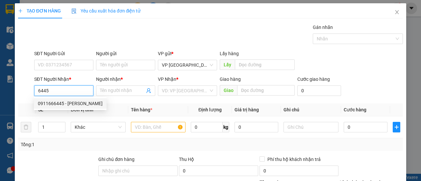
click at [61, 105] on div "0911666445 - ĐỨC LÊ" at bounding box center [70, 103] width 65 height 7
type input "0911666445"
type input "ĐỨC LÊ"
type input "50.000"
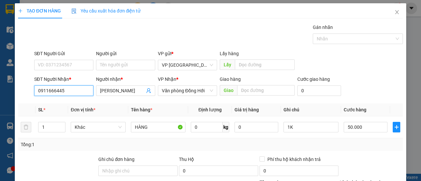
scroll to position [66, 0]
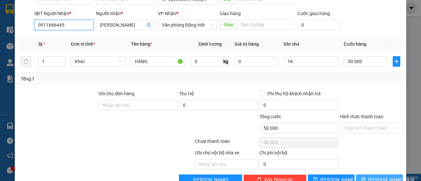
type input "0911666445"
click at [361, 175] on button "[PERSON_NAME] và In" at bounding box center [379, 180] width 47 height 11
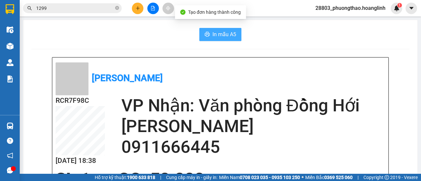
click at [207, 34] on button "In mẫu A5" at bounding box center [220, 34] width 42 height 13
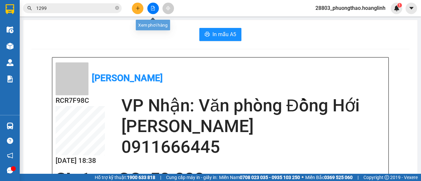
click at [145, 9] on div at bounding box center [152, 9] width 49 height 12
click at [136, 10] on icon "plus" at bounding box center [137, 8] width 5 height 5
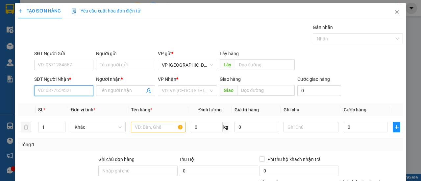
click at [46, 88] on input "SĐT Người Nhận *" at bounding box center [63, 90] width 59 height 11
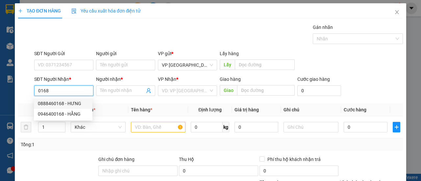
click at [69, 105] on div "0888460168 - HƯNG" at bounding box center [63, 103] width 51 height 7
type input "0888460168"
type input "HƯNG"
type input "30.000"
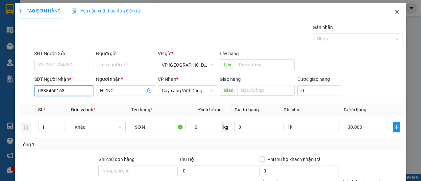
type input "0888460168"
click at [394, 12] on icon "close" at bounding box center [396, 12] width 5 height 5
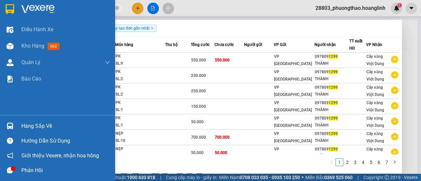
drag, startPoint x: 65, startPoint y: 9, endPoint x: 19, endPoint y: 14, distance: 47.0
click at [18, 14] on section "Kết quả tìm kiếm ( 62 ) Bộ lọc Ngày tạo đơn gần nhất Mã ĐH Trạng thái Món hàng …" at bounding box center [210, 90] width 421 height 181
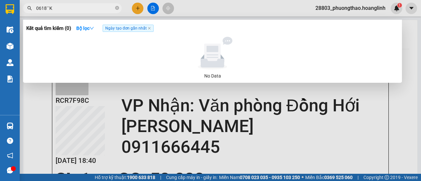
type input "0618``K"
click at [249, 103] on div at bounding box center [210, 90] width 421 height 181
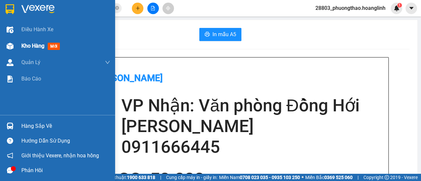
click at [41, 47] on span "Kho hàng" at bounding box center [32, 46] width 23 height 6
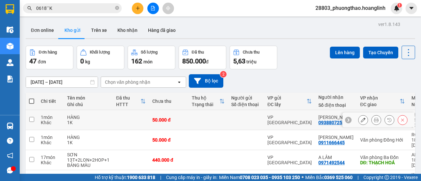
click at [371, 119] on button at bounding box center [375, 120] width 9 height 12
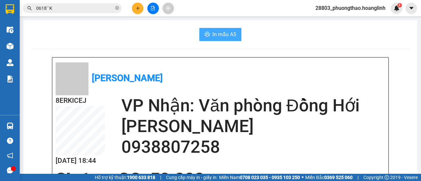
drag, startPoint x: 221, startPoint y: 36, endPoint x: 218, endPoint y: 41, distance: 6.1
click at [222, 32] on span "In mẫu A5" at bounding box center [224, 34] width 24 height 8
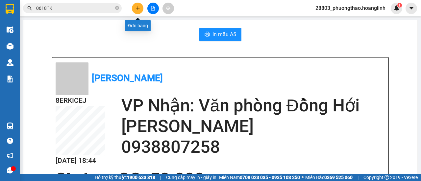
click at [138, 8] on icon "plus" at bounding box center [138, 8] width 4 height 0
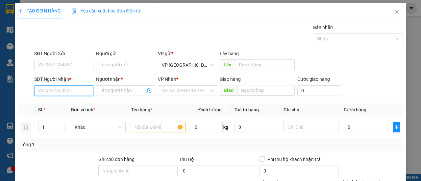
click at [50, 94] on input "SĐT Người Nhận *" at bounding box center [63, 90] width 59 height 11
drag, startPoint x: 62, startPoint y: 102, endPoint x: 183, endPoint y: 105, distance: 121.3
click at [62, 102] on div "03860003589 - A QUẢ" at bounding box center [63, 103] width 51 height 7
type input "03860003589"
type input "A QUẢ"
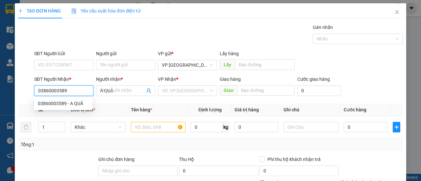
type input "70.000"
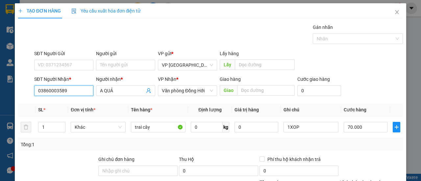
scroll to position [81, 0]
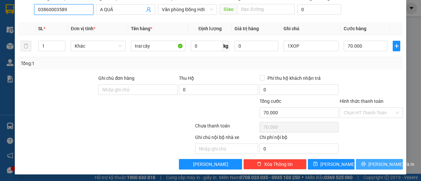
type input "03860003589"
click at [369, 161] on span "[PERSON_NAME] và In" at bounding box center [391, 164] width 46 height 7
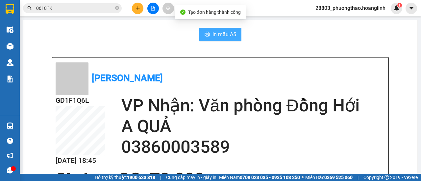
click at [214, 40] on button "In mẫu A5" at bounding box center [220, 34] width 42 height 13
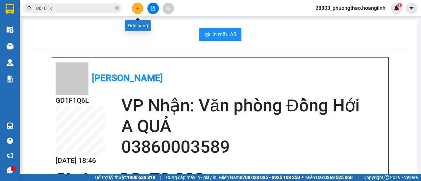
click at [139, 8] on icon "plus" at bounding box center [137, 8] width 5 height 5
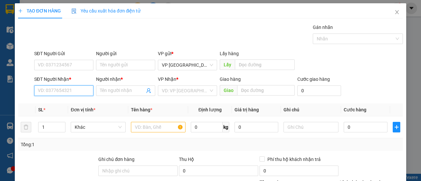
click at [73, 92] on input "SĐT Người Nhận *" at bounding box center [63, 90] width 59 height 11
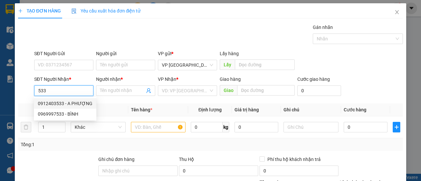
click at [71, 103] on div "0912403533 - A PHƯỢNG" at bounding box center [65, 103] width 55 height 7
type input "0912403533"
type input "A PHƯỢNG"
type input "MINH CẦM"
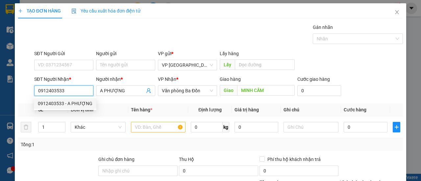
type input "30.000"
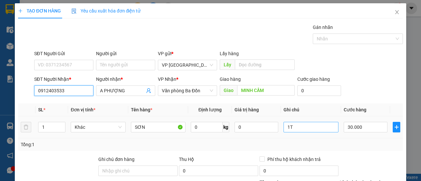
type input "0912403533"
click at [312, 125] on input "1T" at bounding box center [310, 127] width 55 height 11
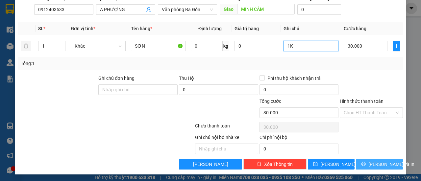
type input "1K"
drag, startPoint x: 377, startPoint y: 161, endPoint x: 314, endPoint y: 140, distance: 66.6
click at [375, 162] on span "[PERSON_NAME] và In" at bounding box center [391, 164] width 46 height 7
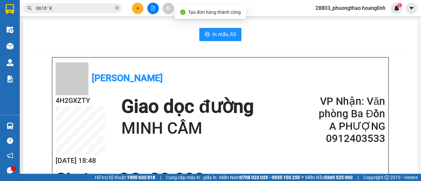
drag, startPoint x: 210, startPoint y: 25, endPoint x: 213, endPoint y: 36, distance: 11.5
drag, startPoint x: 213, startPoint y: 36, endPoint x: 232, endPoint y: 41, distance: 20.3
click at [214, 37] on span "In mẫu A5" at bounding box center [224, 34] width 24 height 8
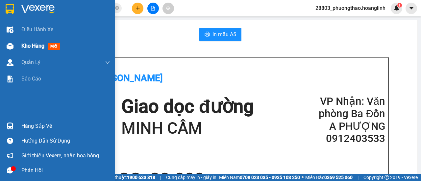
drag, startPoint x: 16, startPoint y: 43, endPoint x: 58, endPoint y: 49, distance: 42.1
click at [16, 43] on div "Kho hàng mới" at bounding box center [57, 46] width 115 height 16
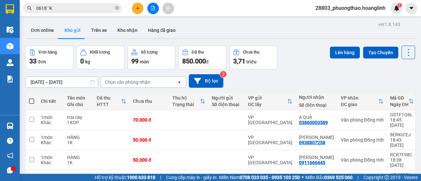
click at [170, 86] on div "Chọn văn phòng nhận" at bounding box center [139, 82] width 76 height 11
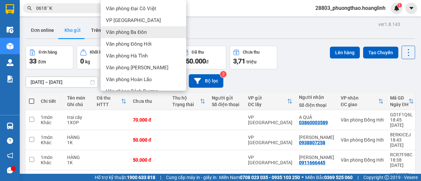
click at [147, 35] on div "Văn phòng Ba Đồn" at bounding box center [143, 32] width 85 height 12
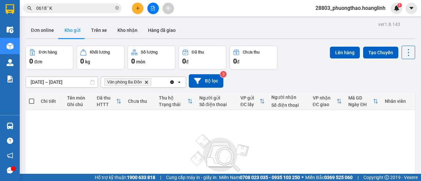
click at [181, 82] on icon "open" at bounding box center [179, 82] width 5 height 5
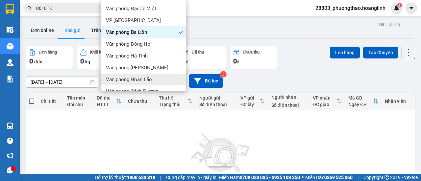
scroll to position [45, 0]
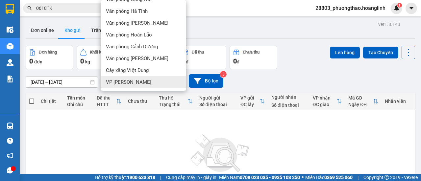
click at [135, 84] on div "VP [PERSON_NAME]" at bounding box center [143, 82] width 85 height 12
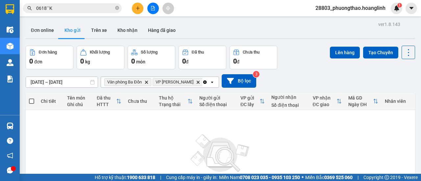
click at [203, 81] on icon "Clear all" at bounding box center [205, 82] width 4 height 4
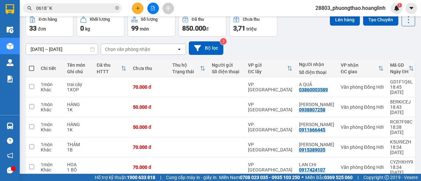
scroll to position [0, 0]
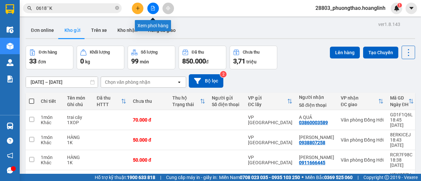
click at [154, 7] on icon "file-add" at bounding box center [153, 8] width 4 height 5
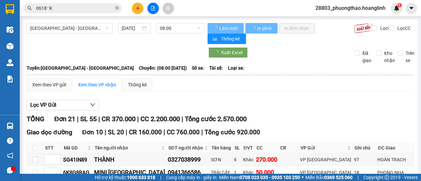
click at [59, 26] on span "Quảng Bình - Hà Nội" at bounding box center [69, 28] width 78 height 10
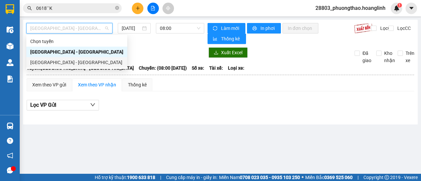
drag, startPoint x: 54, startPoint y: 62, endPoint x: 69, endPoint y: 56, distance: 16.1
click at [54, 62] on div "Hà Nội - Quảng Bình" at bounding box center [76, 62] width 93 height 7
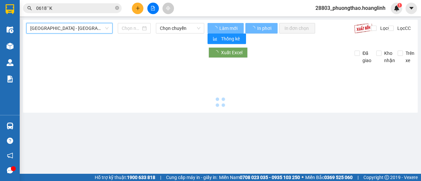
type input "15/09/2025"
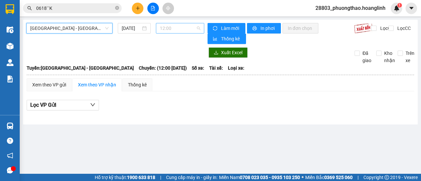
click at [158, 26] on div "12:00" at bounding box center [180, 28] width 48 height 11
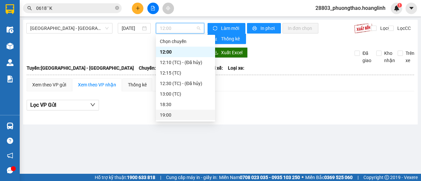
drag, startPoint x: 169, startPoint y: 112, endPoint x: 162, endPoint y: 112, distance: 7.6
click at [168, 112] on div "19:00" at bounding box center [185, 114] width 51 height 7
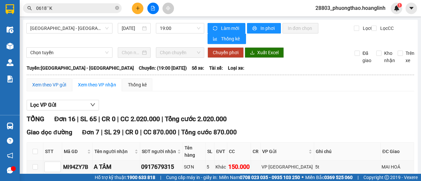
click at [63, 87] on div "Xem theo VP gửi" at bounding box center [49, 84] width 34 height 7
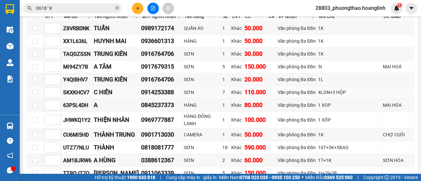
scroll to position [33, 0]
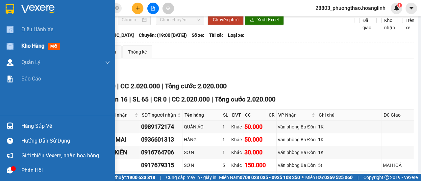
click at [21, 38] on div "Điều hành xe Kho hàng mới Quản Lý Quản lý thu hộ Quản lý chuyến Quản lý khách h…" at bounding box center [57, 68] width 115 height 94
click at [36, 48] on span "Kho hàng" at bounding box center [32, 46] width 23 height 6
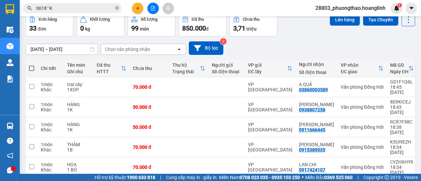
click at [149, 50] on div "Chọn văn phòng nhận" at bounding box center [139, 49] width 76 height 11
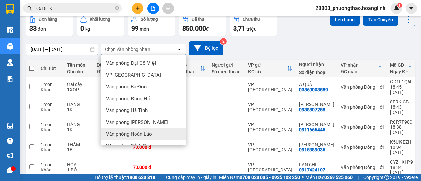
scroll to position [45, 0]
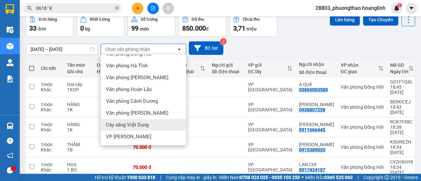
click at [141, 125] on span "Cây xăng Việt Dung" at bounding box center [127, 125] width 43 height 7
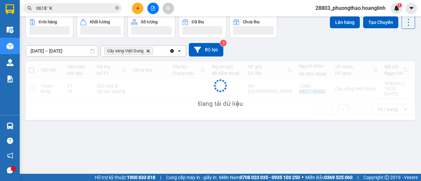
scroll to position [30, 0]
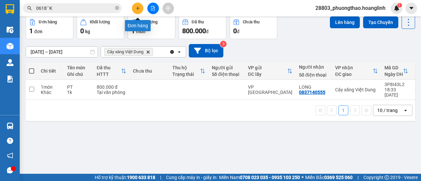
click at [138, 8] on icon "plus" at bounding box center [137, 8] width 5 height 5
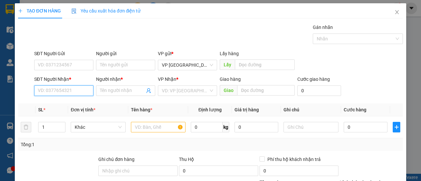
click at [73, 94] on input "SĐT Người Nhận *" at bounding box center [63, 90] width 59 height 11
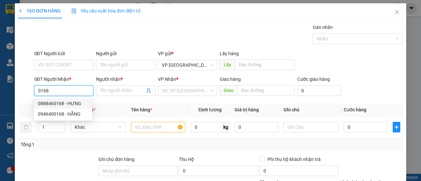
click at [57, 103] on div "0888460168 - HƯNG" at bounding box center [63, 103] width 51 height 7
type input "0888460168"
type input "HƯNG"
type input "30.000"
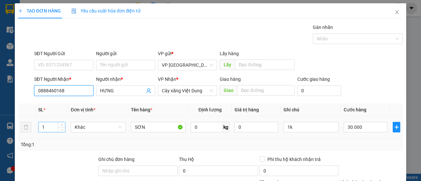
type input "0888460168"
drag, startPoint x: 49, startPoint y: 127, endPoint x: 9, endPoint y: 130, distance: 39.6
click at [9, 130] on div "TẠO ĐƠN HÀNG Yêu cầu xuất hóa đơn điện tử Transit Pickup Surcharge Ids Transit …" at bounding box center [210, 90] width 421 height 181
type input "4"
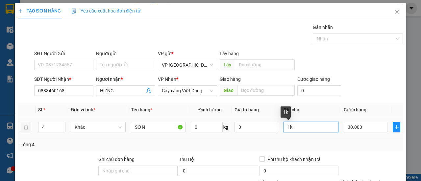
drag, startPoint x: 237, startPoint y: 133, endPoint x: 205, endPoint y: 133, distance: 32.2
click at [220, 133] on tr "4 Khác SƠN 0 kg 0 1k 30.000" at bounding box center [210, 127] width 385 height 22
type input "3B+1LON"
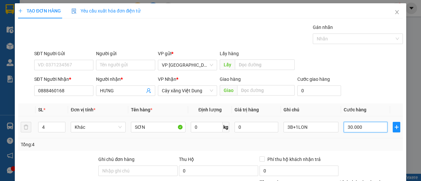
click at [356, 125] on input "30.000" at bounding box center [365, 127] width 44 height 11
type input "1"
type input "00.001"
type input "14"
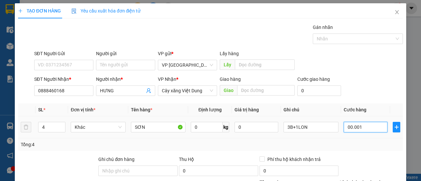
type input "14"
type input "0.000.014"
type input "140"
type input "000.000.140"
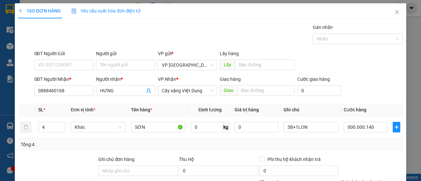
type input "140.000"
click at [374, 92] on div "SĐT Người Nhận * 0888460168 Người nhận * HƯNG VP Nhận * Cây xăng Việt Dung Giao…" at bounding box center [218, 87] width 371 height 23
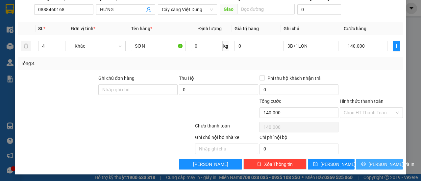
drag, startPoint x: 376, startPoint y: 161, endPoint x: 296, endPoint y: 142, distance: 82.8
click at [369, 161] on span "[PERSON_NAME] và In" at bounding box center [391, 164] width 46 height 7
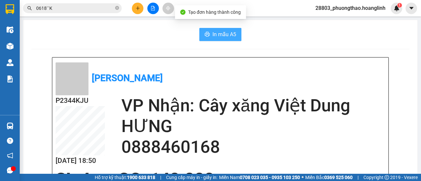
click at [213, 37] on span "In mẫu A5" at bounding box center [224, 34] width 24 height 8
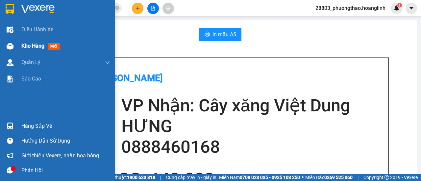
drag, startPoint x: 30, startPoint y: 48, endPoint x: 57, endPoint y: 51, distance: 27.1
click at [32, 48] on span "Kho hàng" at bounding box center [32, 46] width 23 height 6
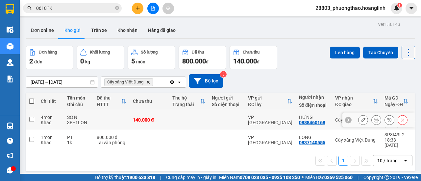
click at [206, 112] on td at bounding box center [188, 120] width 39 height 20
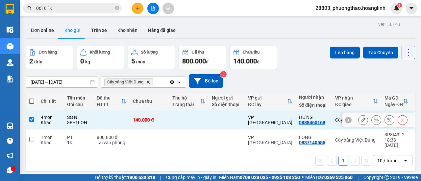
checkbox input "true"
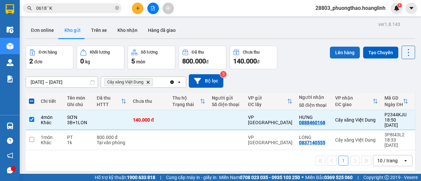
click at [333, 50] on button "Lên hàng" at bounding box center [345, 53] width 30 height 12
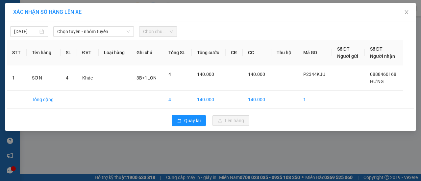
drag, startPoint x: 78, startPoint y: 26, endPoint x: 74, endPoint y: 45, distance: 19.8
click at [78, 33] on div "15/09/2025 Chọn tuyến - nhóm tuyến Chọn chuyến" at bounding box center [210, 30] width 407 height 14
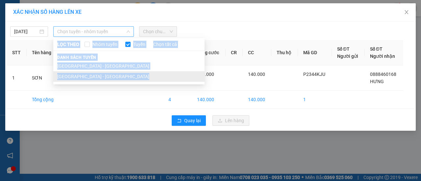
drag, startPoint x: 103, startPoint y: 35, endPoint x: 84, endPoint y: 75, distance: 44.6
click at [84, 37] on div "Chọn tuyến - nhóm tuyến LỌC THEO Nhóm tuyến Tuyến Chọn tất cả Danh sách tuyến Q…" at bounding box center [93, 31] width 81 height 11
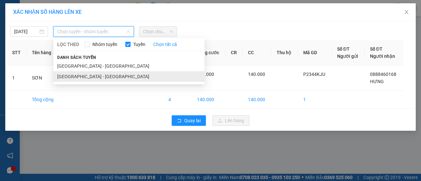
click at [89, 75] on li "Hà Nội - Quảng Bình" at bounding box center [128, 76] width 151 height 11
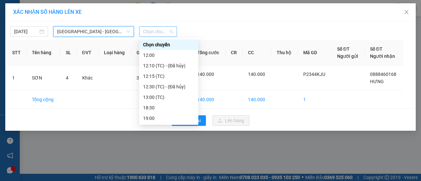
drag, startPoint x: 169, startPoint y: 32, endPoint x: 158, endPoint y: 55, distance: 25.7
click at [168, 32] on span "Chọn chuyến" at bounding box center [158, 32] width 30 height 10
click at [159, 107] on div "18:30" at bounding box center [168, 107] width 51 height 7
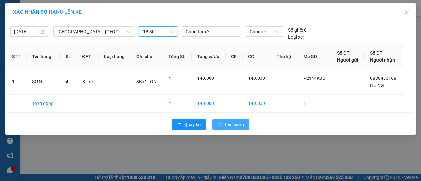
click at [218, 121] on button "Lên hàng" at bounding box center [230, 124] width 37 height 11
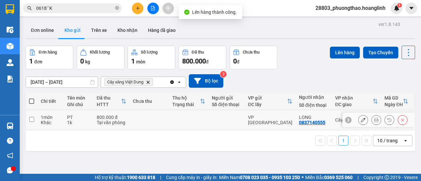
click at [123, 123] on div "Tại văn phòng" at bounding box center [112, 122] width 30 height 5
checkbox input "true"
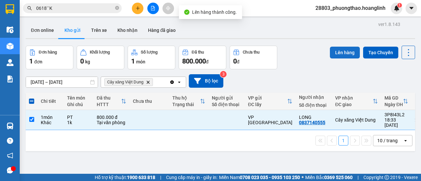
click at [330, 54] on button "Lên hàng" at bounding box center [345, 53] width 30 height 12
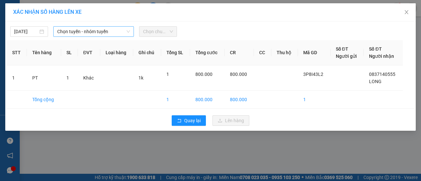
click at [77, 31] on span "Chọn tuyến - nhóm tuyến" at bounding box center [93, 32] width 73 height 10
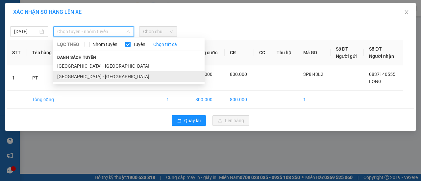
click at [70, 81] on li "Hà Nội - Quảng Bình" at bounding box center [128, 76] width 151 height 11
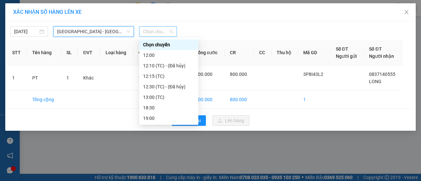
click at [162, 33] on span "Chọn chuyến" at bounding box center [158, 32] width 30 height 10
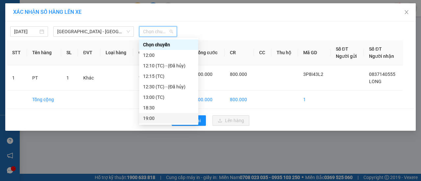
click at [154, 116] on div "19:00" at bounding box center [168, 118] width 51 height 7
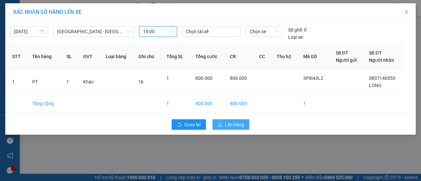
click at [231, 126] on span "Lên hàng" at bounding box center [234, 124] width 19 height 7
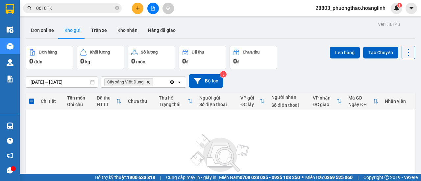
click at [147, 80] on icon "Delete" at bounding box center [148, 82] width 4 height 4
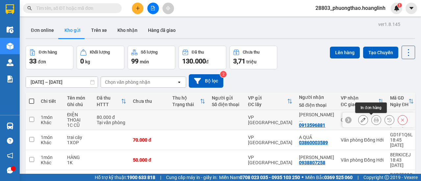
click at [374, 119] on icon at bounding box center [376, 120] width 5 height 5
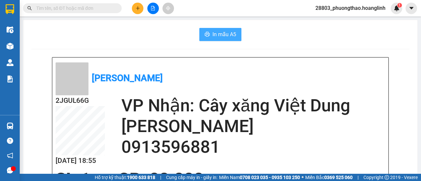
click at [231, 34] on div "In mẫu A5" at bounding box center [220, 34] width 378 height 13
click at [230, 34] on span "In mẫu A5" at bounding box center [224, 34] width 24 height 8
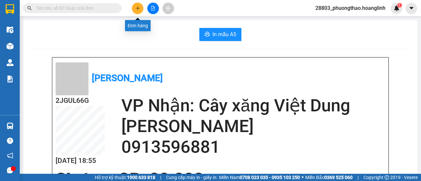
click at [139, 8] on icon "plus" at bounding box center [137, 8] width 5 height 5
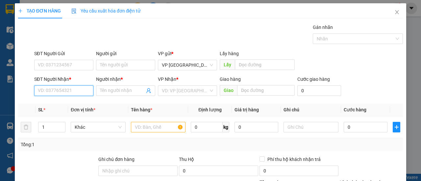
click at [65, 88] on input "SĐT Người Nhận *" at bounding box center [63, 90] width 59 height 11
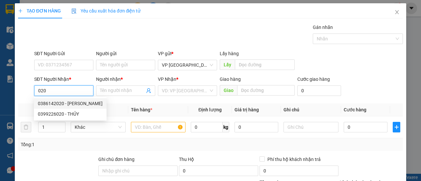
click at [59, 105] on div "0386142020 - LAN MINH" at bounding box center [70, 103] width 65 height 7
type input "0386142020"
type input "LAN MINH"
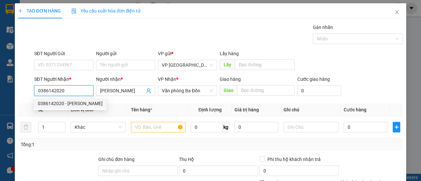
type input "400.000"
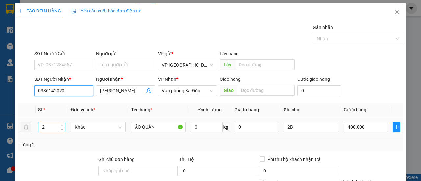
type input "0386142020"
click at [28, 129] on tr "2 Khác ÁO QUẦN 0 kg 0 2B 400.000" at bounding box center [210, 127] width 385 height 22
type input "3"
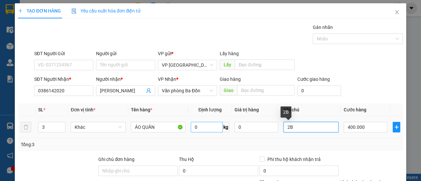
drag, startPoint x: 276, startPoint y: 127, endPoint x: 206, endPoint y: 128, distance: 69.7
click at [224, 128] on tr "3 Khác ÁO QUẦN 0 kg 0 2B 400.000" at bounding box center [210, 127] width 385 height 22
type input "3B"
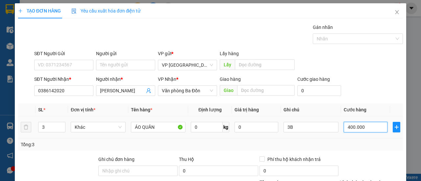
click at [350, 128] on input "400.000" at bounding box center [365, 127] width 44 height 11
type input "3"
type input "00.003"
type input "36"
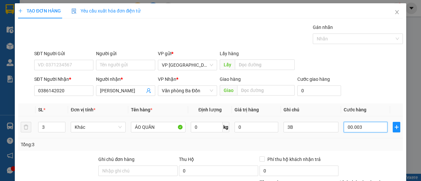
type input "36"
type input "0.000.036"
type input "360"
type input "000.000.360"
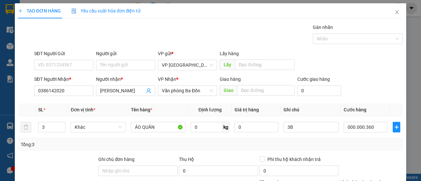
type input "360.000"
drag, startPoint x: 373, startPoint y: 82, endPoint x: 378, endPoint y: 82, distance: 4.9
click at [374, 82] on div "SĐT Người Nhận * 0386142020 Người nhận * LAN MINH VP Nhận * Văn phòng Ba Đồn Gi…" at bounding box center [218, 87] width 371 height 23
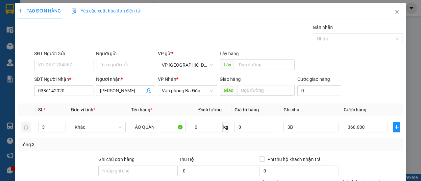
scroll to position [81, 0]
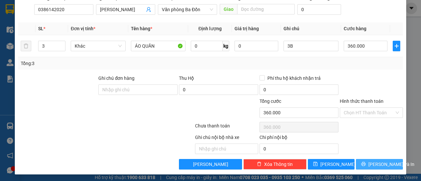
click at [380, 163] on span "[PERSON_NAME] và In" at bounding box center [391, 164] width 46 height 7
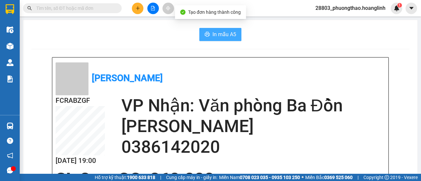
click at [221, 35] on span "In mẫu A5" at bounding box center [224, 34] width 24 height 8
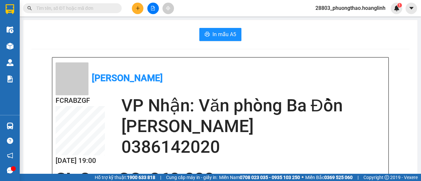
click at [141, 11] on button at bounding box center [138, 9] width 12 height 12
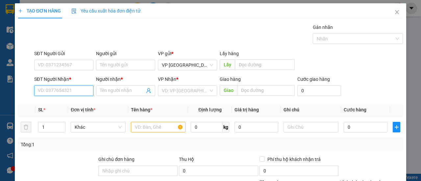
click at [65, 86] on input "SĐT Người Nhận *" at bounding box center [63, 90] width 59 height 11
click at [62, 93] on input "174" at bounding box center [63, 90] width 59 height 11
click at [63, 102] on div "0989172174 - TUẤN" at bounding box center [63, 103] width 51 height 7
type input "0989172174"
type input "TUẤN"
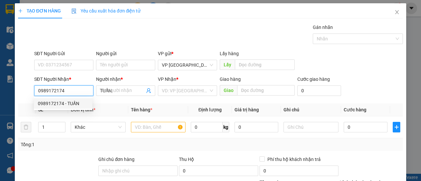
type input "50.000"
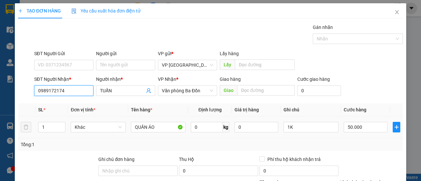
scroll to position [81, 0]
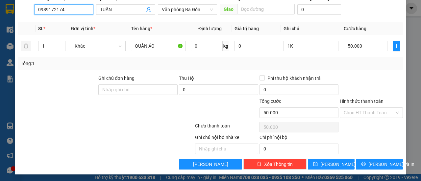
type input "0989172174"
click at [374, 157] on div "Transit Pickup Surcharge Ids Transit Deliver Surcharge Ids Transit Deliver Surc…" at bounding box center [210, 55] width 385 height 227
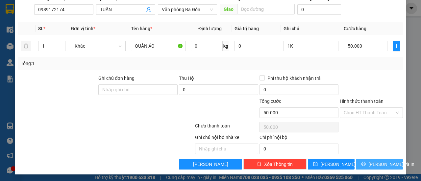
click at [374, 161] on span "[PERSON_NAME] và In" at bounding box center [391, 164] width 46 height 7
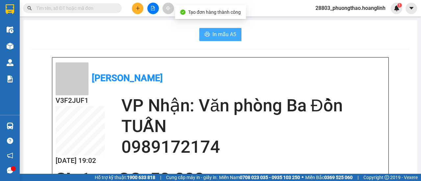
click at [212, 36] on span "In mẫu A5" at bounding box center [224, 34] width 24 height 8
